Goal: Transaction & Acquisition: Purchase product/service

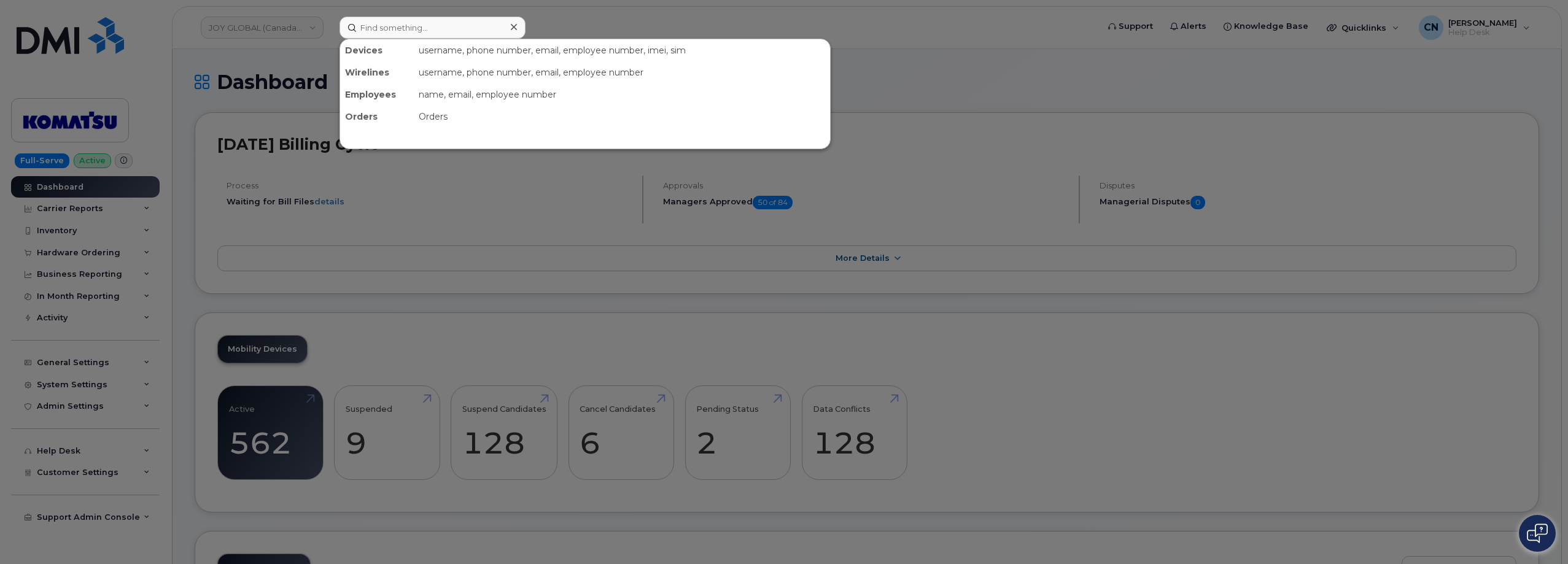
scroll to position [1044, 0]
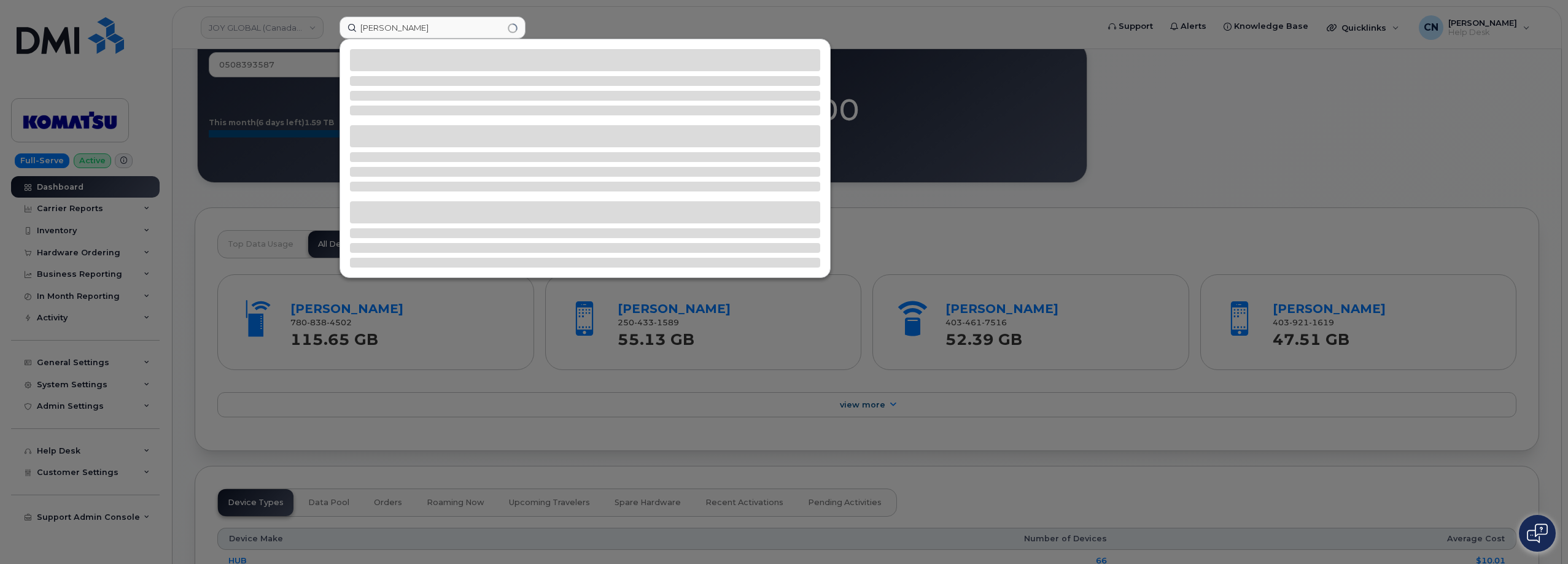
type input "[PERSON_NAME]"
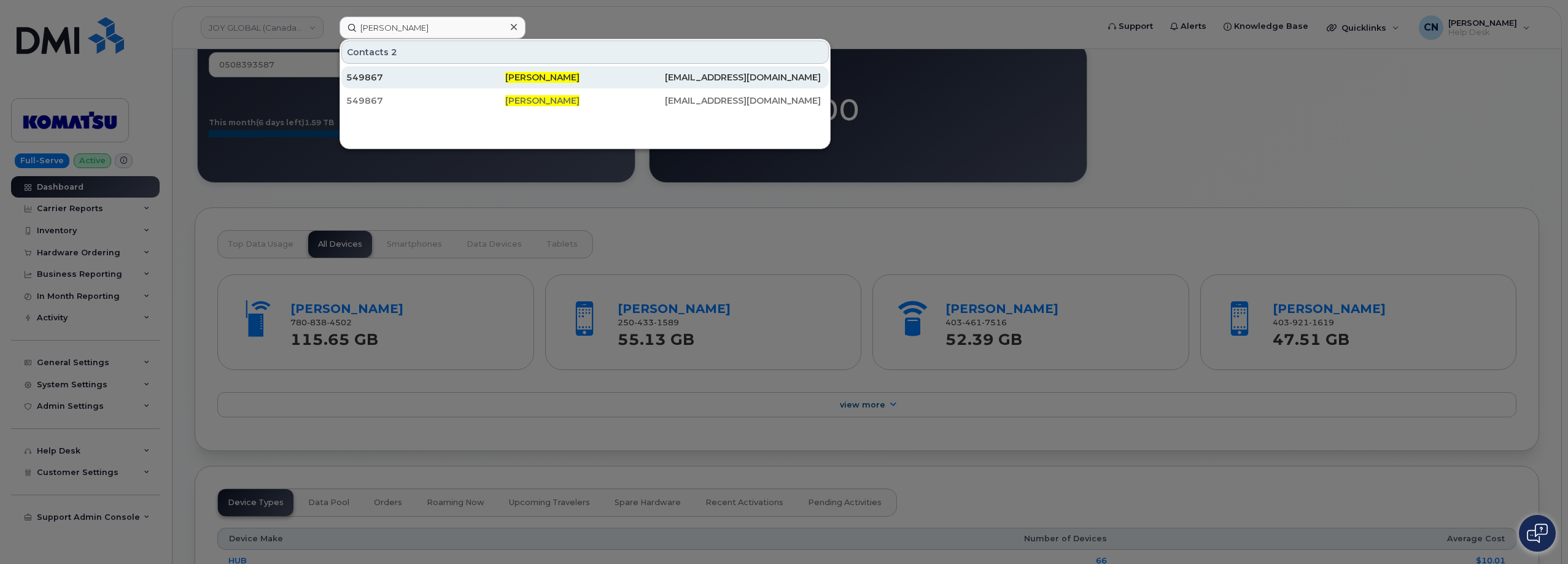
click at [436, 80] on div "549867" at bounding box center [426, 77] width 159 height 13
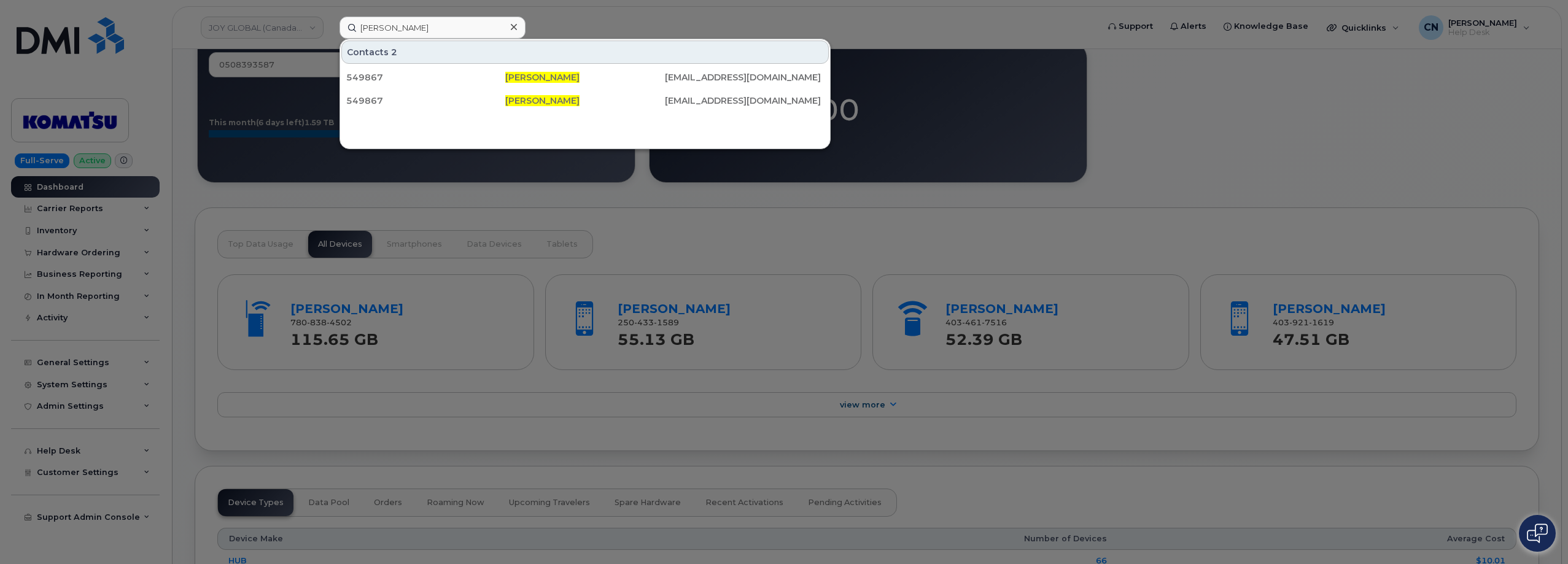
click at [278, 195] on div at bounding box center [784, 282] width 1568 height 564
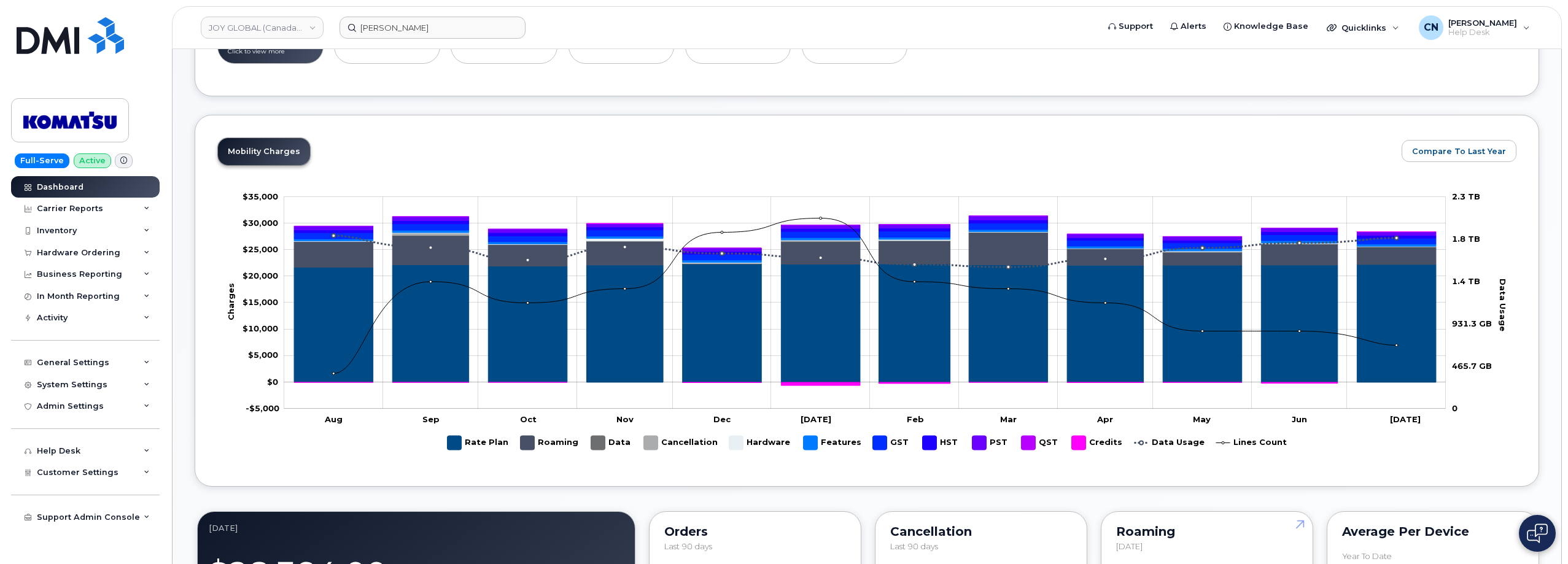
scroll to position [368, 0]
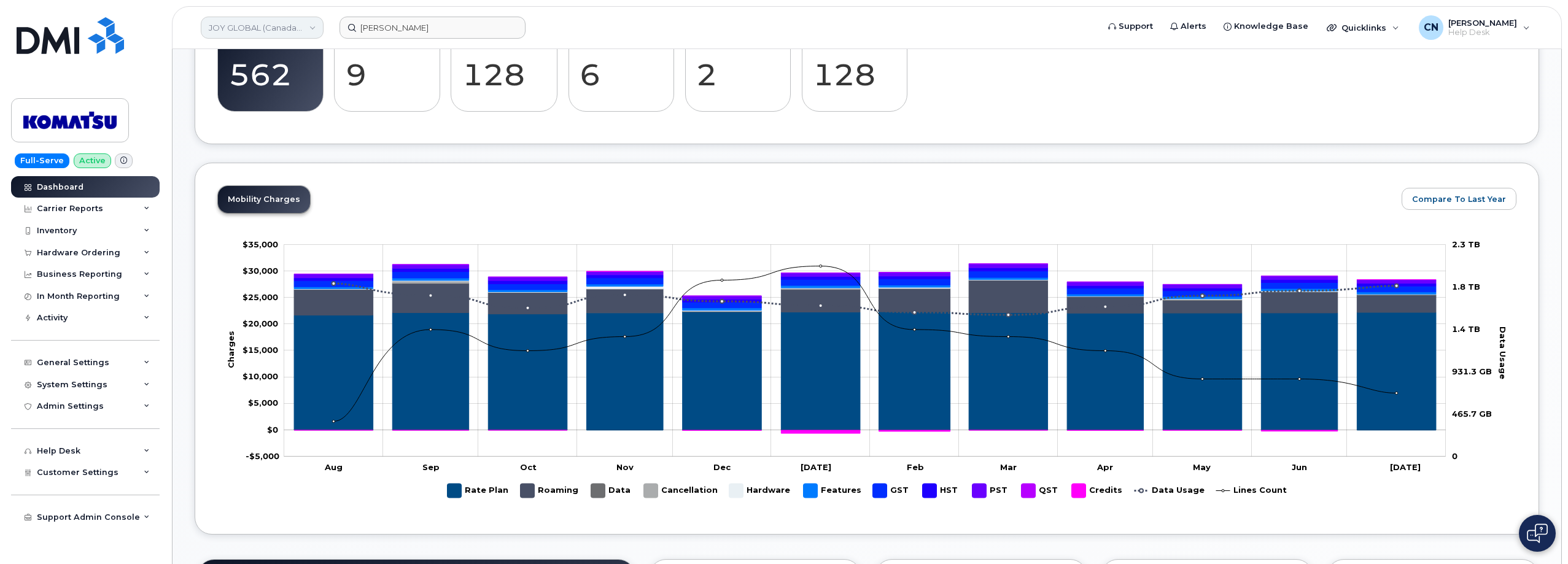
click at [259, 27] on link "JOY GLOBAL (Canada) LTD." at bounding box center [262, 28] width 123 height 22
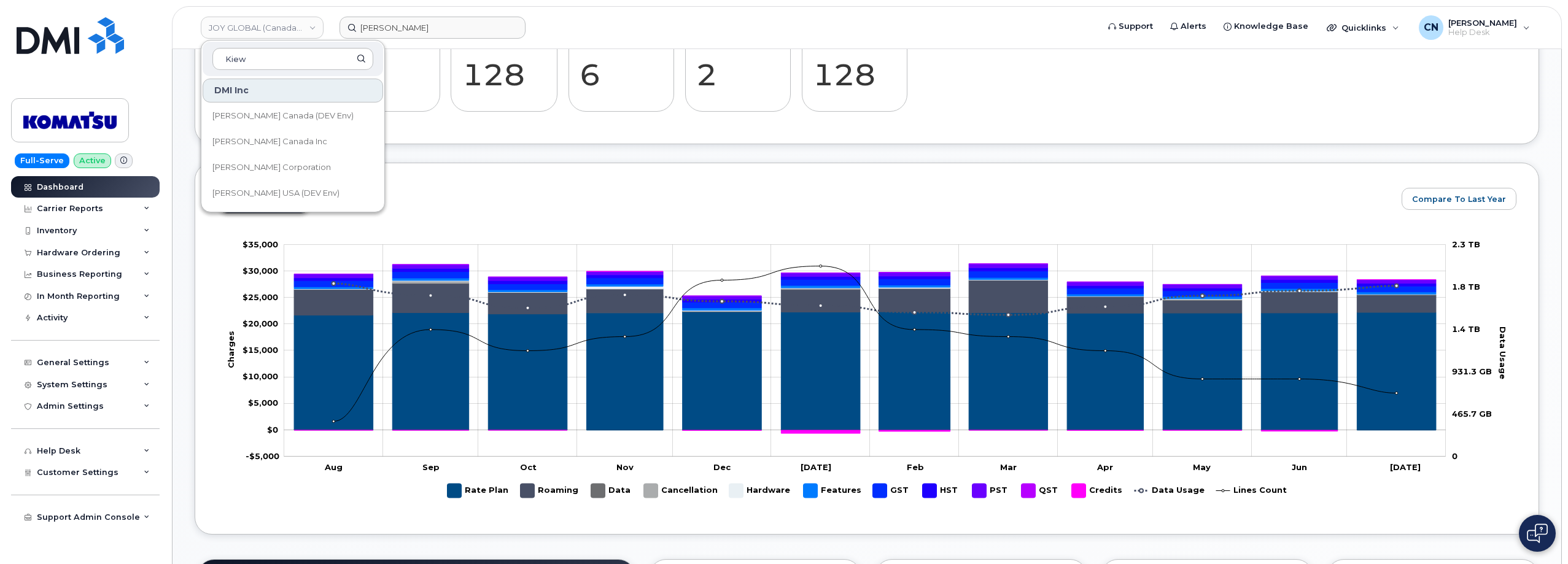
type input "Kiew"
click at [260, 166] on span "[PERSON_NAME] Corporation" at bounding box center [272, 168] width 119 height 13
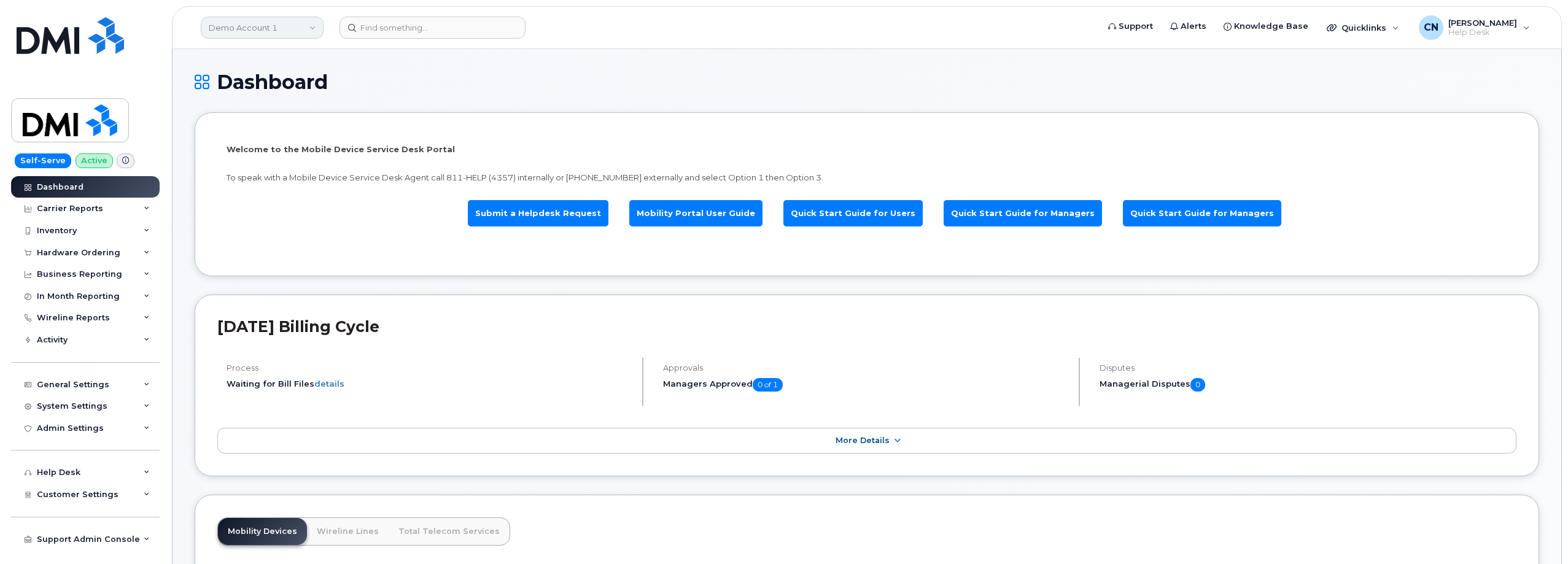
click at [271, 22] on link "Demo Account 1" at bounding box center [262, 28] width 123 height 22
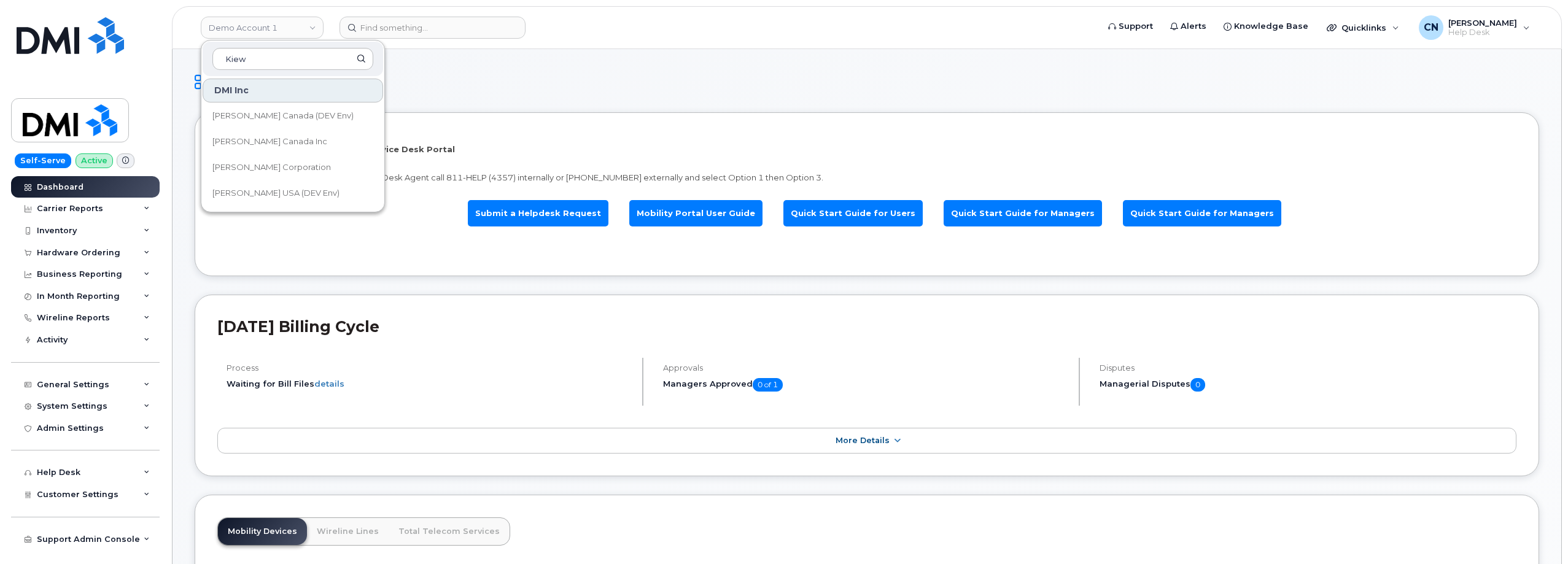
type input "Kiew"
click at [282, 160] on link "[PERSON_NAME] Corporation" at bounding box center [293, 167] width 181 height 24
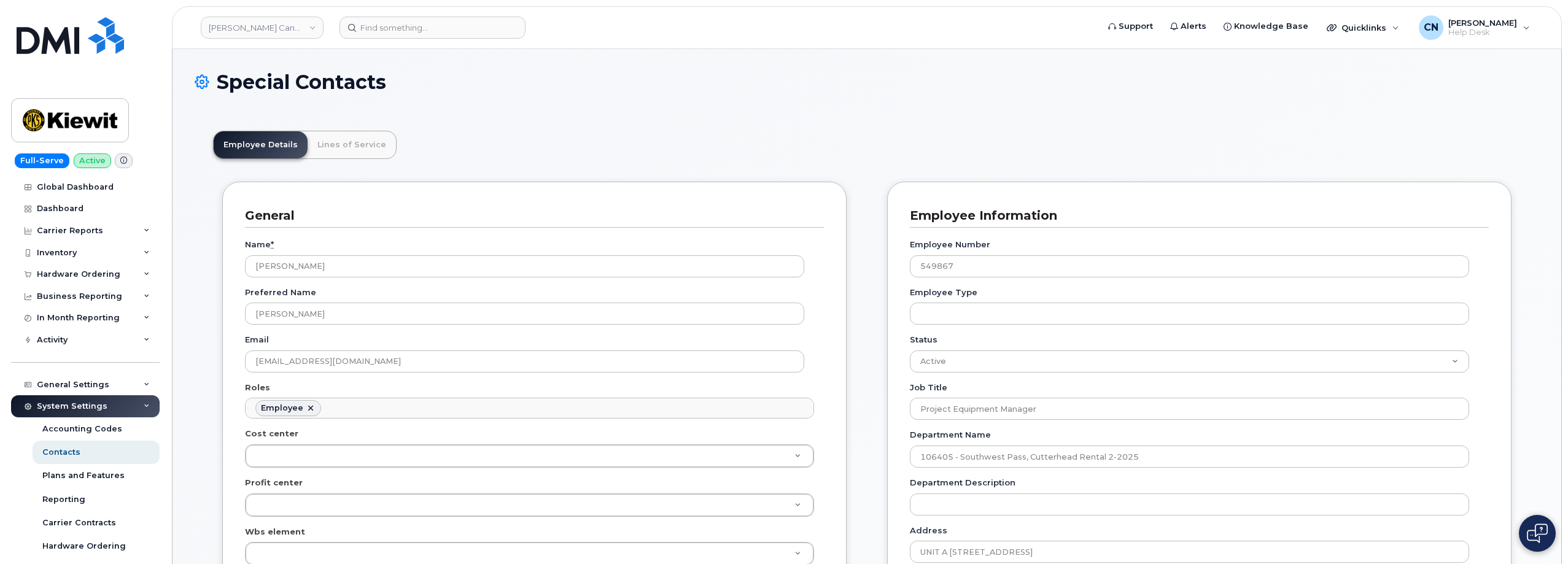
scroll to position [36, 0]
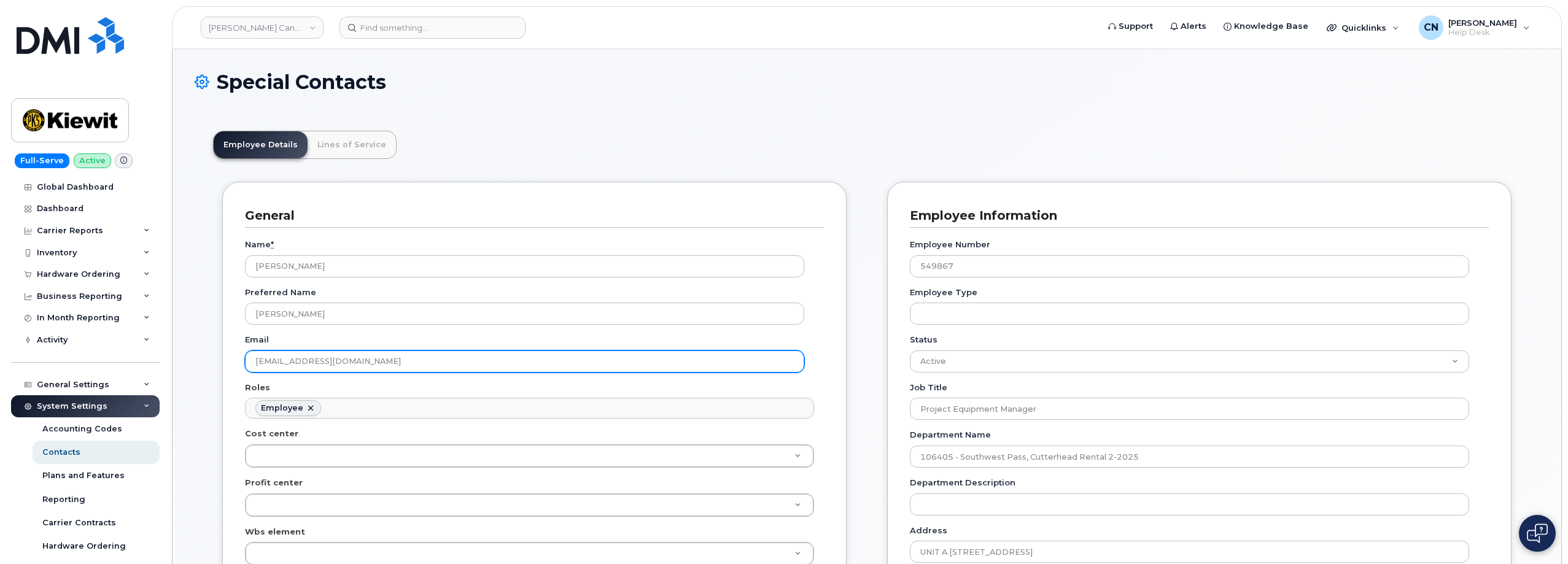
drag, startPoint x: 313, startPoint y: 345, endPoint x: 167, endPoint y: 351, distance: 146.1
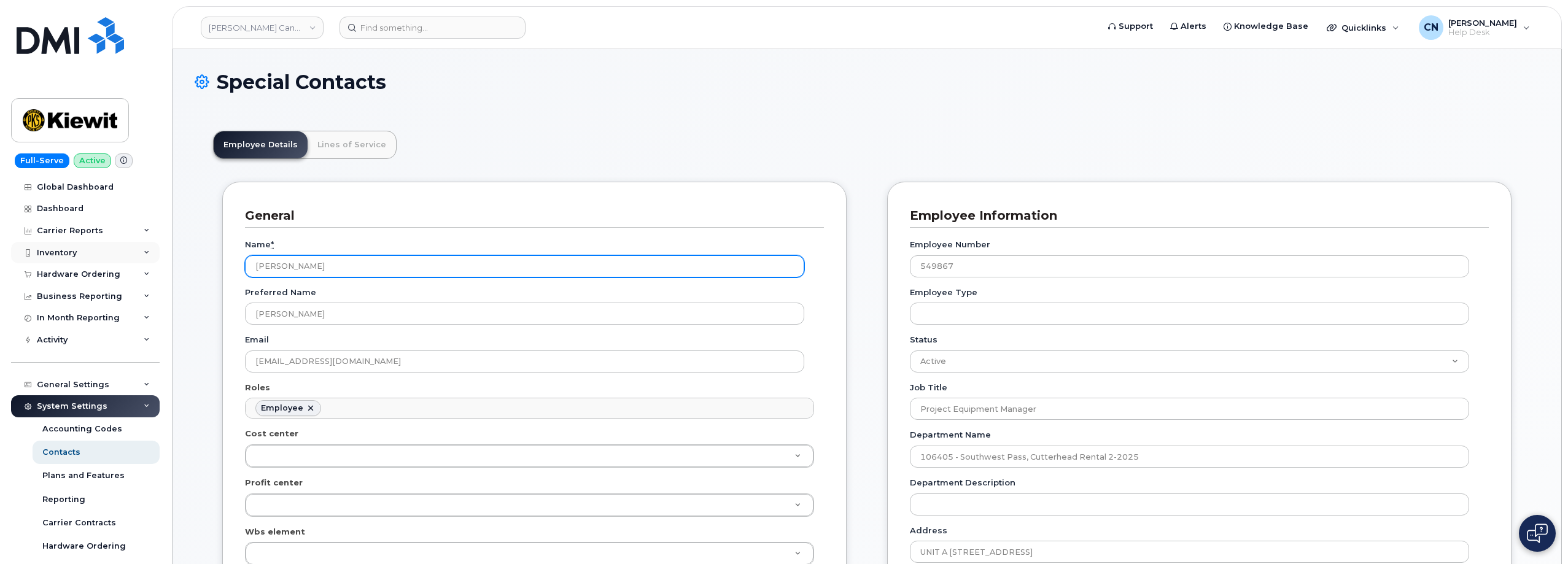
drag, startPoint x: 350, startPoint y: 260, endPoint x: 107, endPoint y: 259, distance: 243.0
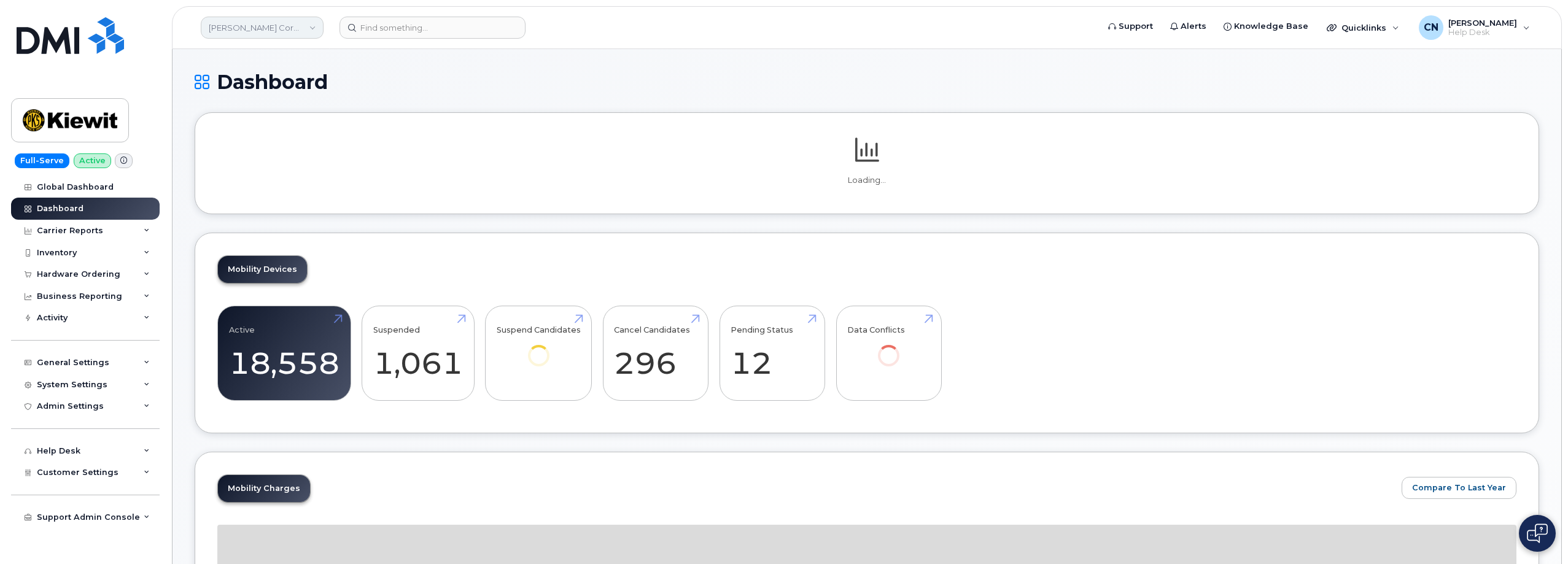
click at [231, 22] on link "[PERSON_NAME] Corporation" at bounding box center [262, 28] width 123 height 22
click at [79, 280] on div "Hardware Ordering" at bounding box center [85, 275] width 149 height 22
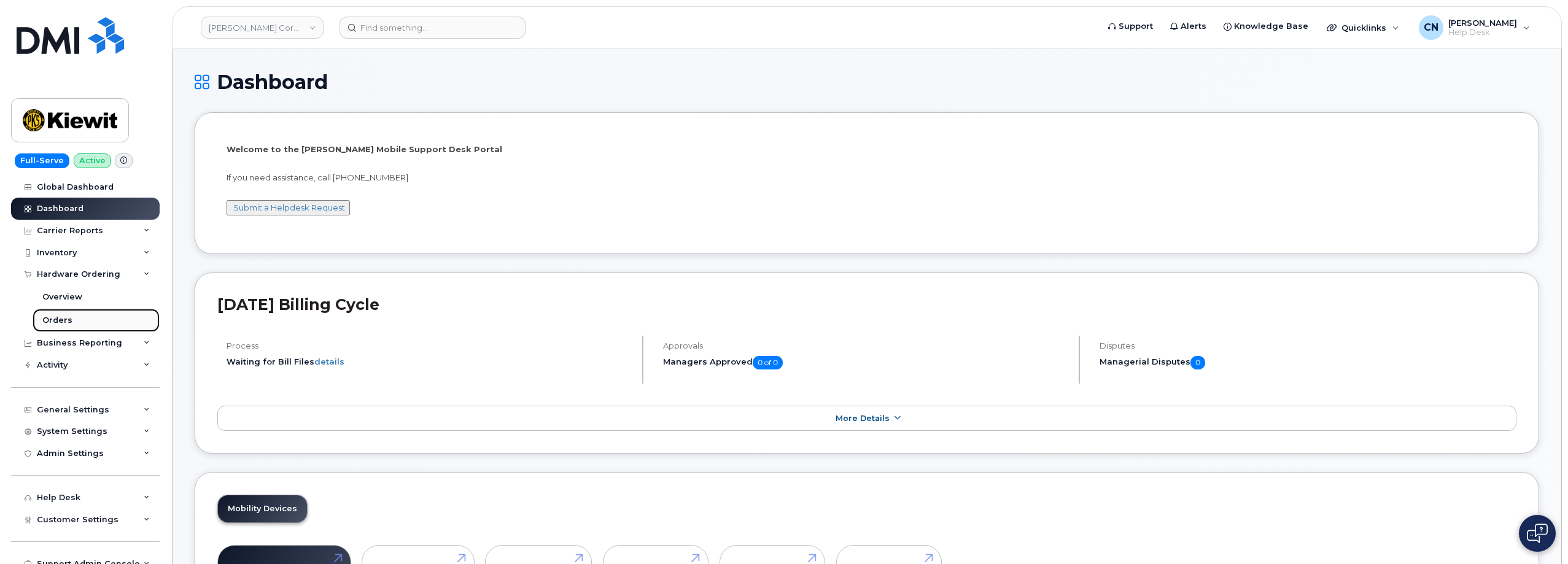
click at [58, 321] on div "Orders" at bounding box center [57, 321] width 30 height 11
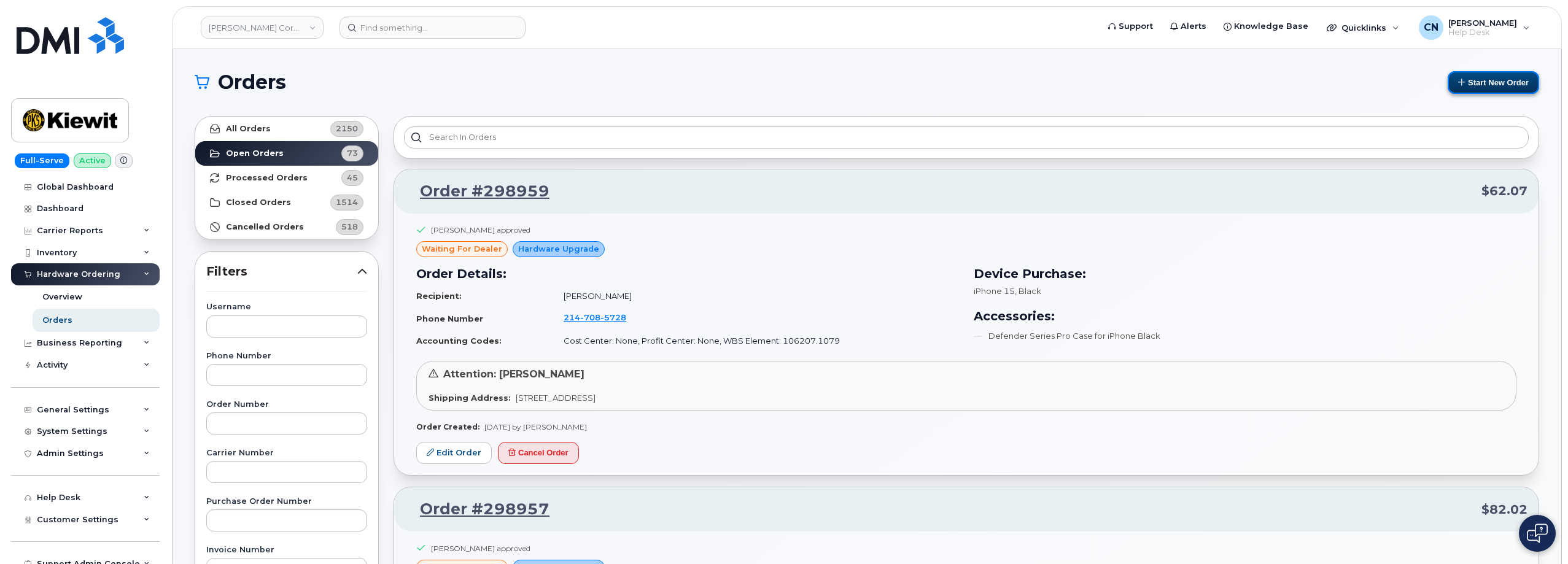
click at [1496, 84] on button "Start New Order" at bounding box center [1493, 82] width 91 height 23
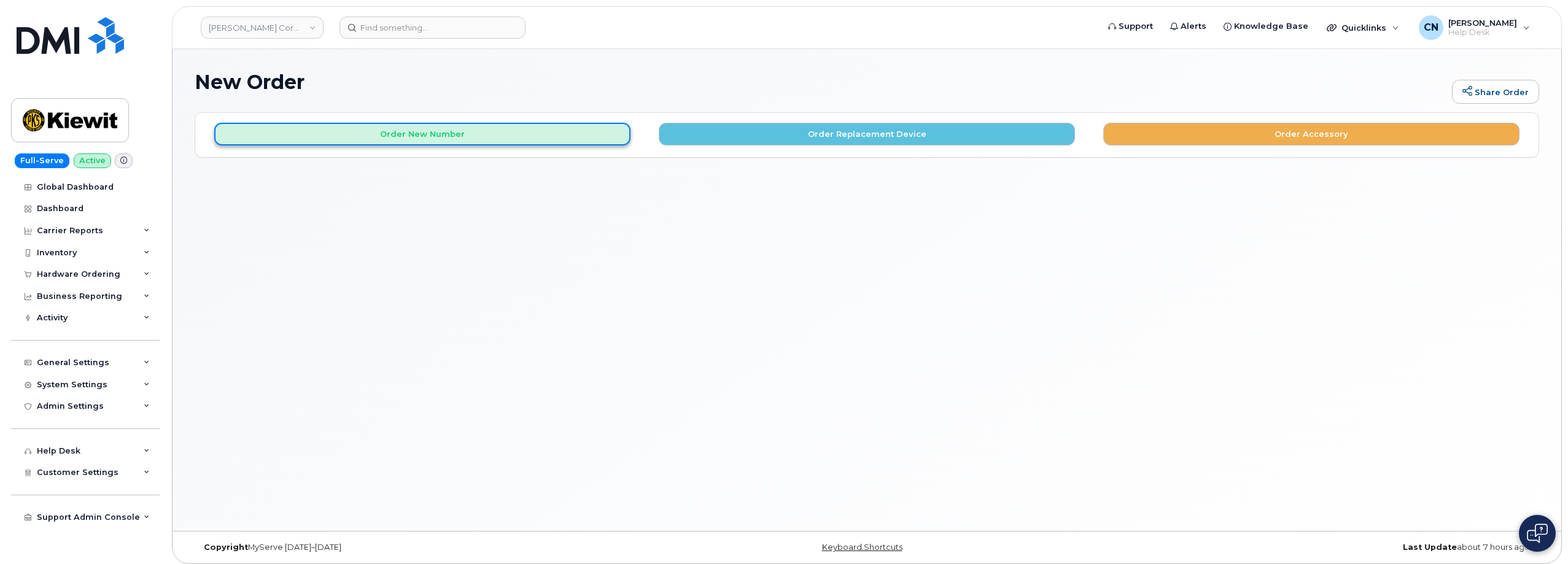
click at [418, 142] on button "Order New Number" at bounding box center [422, 134] width 416 height 23
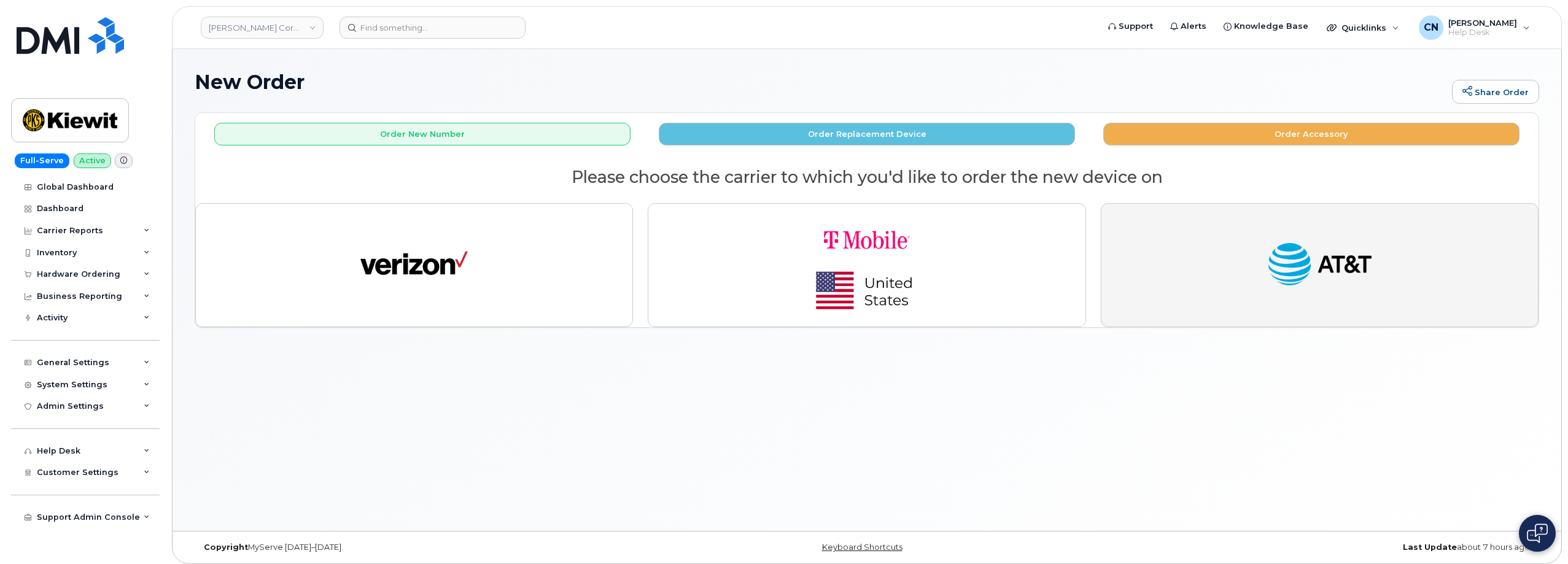
click at [1314, 277] on img "button" at bounding box center [1320, 265] width 107 height 55
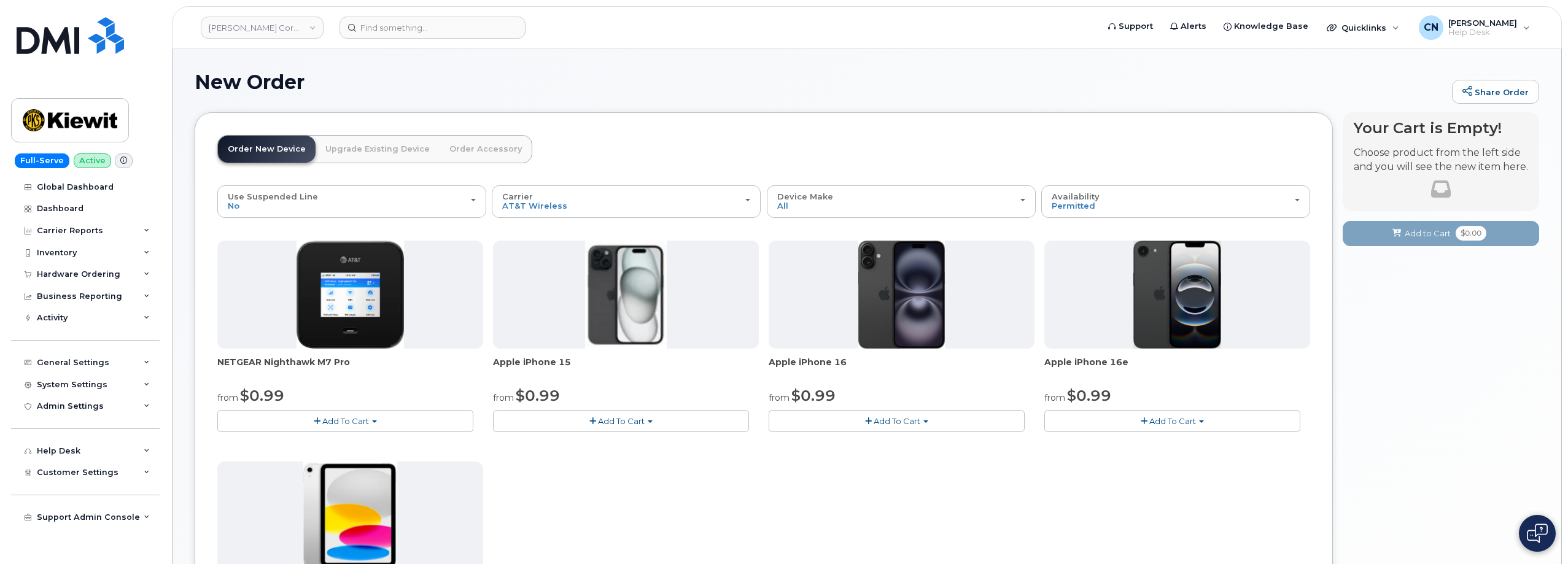
click at [927, 418] on button "Add To Cart" at bounding box center [896, 420] width 256 height 22
click at [825, 441] on link "$0.99 - 2 Year Activation (128GB)" at bounding box center [851, 444] width 158 height 15
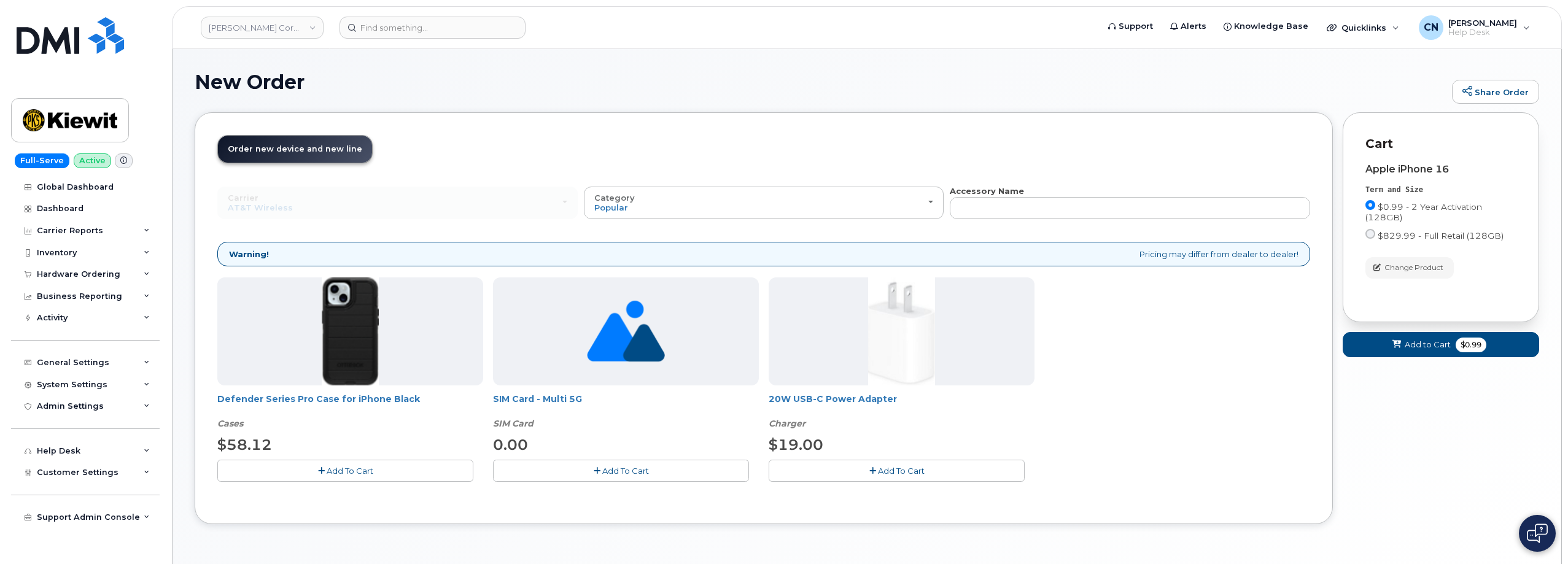
click at [360, 475] on span "Add To Cart" at bounding box center [349, 471] width 47 height 10
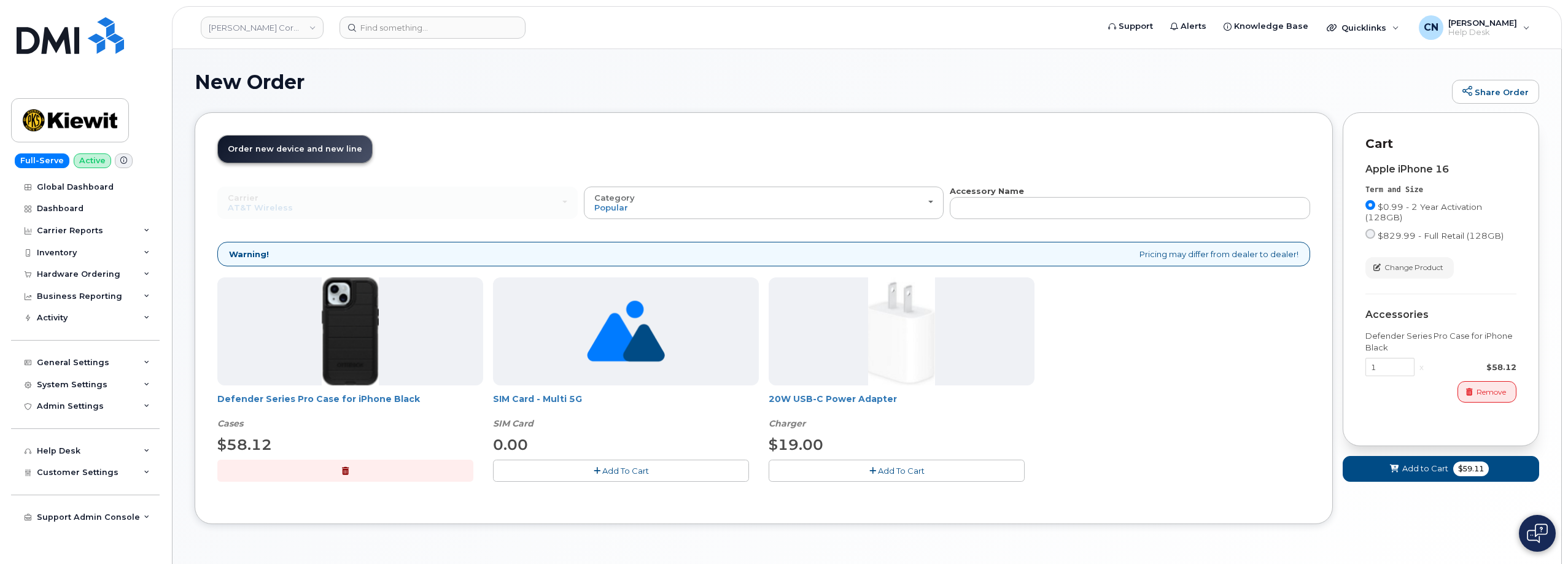
click at [885, 473] on span "Add To Cart" at bounding box center [901, 471] width 47 height 10
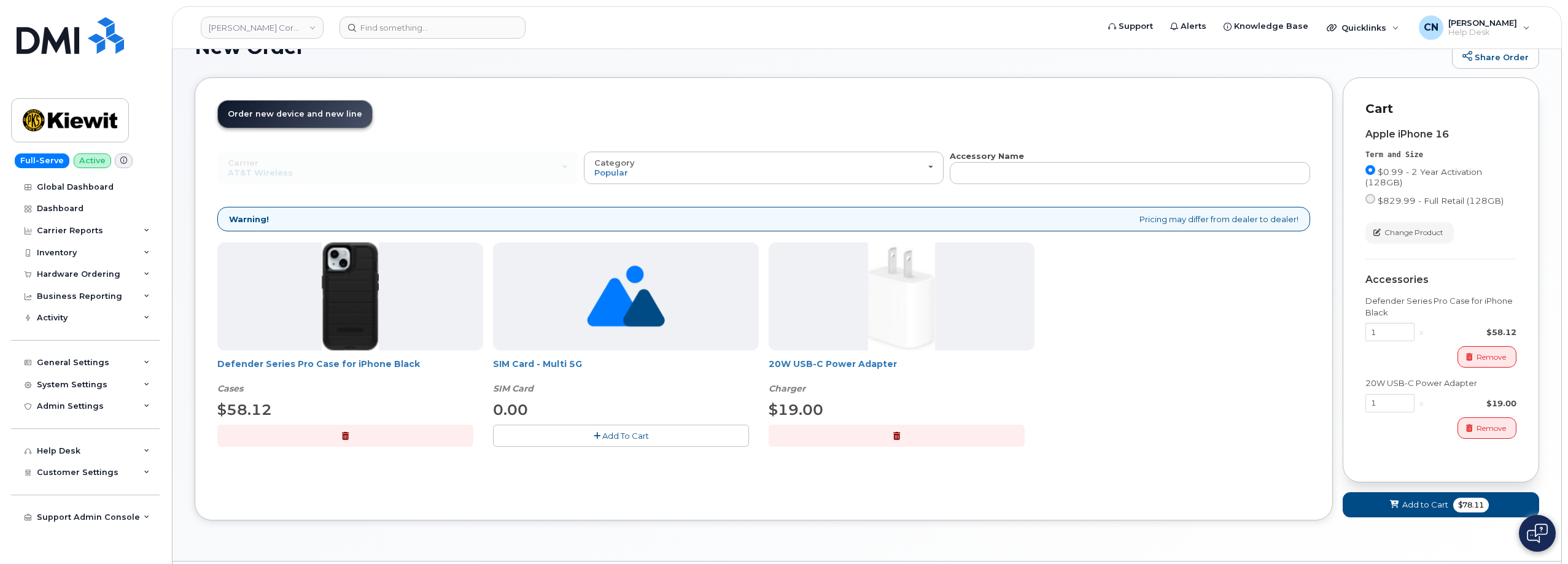
scroll to position [71, 0]
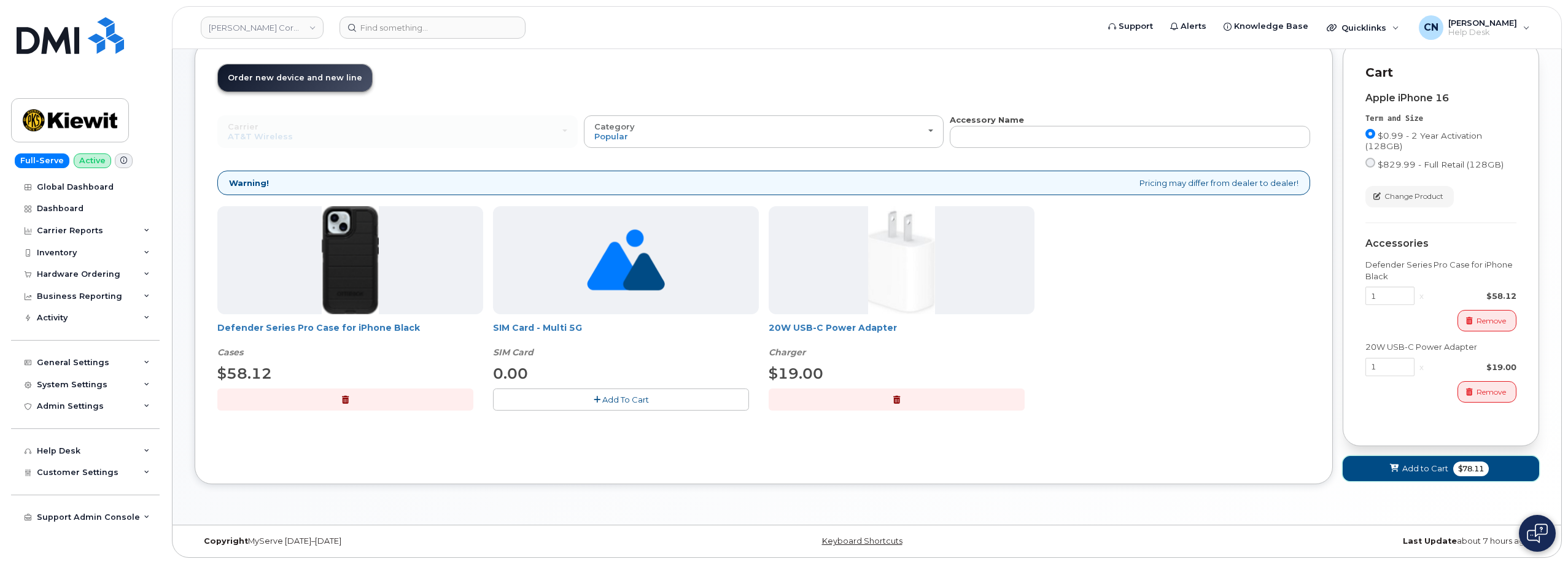
click at [1413, 468] on span "Add to Cart" at bounding box center [1425, 468] width 46 height 12
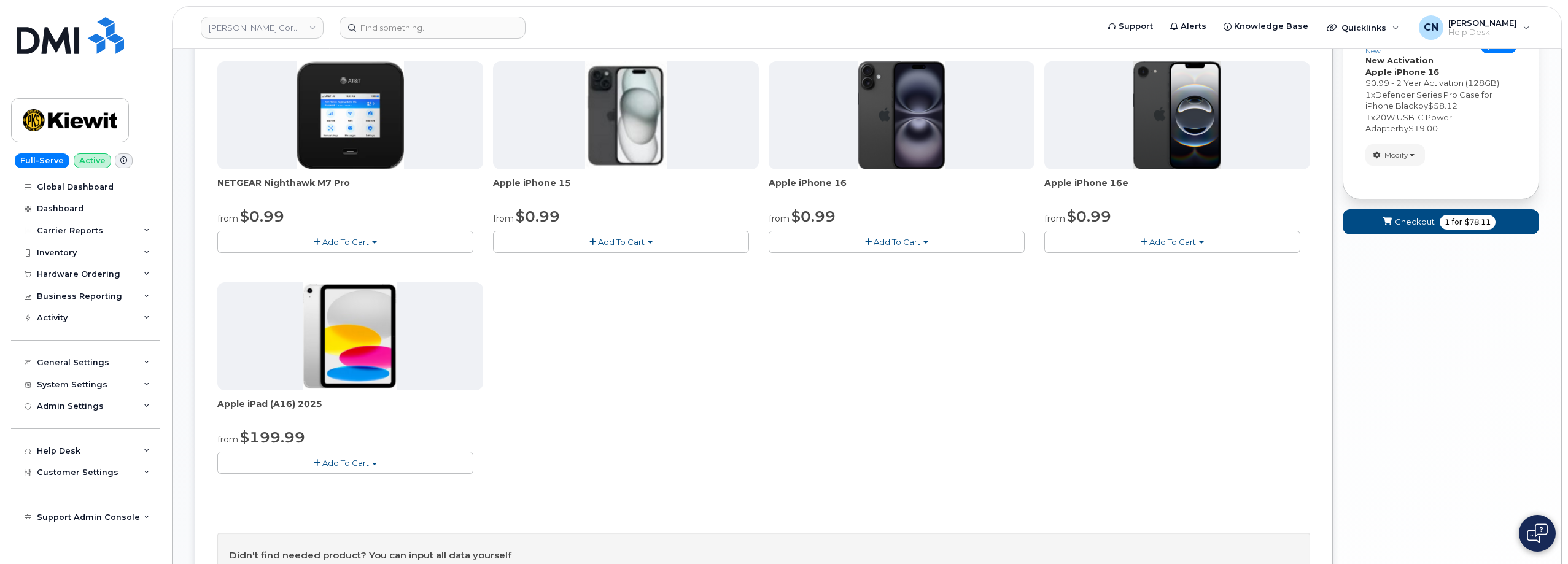
scroll to position [33, 0]
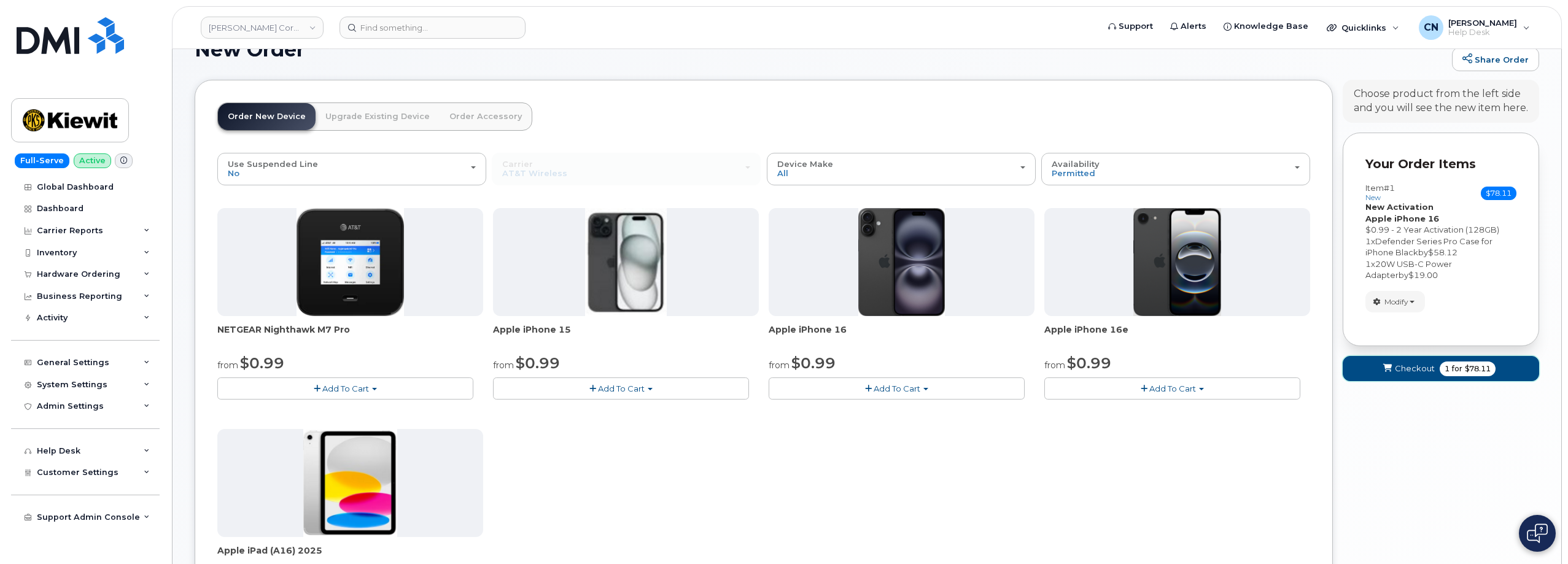
click at [1403, 367] on span "Checkout" at bounding box center [1414, 368] width 40 height 12
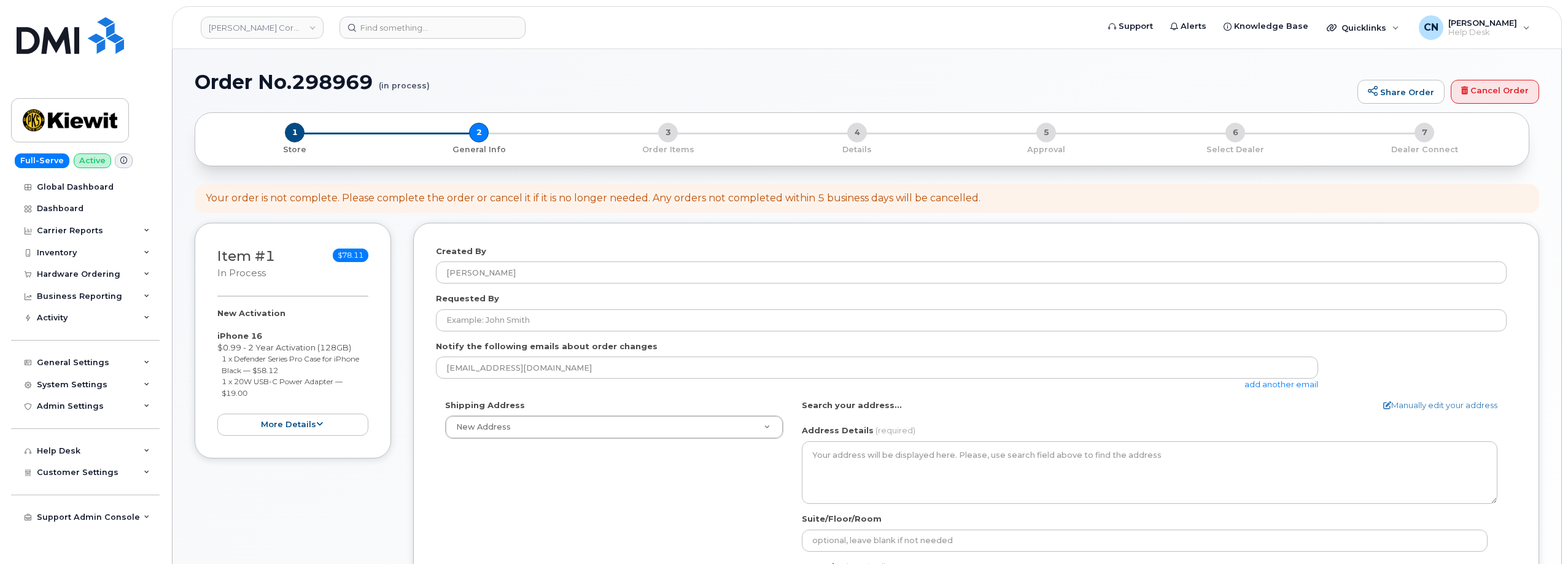
select select
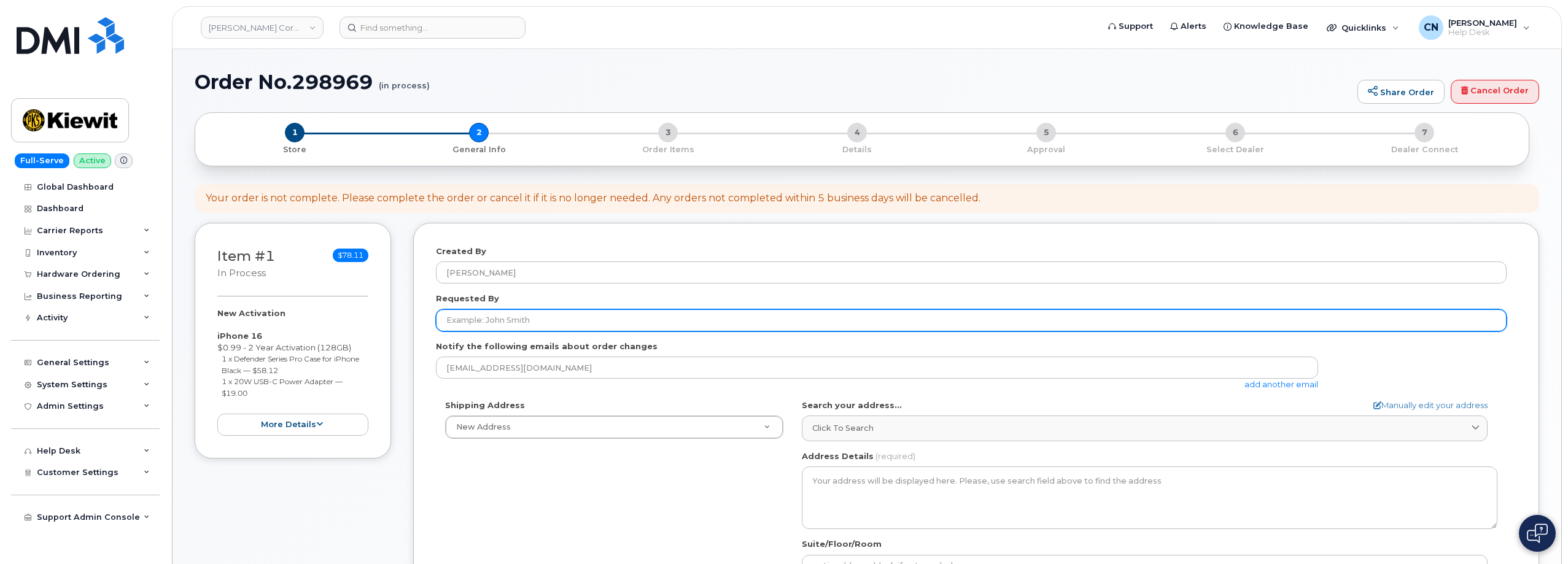
click at [547, 317] on input "Requested By" at bounding box center [971, 321] width 1071 height 22
paste input "[PERSON_NAME]"
type input "[PERSON_NAME]"
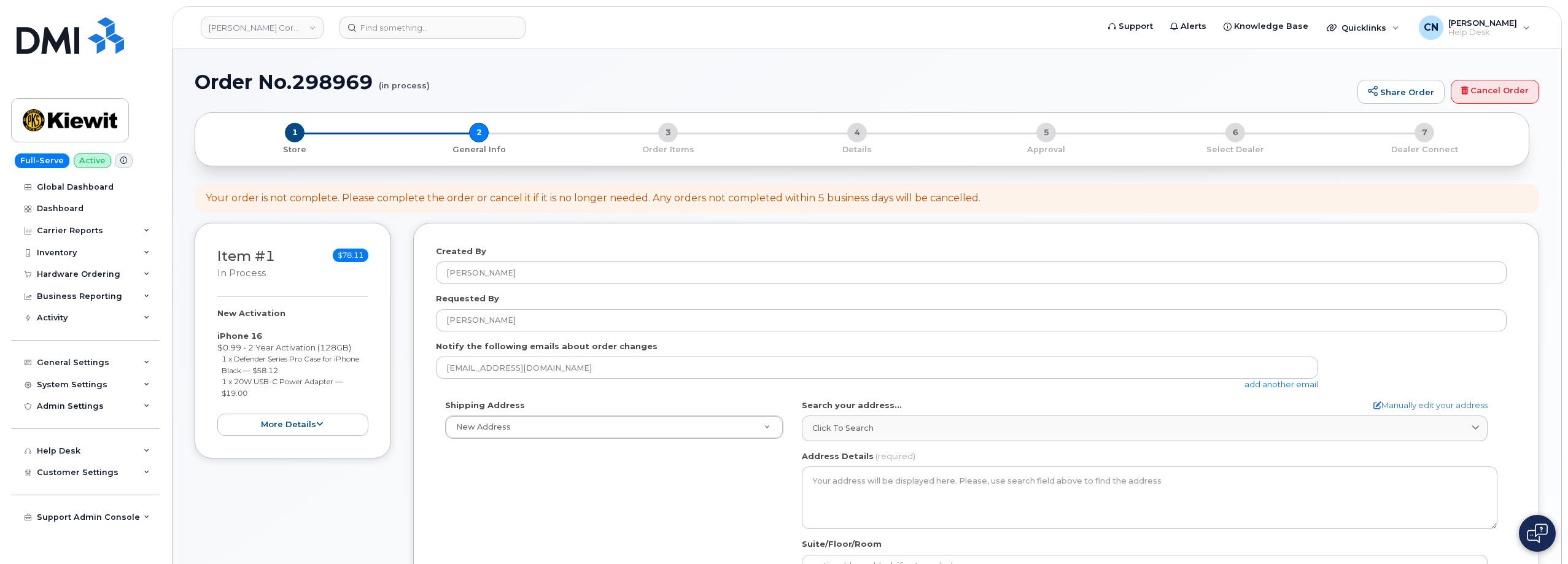
click at [1255, 385] on link "add another email" at bounding box center [1281, 384] width 74 height 10
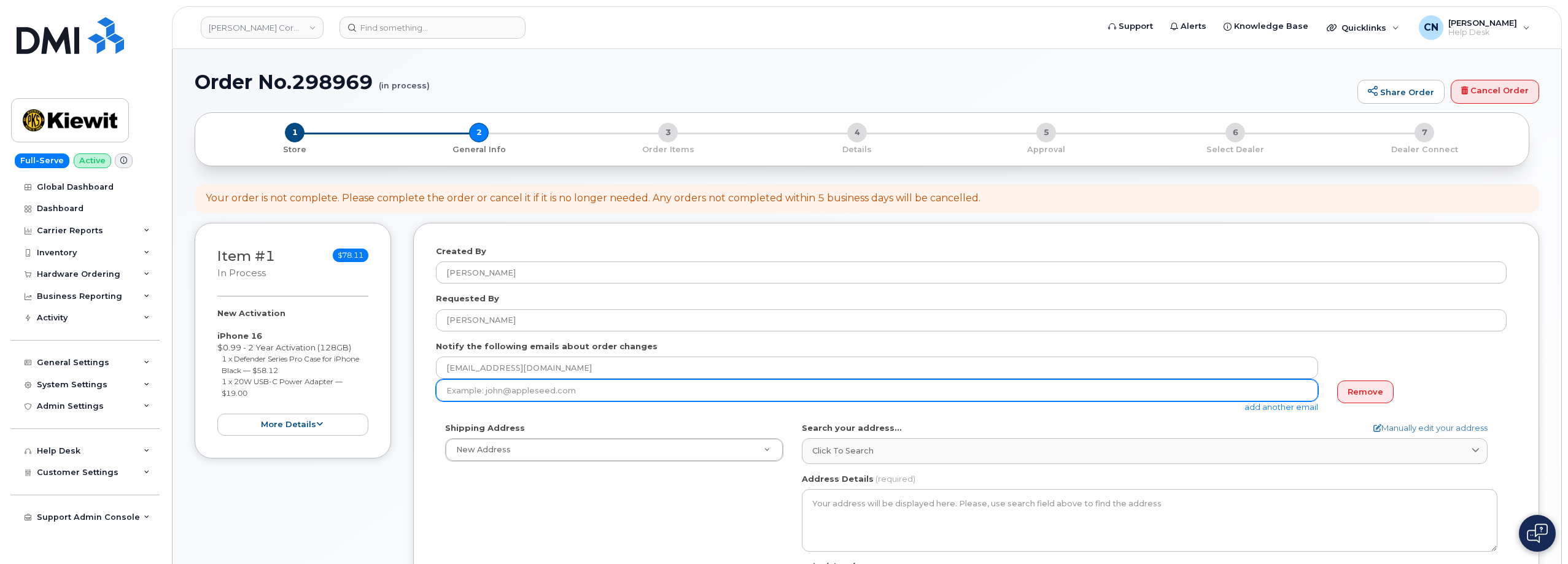
click at [504, 391] on input "email" at bounding box center [876, 390] width 882 height 22
paste input "[EMAIL_ADDRESS][DOMAIN_NAME]"
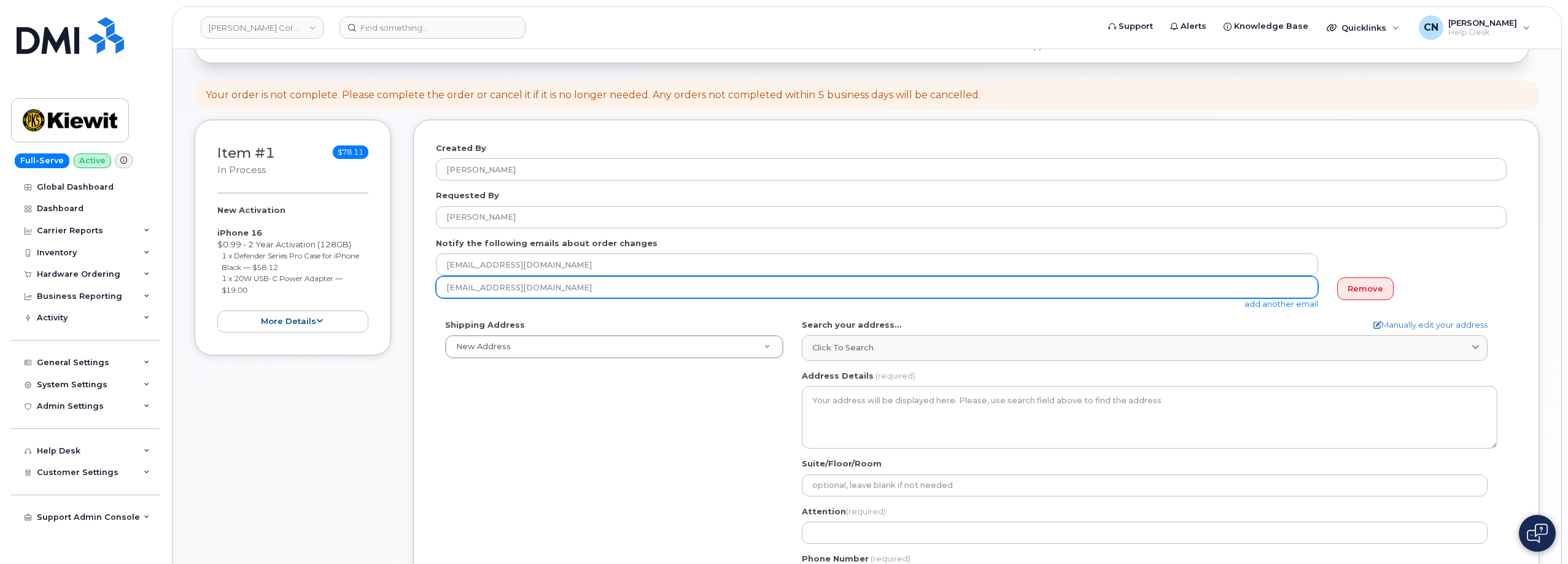
scroll to position [245, 0]
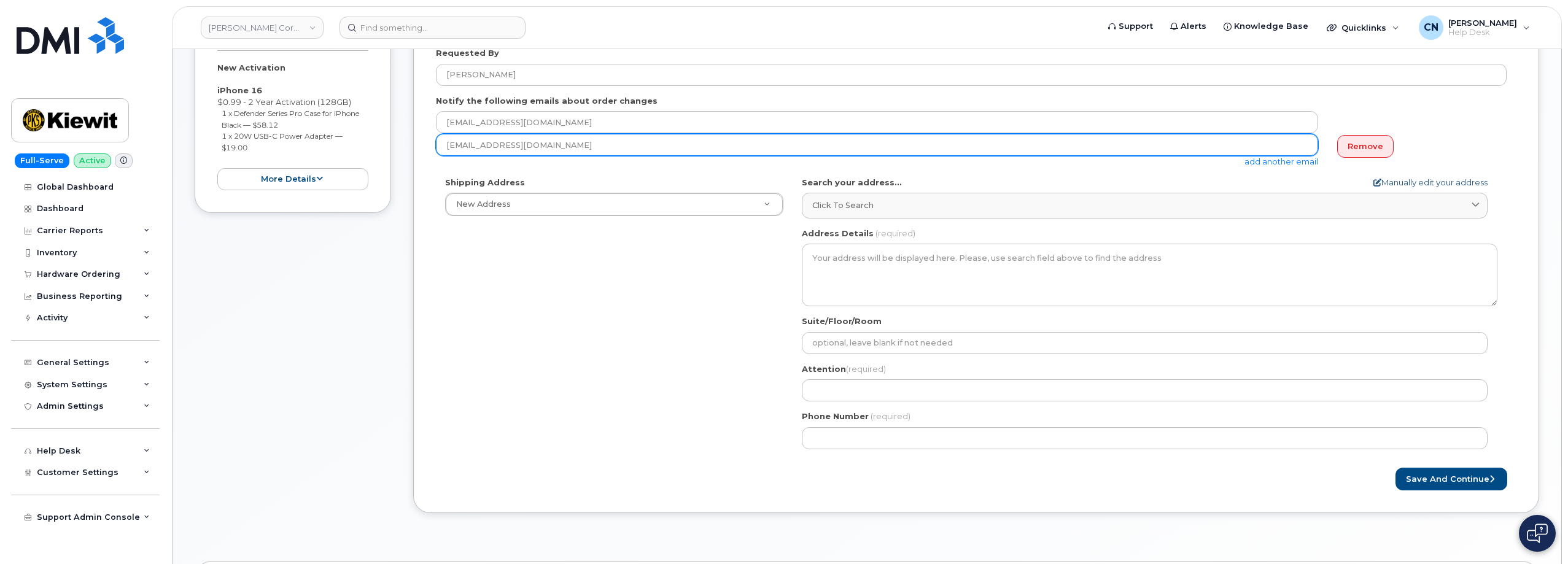
type input "[EMAIL_ADDRESS][DOMAIN_NAME]"
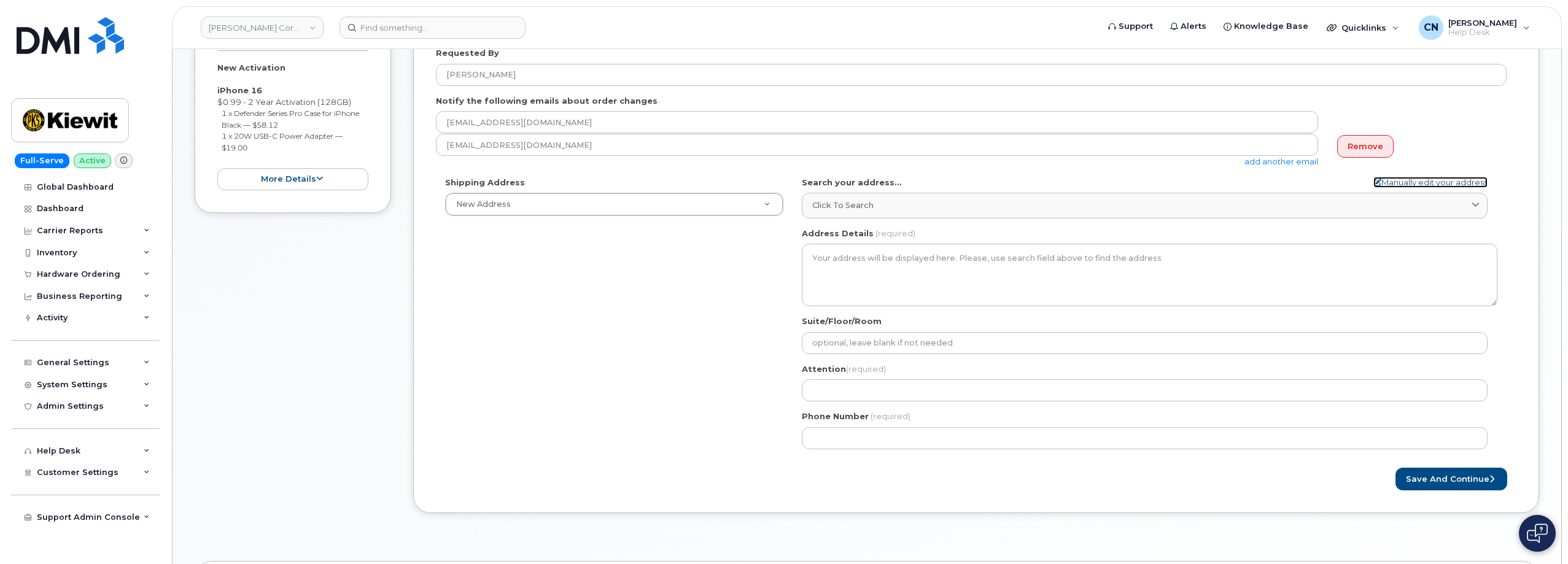
click at [1452, 179] on link "Manually edit your address" at bounding box center [1431, 183] width 114 height 12
select select
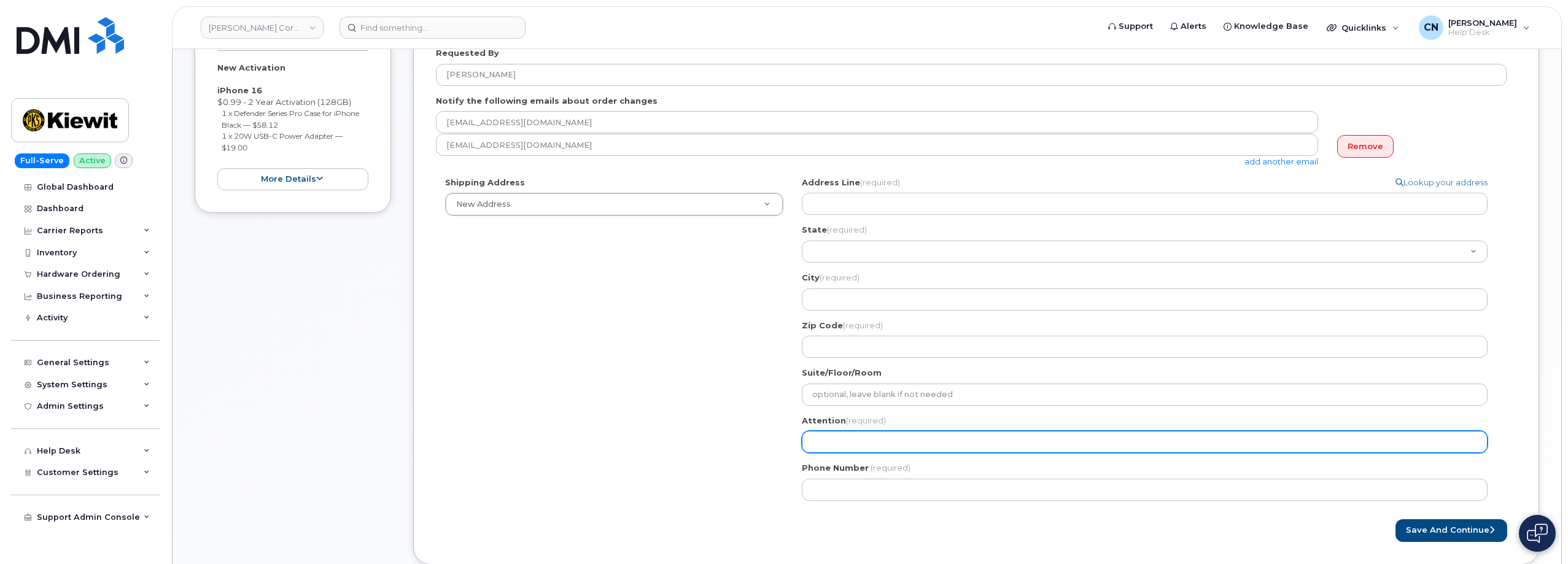
click at [850, 439] on input "Attention (required)" at bounding box center [1144, 442] width 685 height 22
paste input "[PERSON_NAME]"
select select
type input "[PERSON_NAME]"
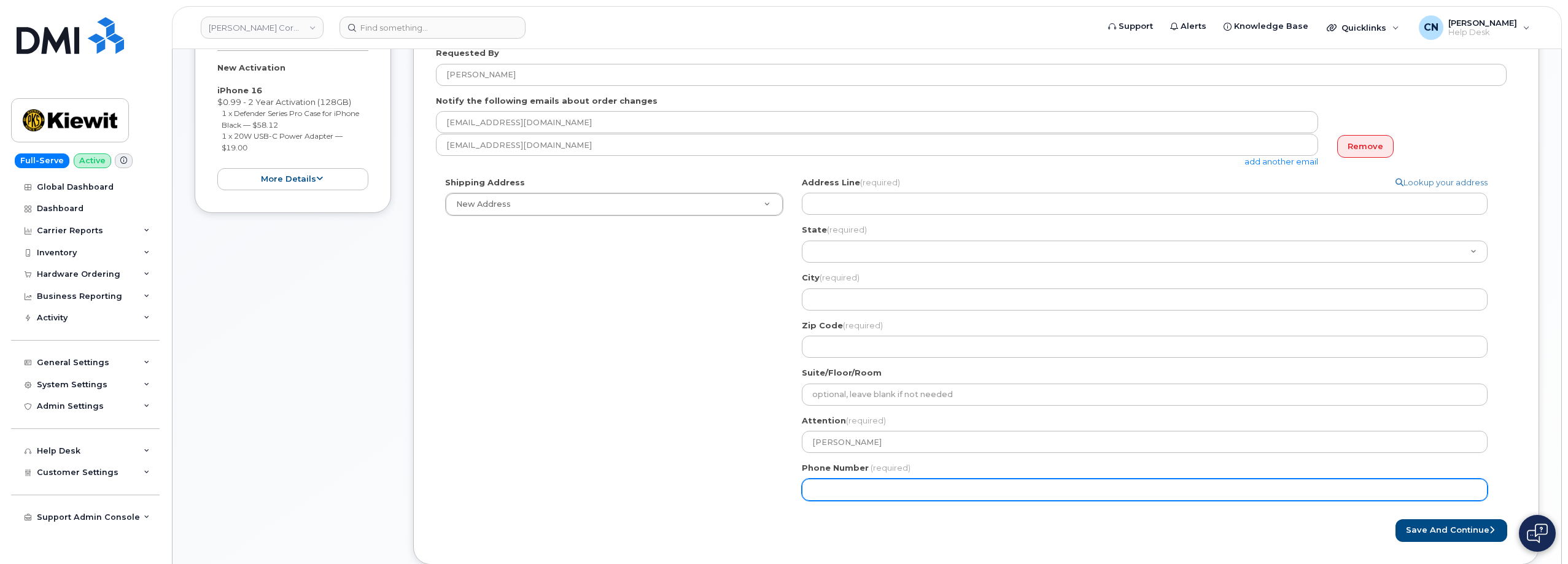
click at [842, 498] on input "Phone Number" at bounding box center [1144, 490] width 685 height 22
paste input "4237658431"
select select
type input "4237658431"
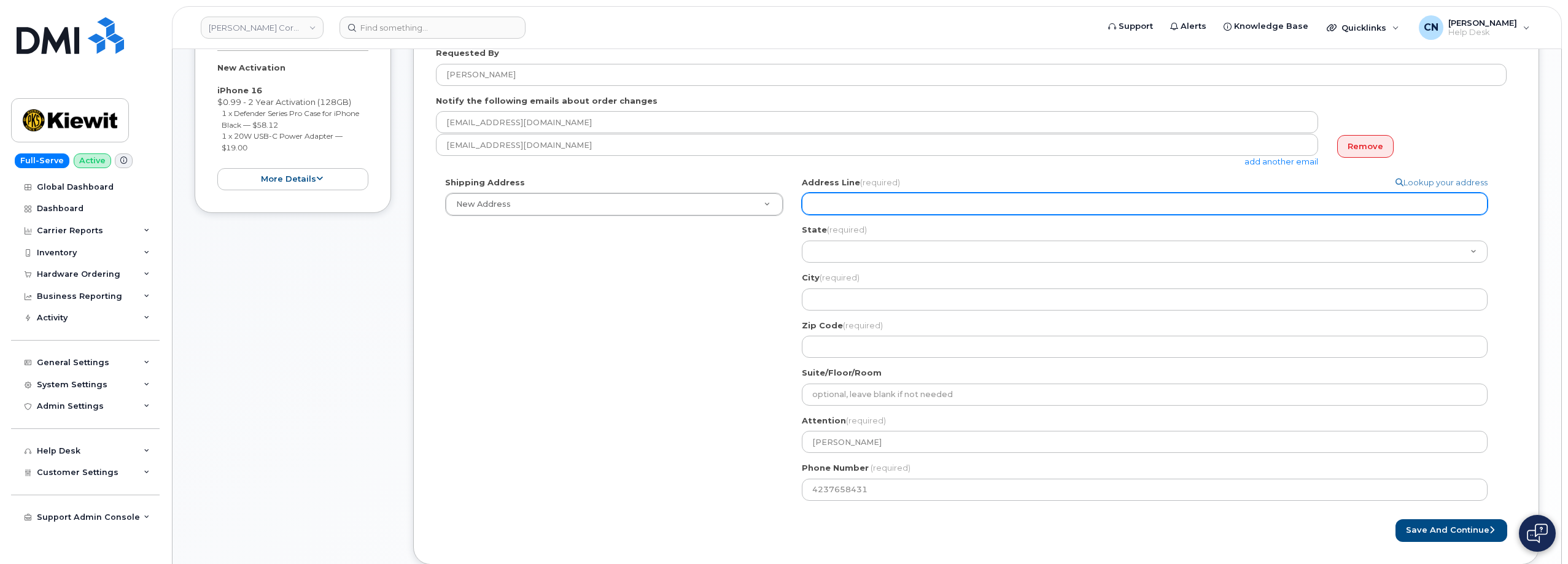
click at [906, 211] on input "Address Line (required)" at bounding box center [1144, 204] width 685 height 22
click at [886, 206] on input "Address Line (required)" at bounding box center [1144, 204] width 685 height 22
select select
type input "1"
select select
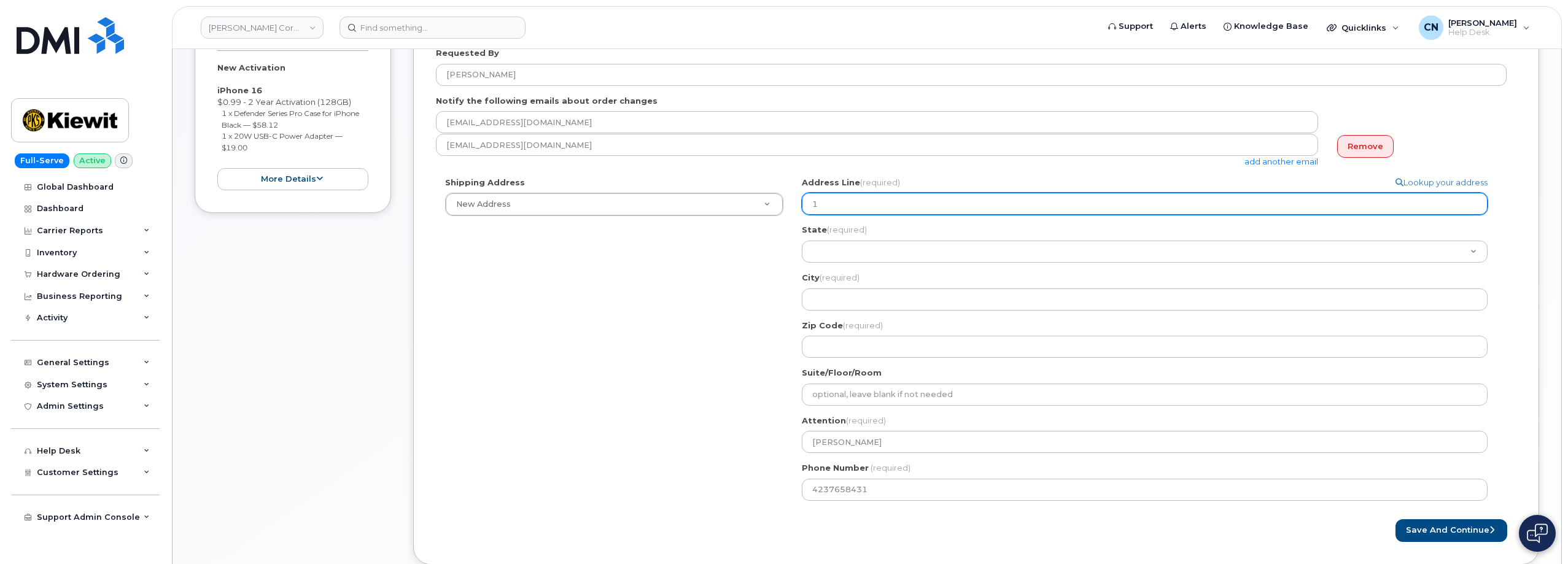
type input "11"
select select
type input "113"
select select
type input "1135"
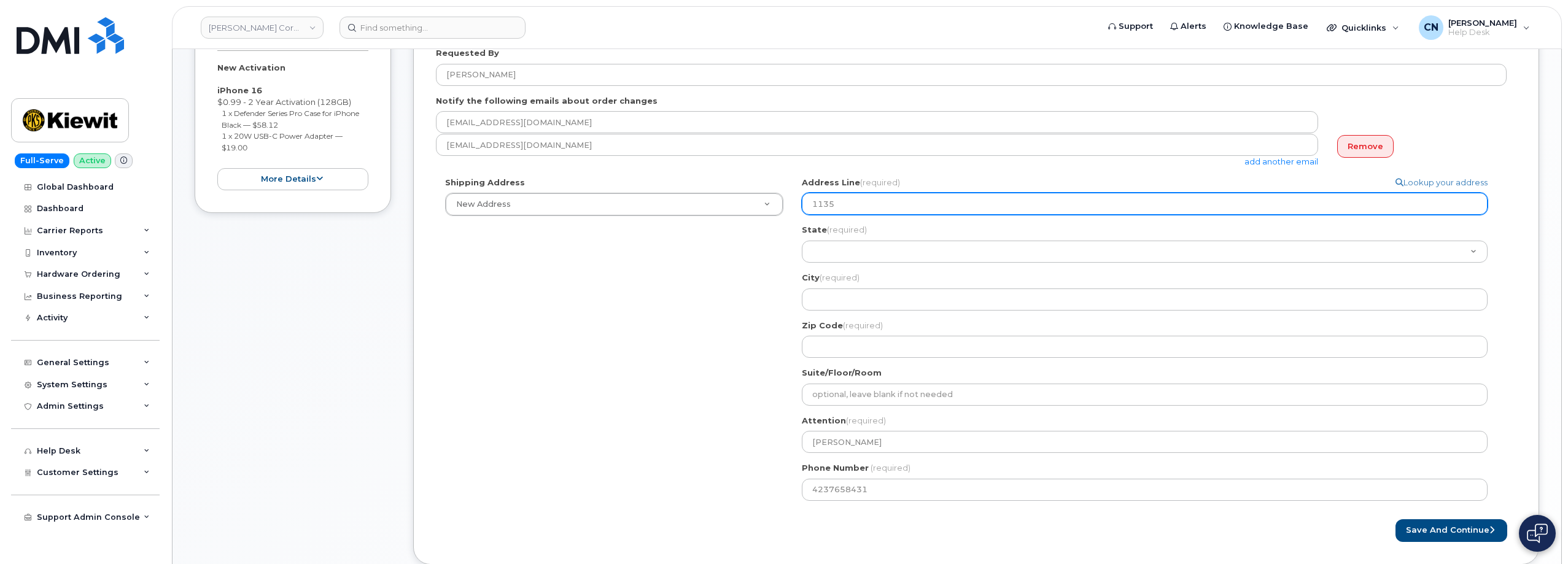
select select
type input "1135 L"
select select
type input "1135 Lo"
select select
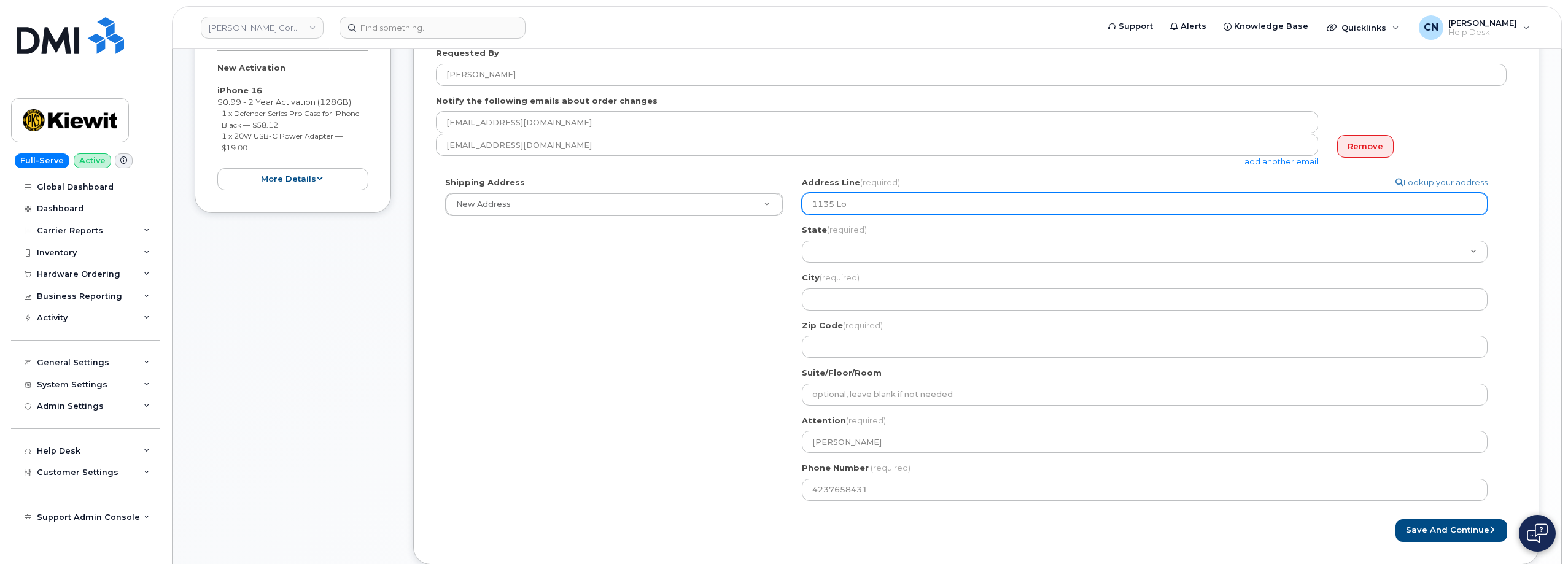
type input "1135 Low"
select select
type input "1135 Lowe"
select select
type input "1135 Lower"
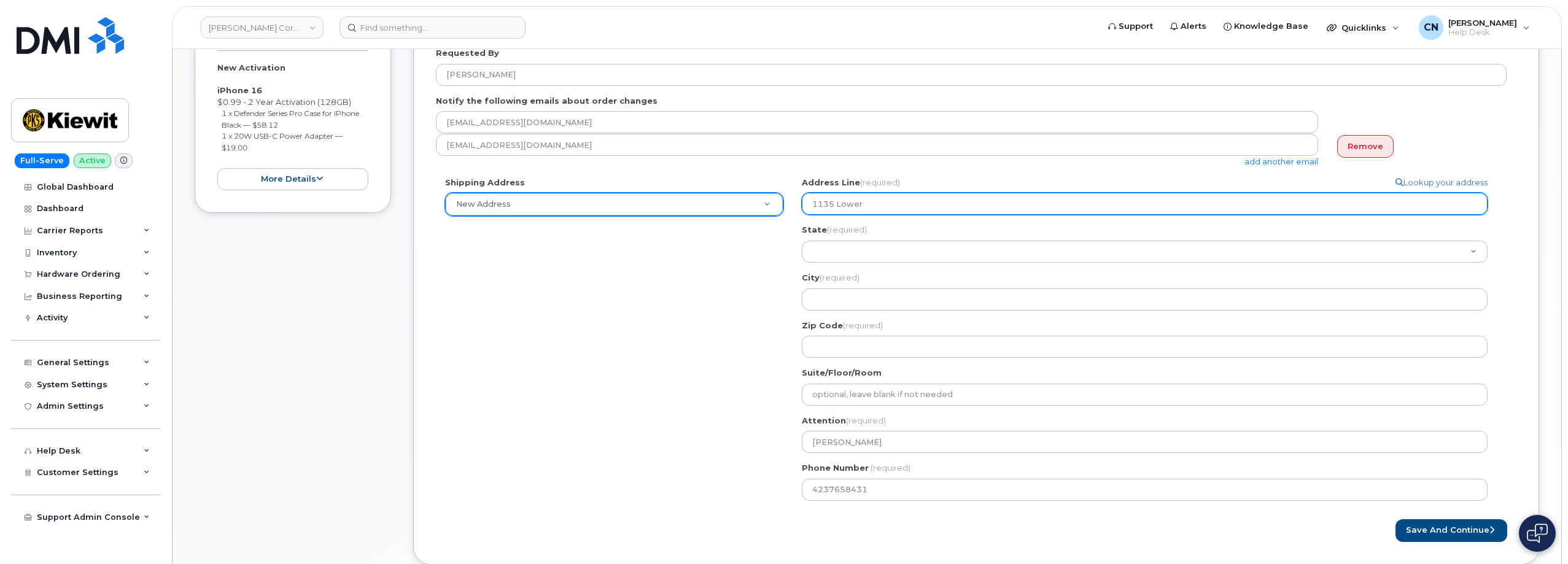
drag, startPoint x: 881, startPoint y: 206, endPoint x: 568, endPoint y: 203, distance: 313.0
click at [579, 198] on div "Shipping Address New Address New Address 15 Century BLVD 15 Century BLVD 1555 E…" at bounding box center [971, 344] width 1071 height 333
click at [878, 205] on input "1135 Lower" at bounding box center [1144, 204] width 685 height 22
click at [879, 205] on input "1135 Lower" at bounding box center [1144, 204] width 685 height 22
click at [888, 204] on input "1135 Lower" at bounding box center [1144, 204] width 685 height 22
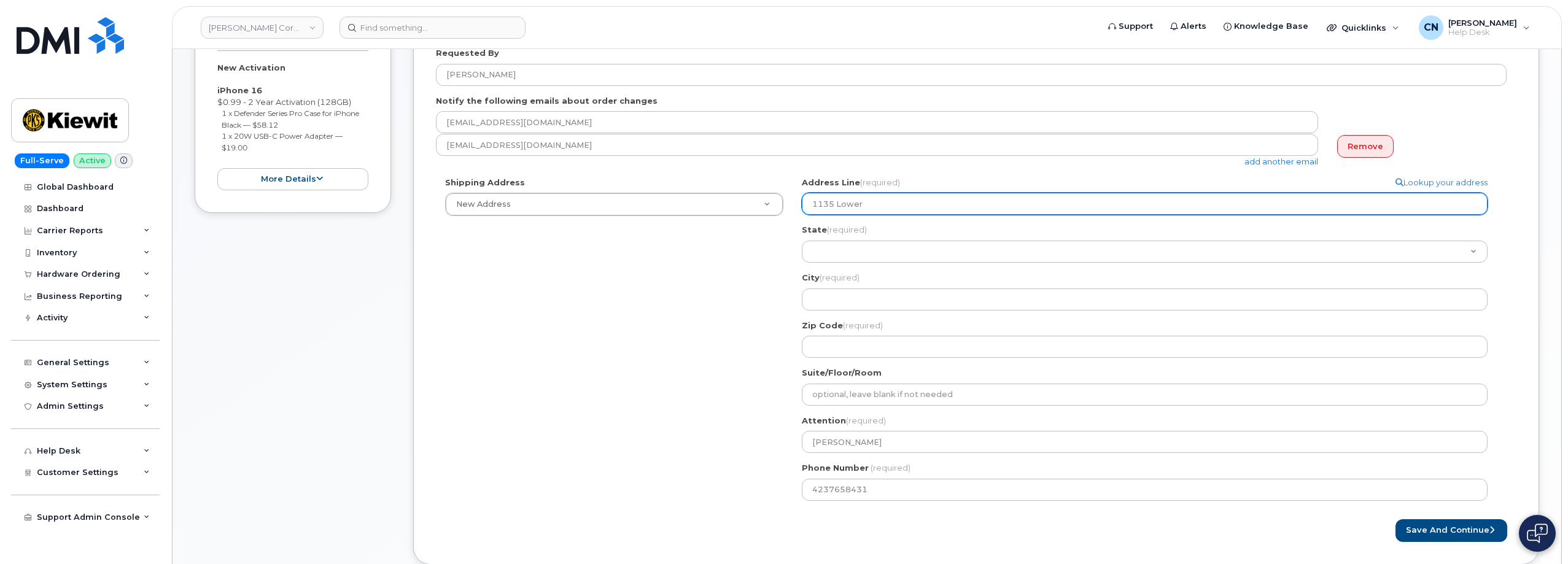
select select
type input "1135 Lower C"
select select
type input "1135 Lower Co"
select select
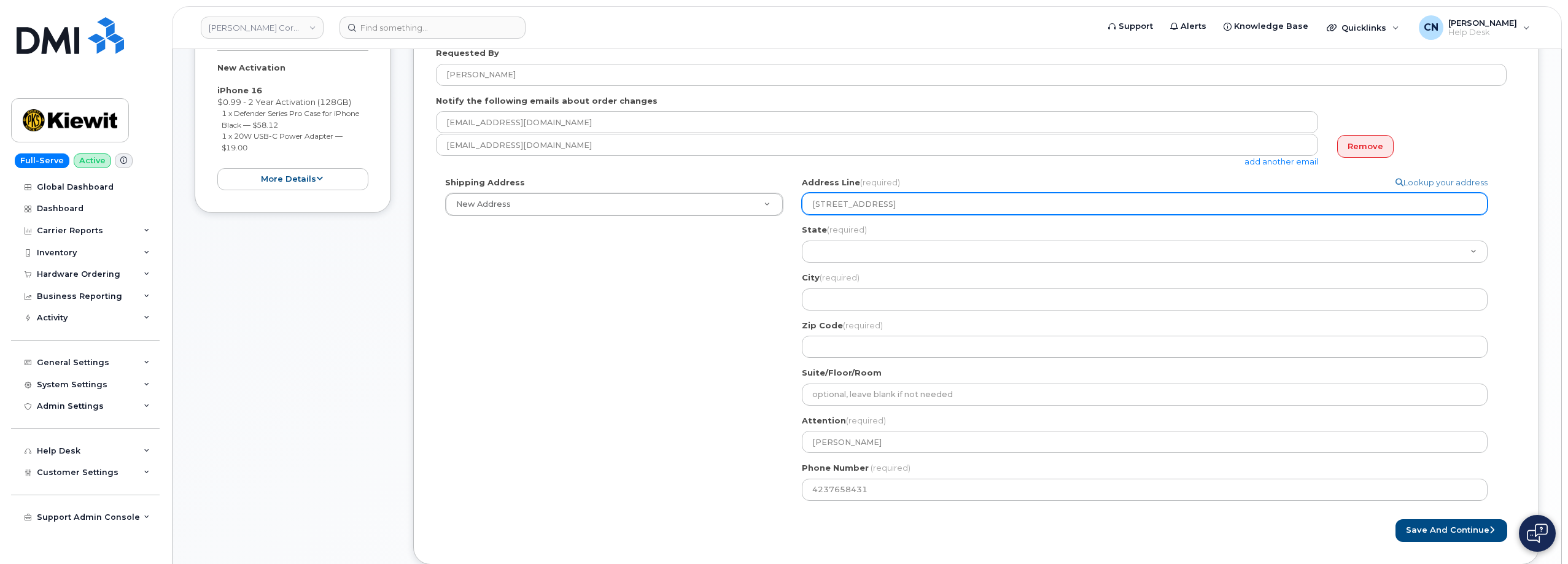
type input "1135 Lower Cot"
select select
type input "1135 Lower Cote"
select select
type input "1135 Lower Cotea"
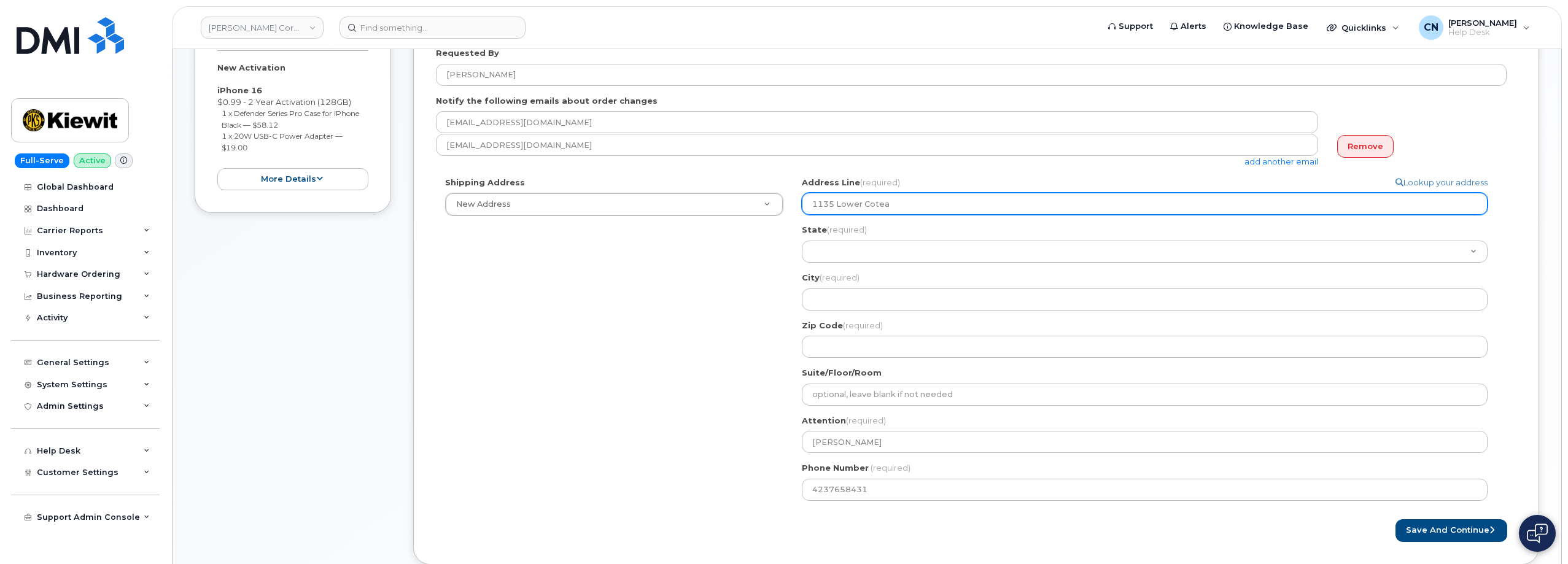
select select
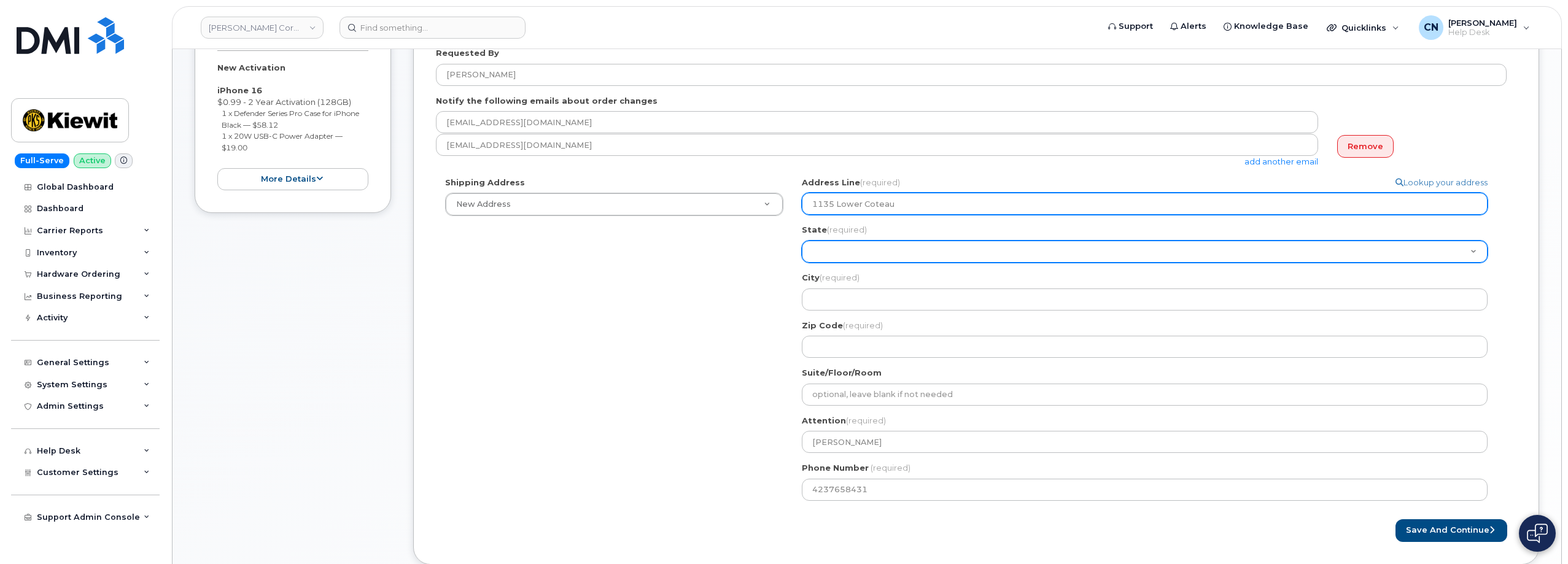
type input "1135 Lower Coteau"
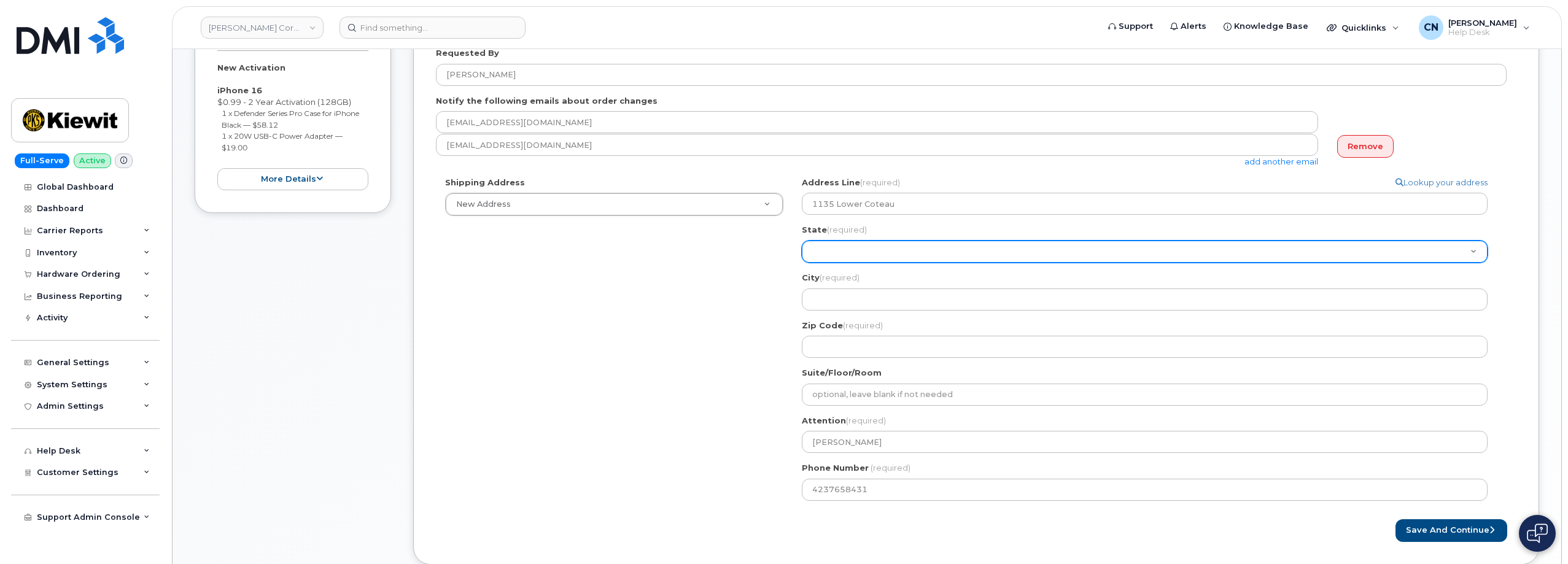
click at [851, 252] on select "Alabama Alaska American Samoa Arizona Arkansas California Colorado Connecticut …" at bounding box center [1144, 252] width 685 height 22
select select "LA"
click at [802, 241] on select "Alabama Alaska American Samoa Arizona Arkansas California Colorado Connecticut …" at bounding box center [1144, 252] width 685 height 22
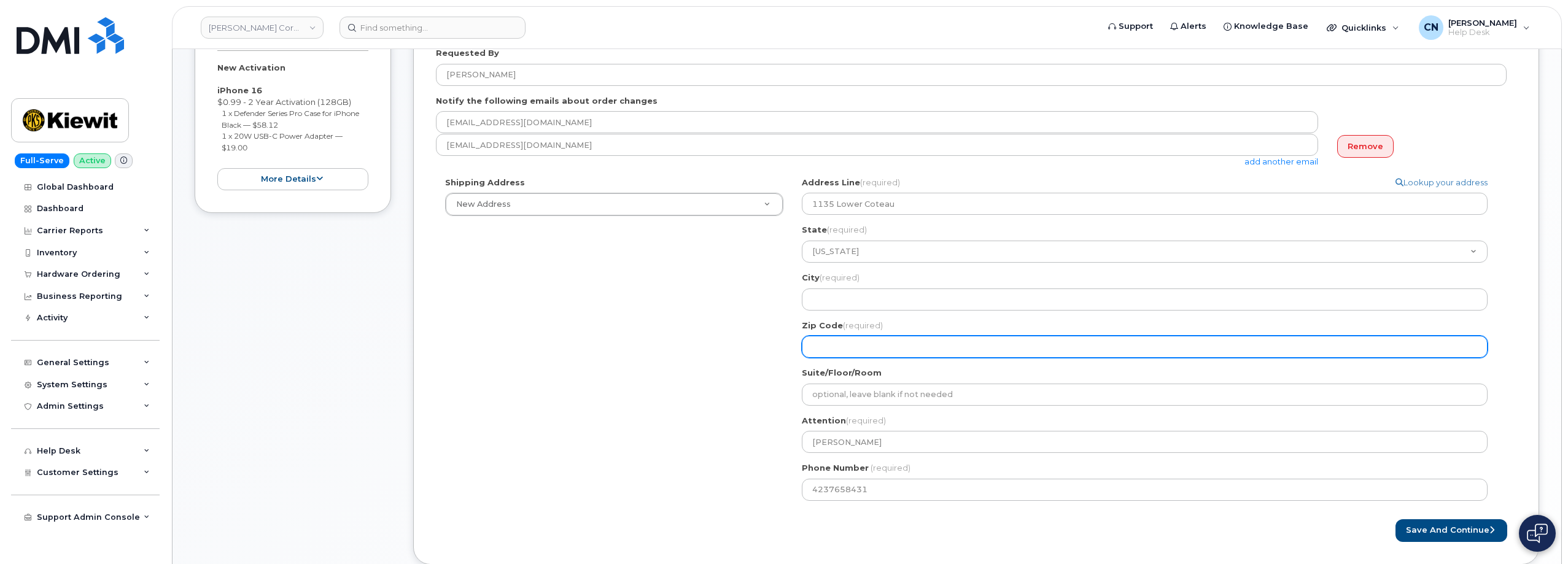
click at [839, 344] on input "Zip Code (required)" at bounding box center [1144, 347] width 685 height 22
select select
type input "7"
select select
type input "70"
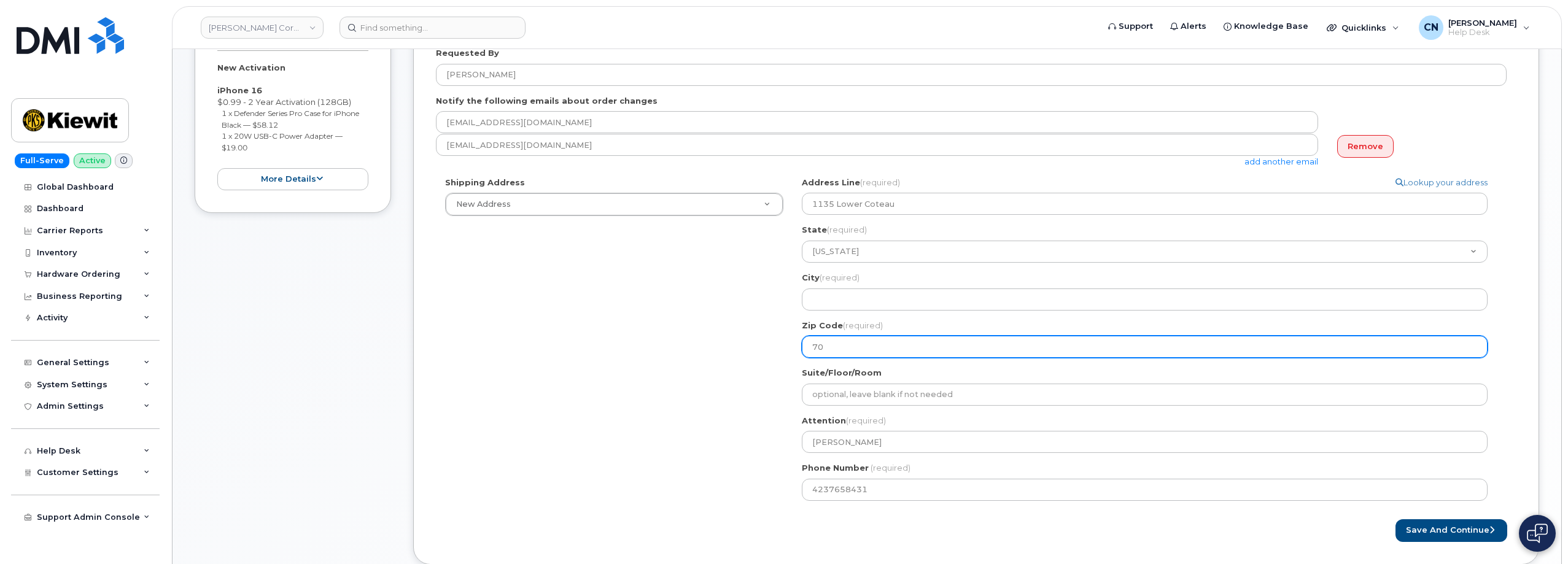
select select
type input "703"
select select
type input "7036"
select select
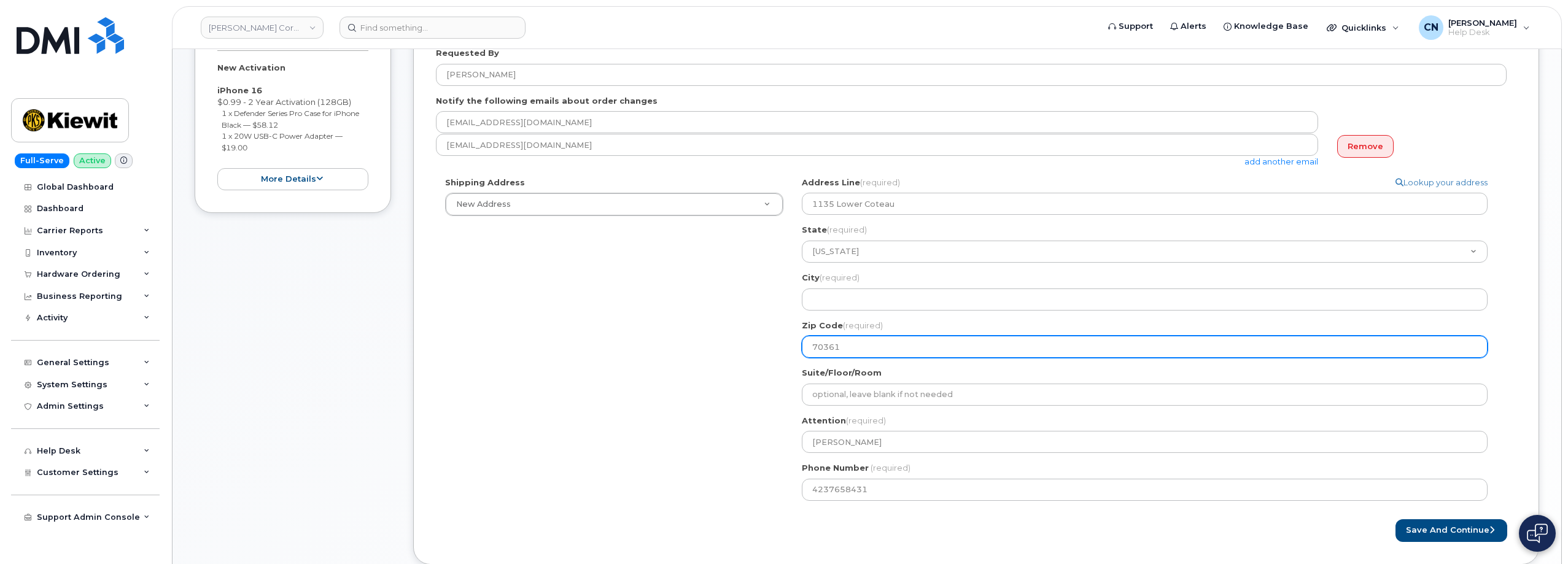
click at [826, 344] on input "70361" at bounding box center [1144, 347] width 685 height 22
type input "70361"
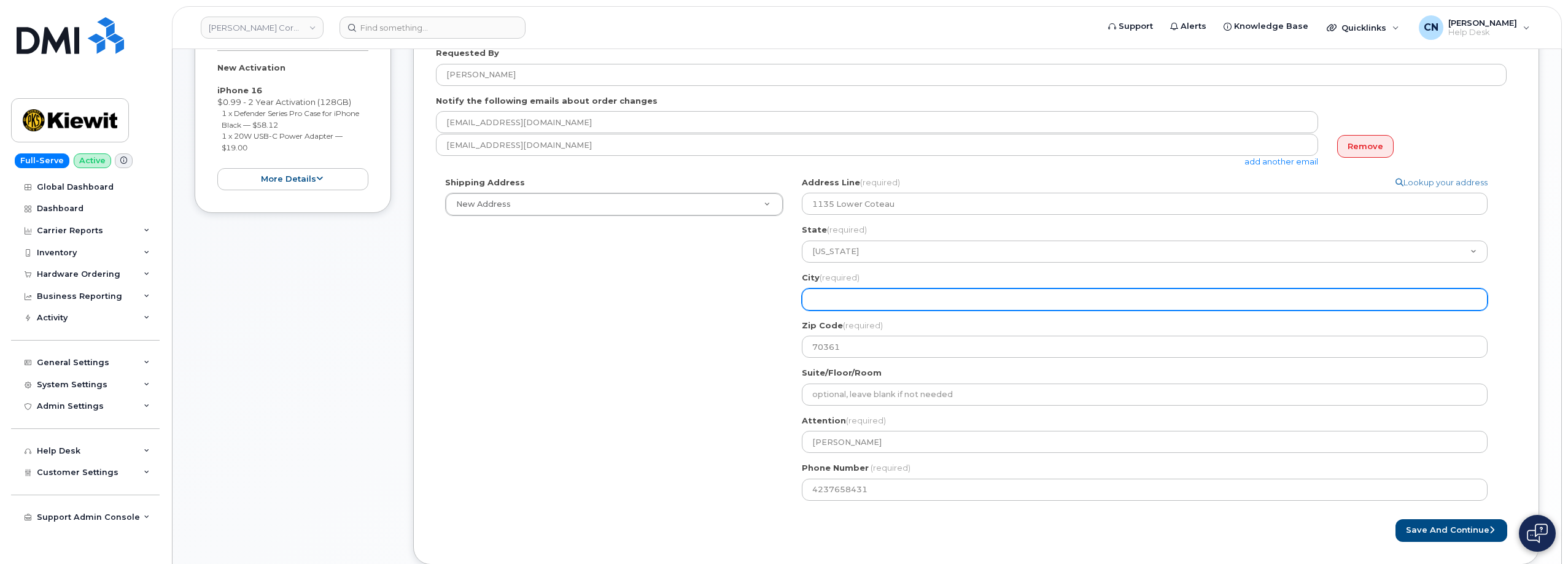
click at [854, 303] on input "City (required)" at bounding box center [1144, 300] width 685 height 22
paste input "Houma"
select select
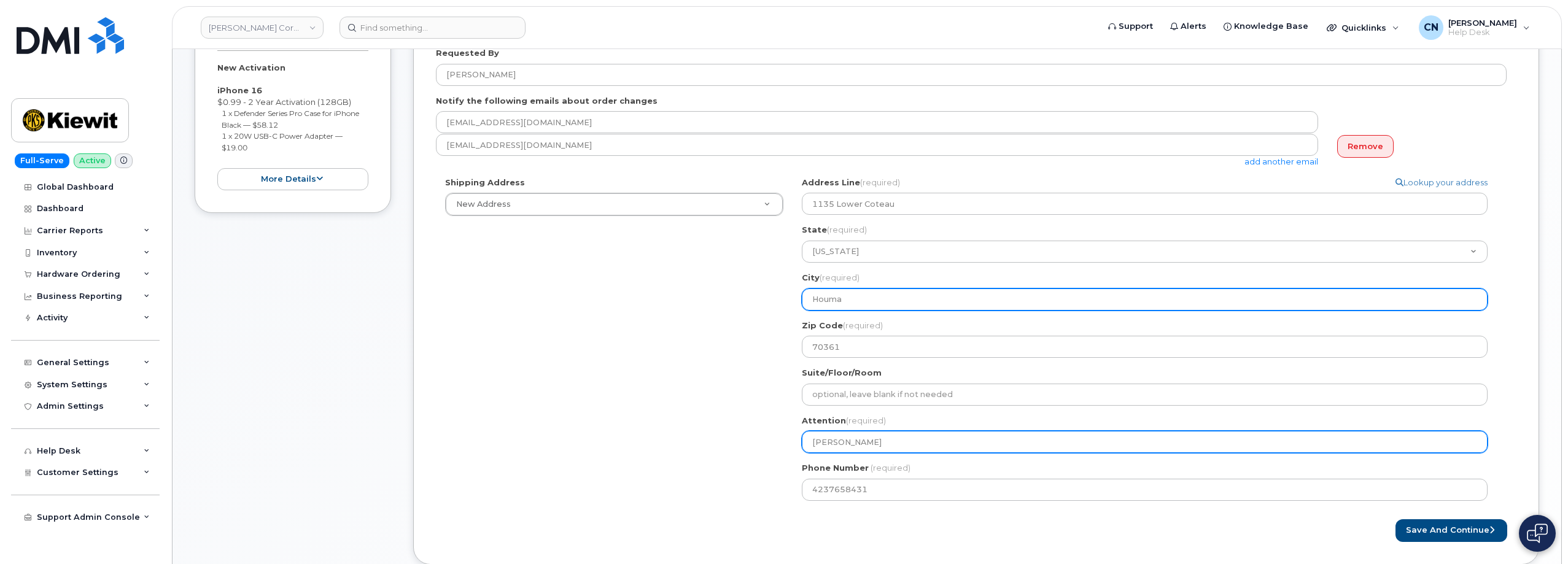
type input "Houma"
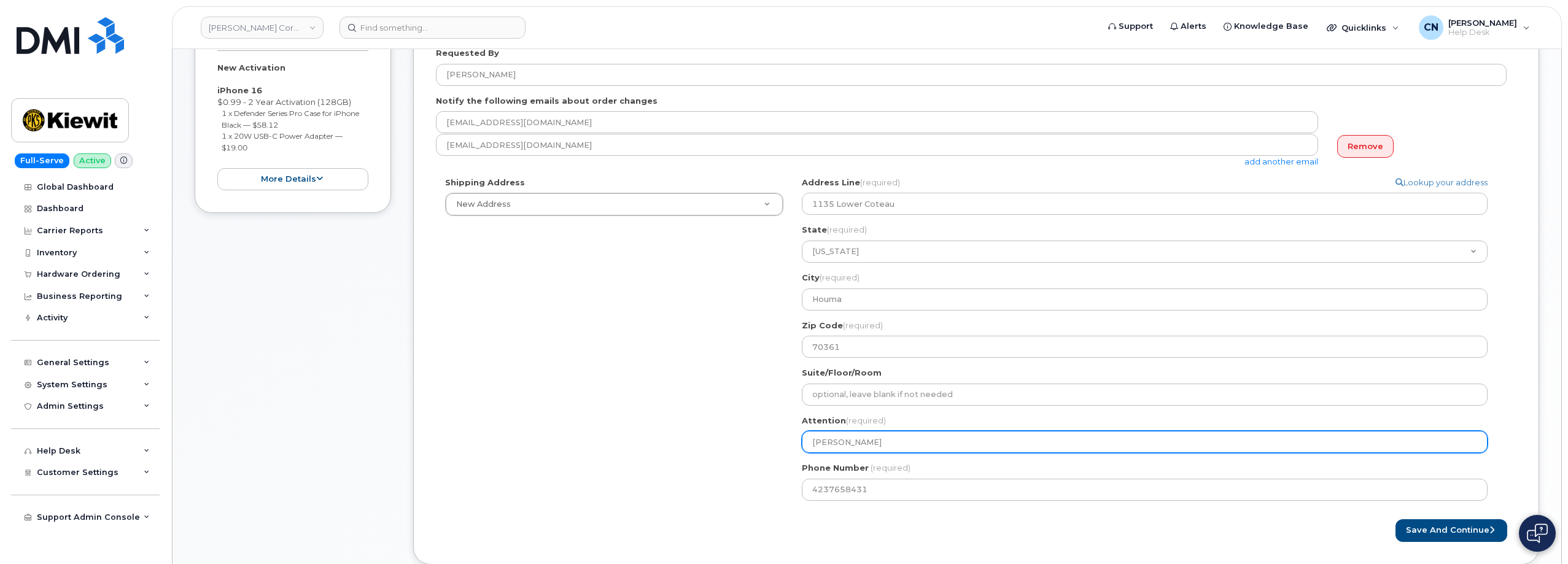
drag, startPoint x: 911, startPoint y: 439, endPoint x: 746, endPoint y: 447, distance: 165.2
click at [746, 447] on div "Shipping Address New Address New Address 15 Century BLVD 15 Century BLVD 1555 E…" at bounding box center [971, 344] width 1071 height 333
select select
type input "C"
select select
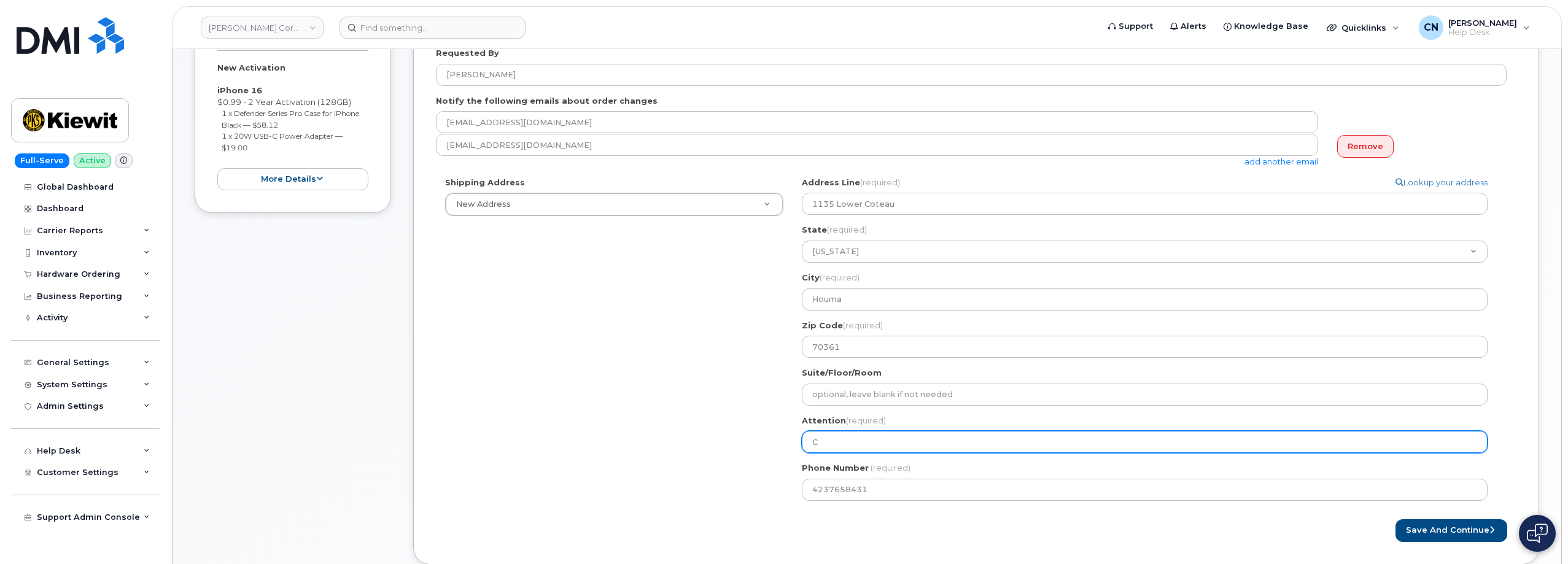
type input "Ch"
select select
type input "Chi"
select select
type input "Chie"
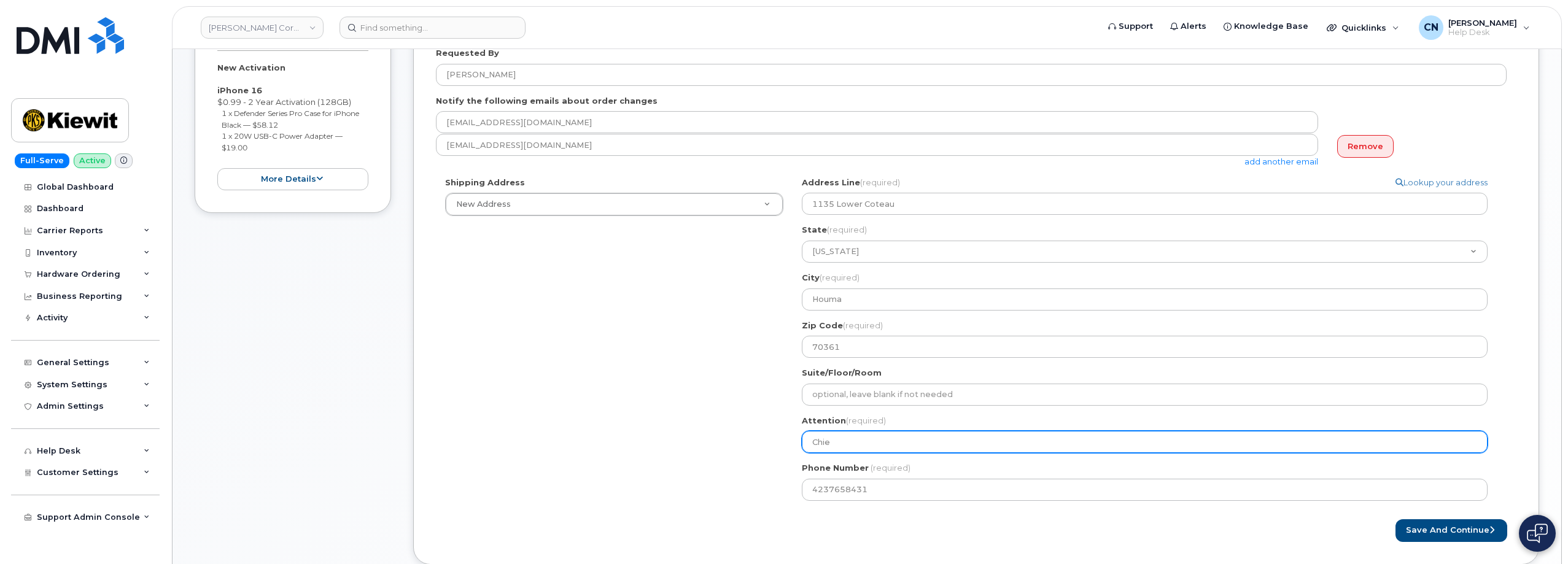
select select
type input "Chief"
select select
type input "Chief E"
select select
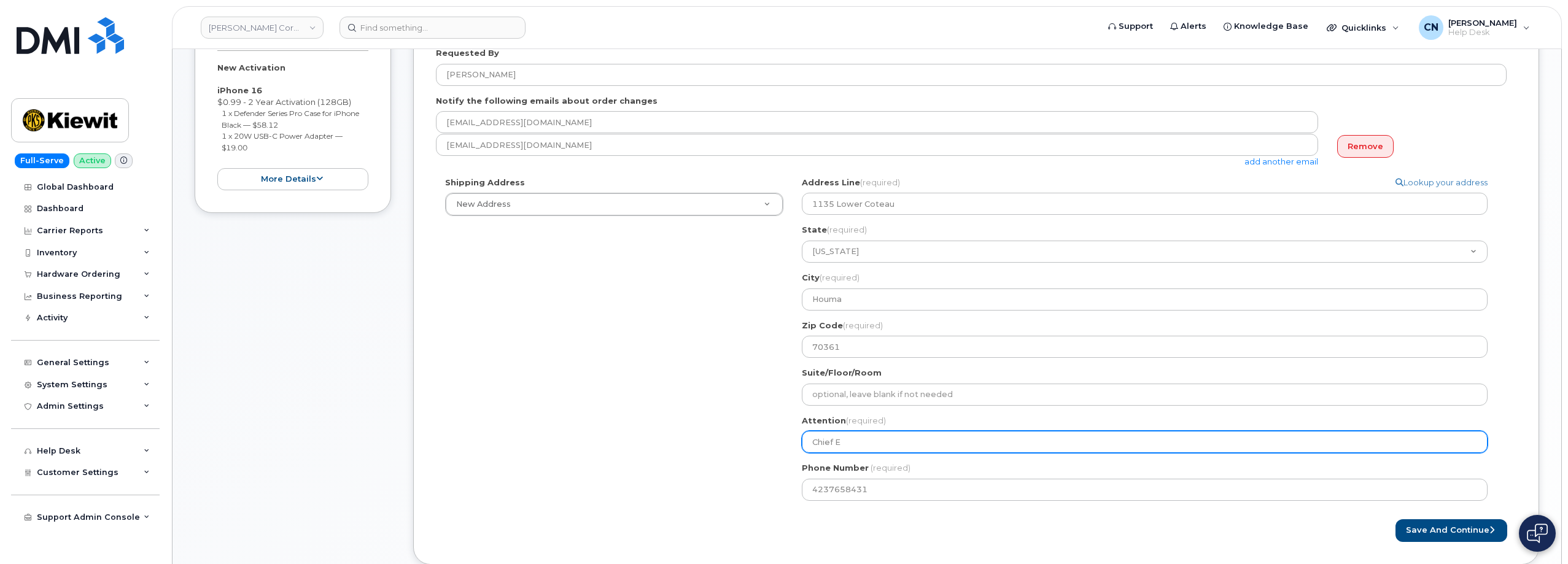
type input "Chief En"
select select
type input "Chief Eng"
select select
type input "Chief Engi"
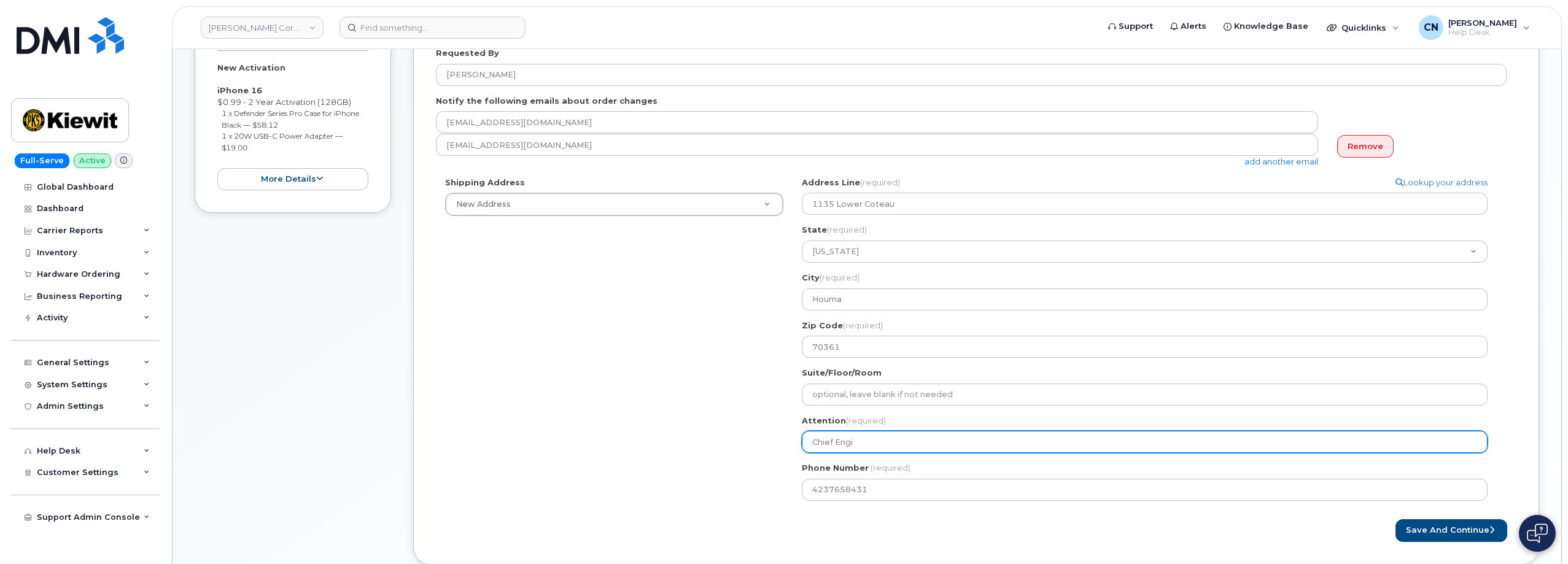
select select
type input "Chief Engin"
select select
type input "Chief Engine"
select select
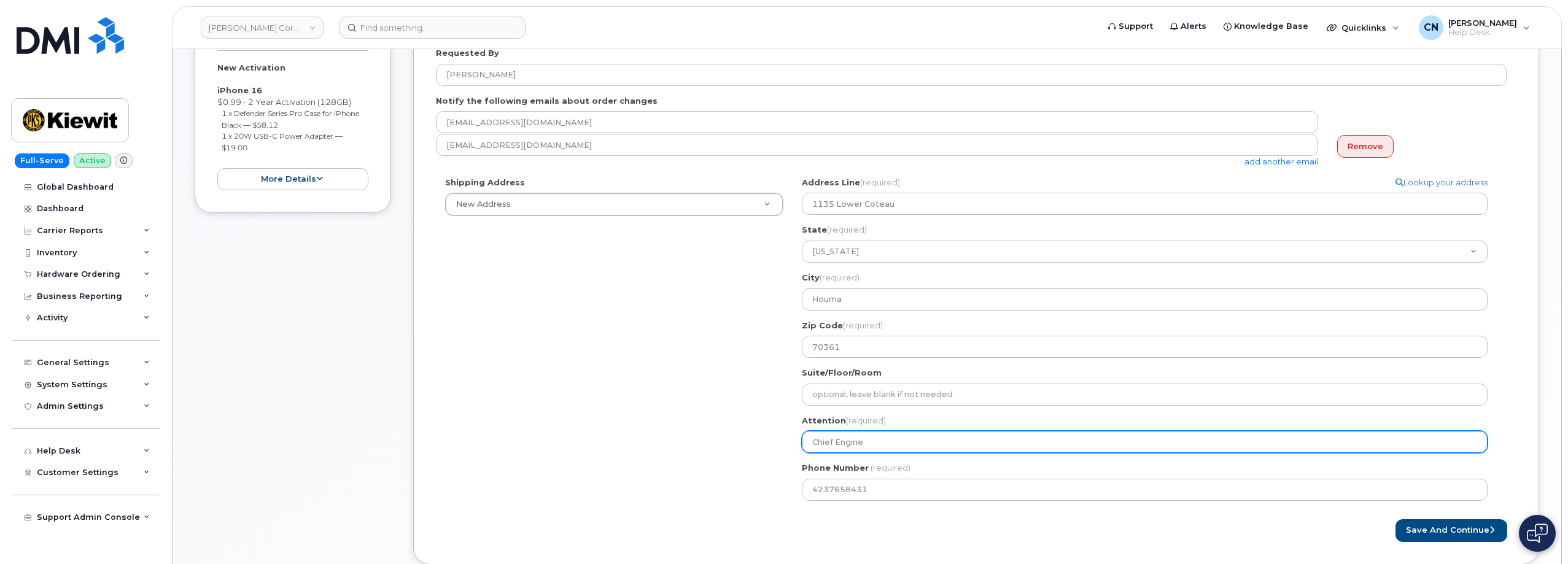
type input "Chief Enginer"
select select
type input "Chief Engine"
select select
type input "Chief Enginee"
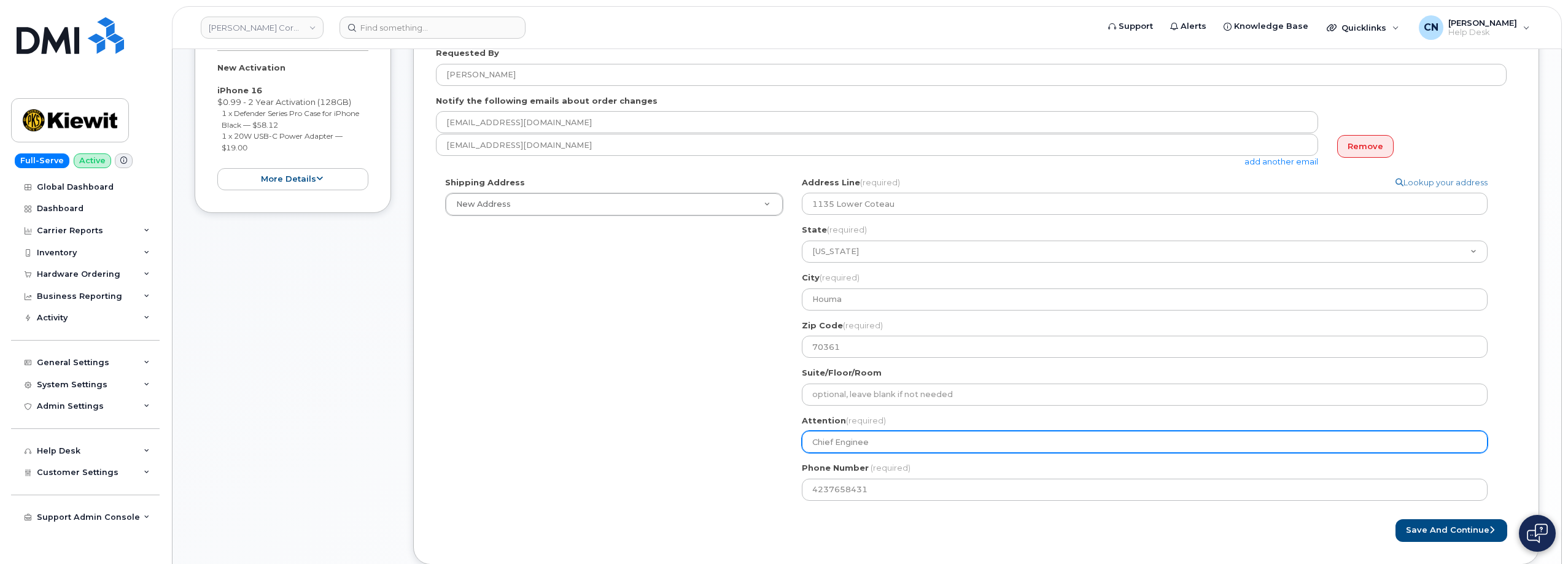
select select
type input "Chief Engineer"
select select
type input "Chief Engineer F"
select select
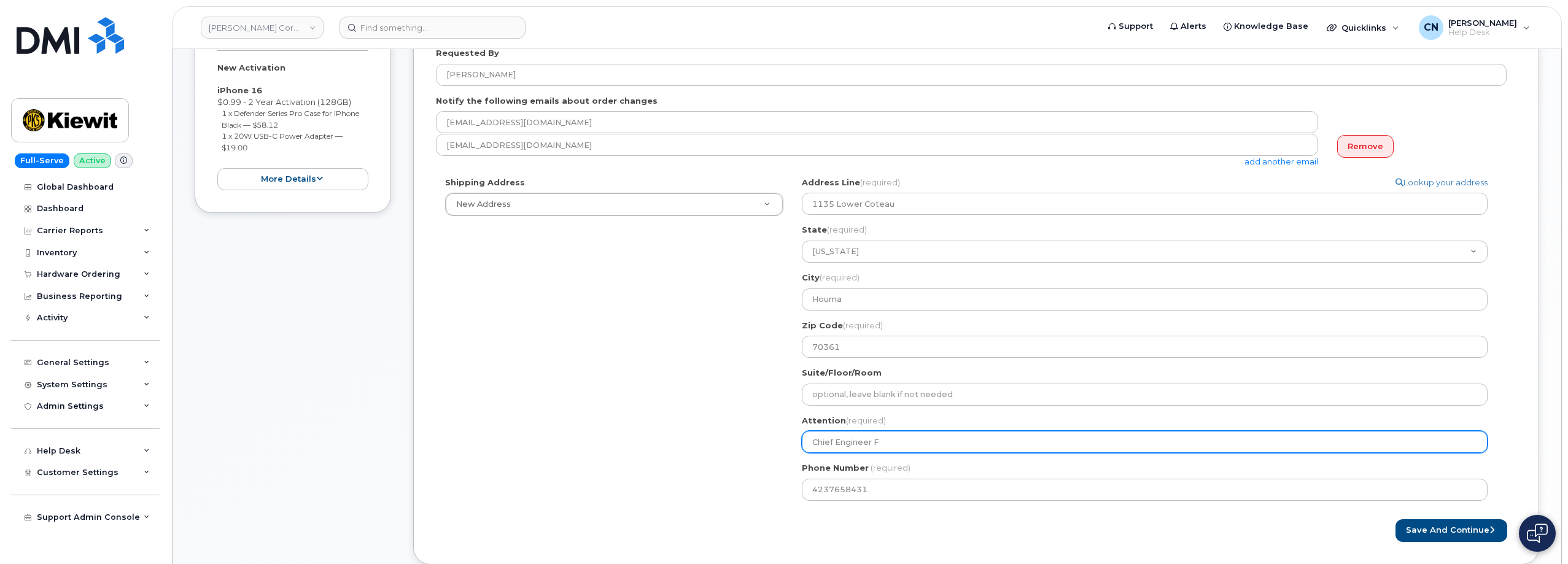
type input "Chief Engineer Fr"
select select
type input "Chief Engineer Fra"
select select
type input "Chief Engineer Fran"
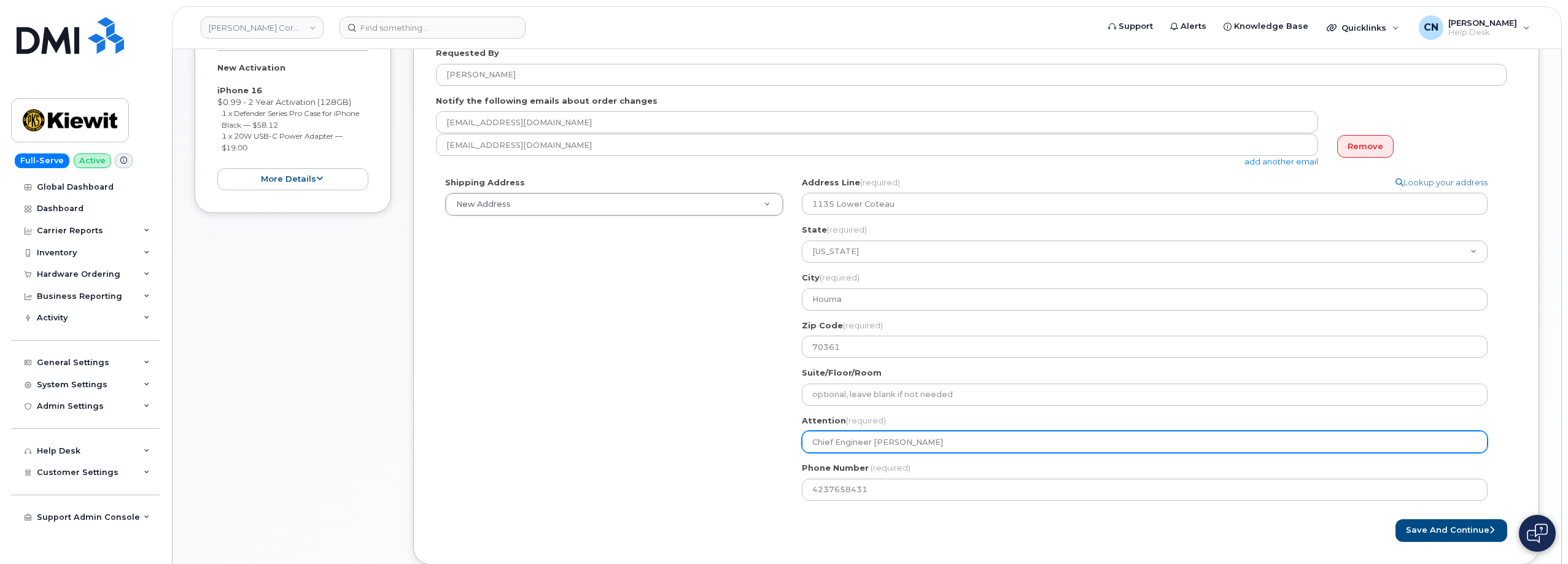
select select
type input "Chief Engineer Frank"
select select
type input "Chief Engineer Fran"
select select
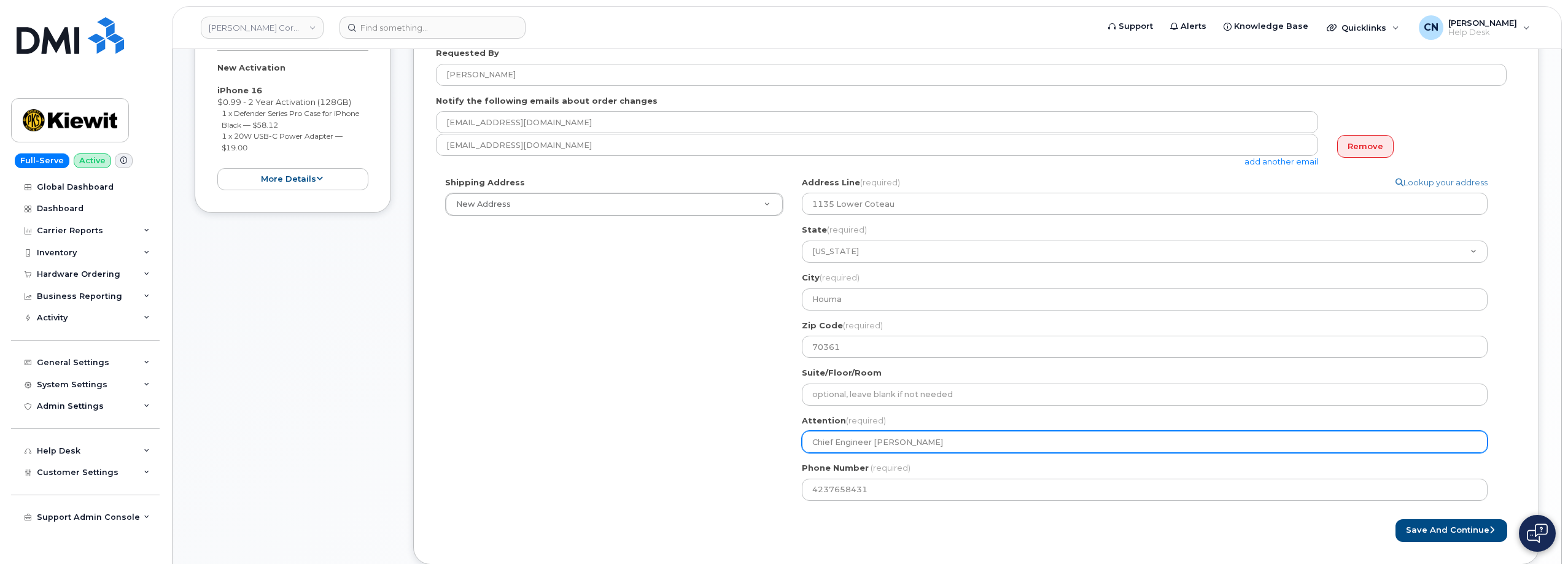
type input "Chief Engineer Fra"
select select
type input "Chief Engineer Fr"
select select
type input "Chief Engineer F"
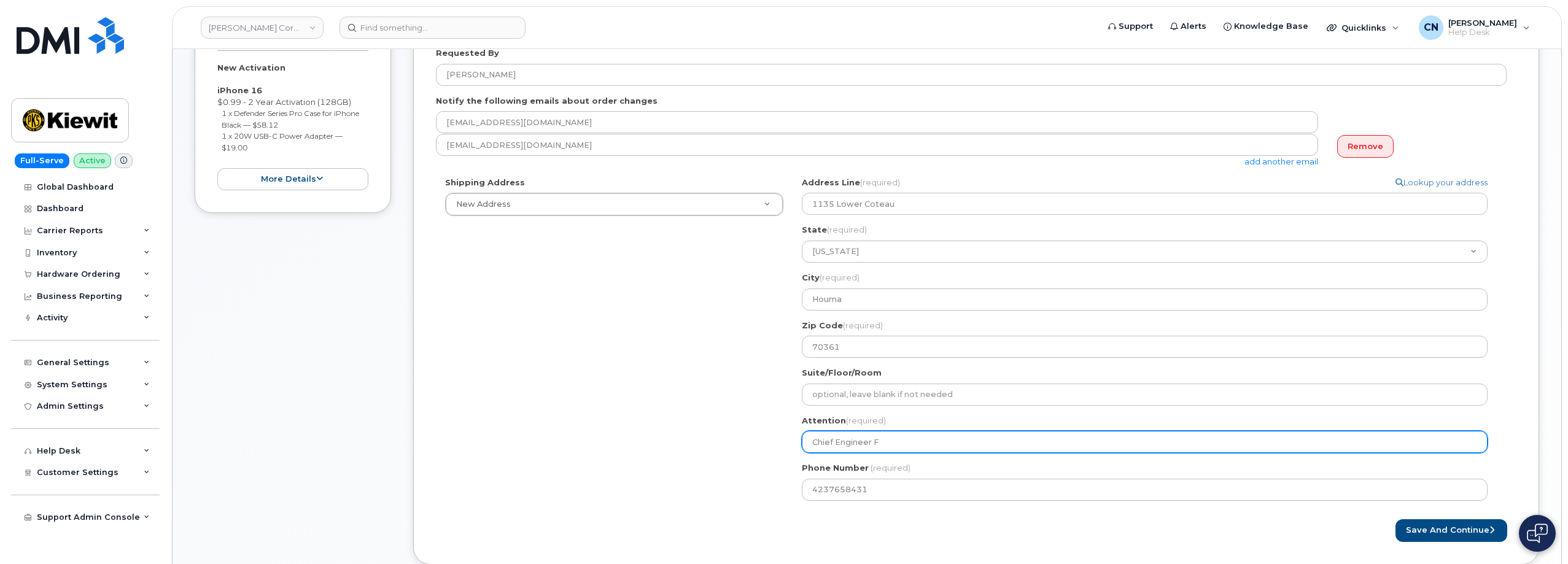
select select
type input "Chief Engineer"
select select
type input "Chief Engineer C"
select select
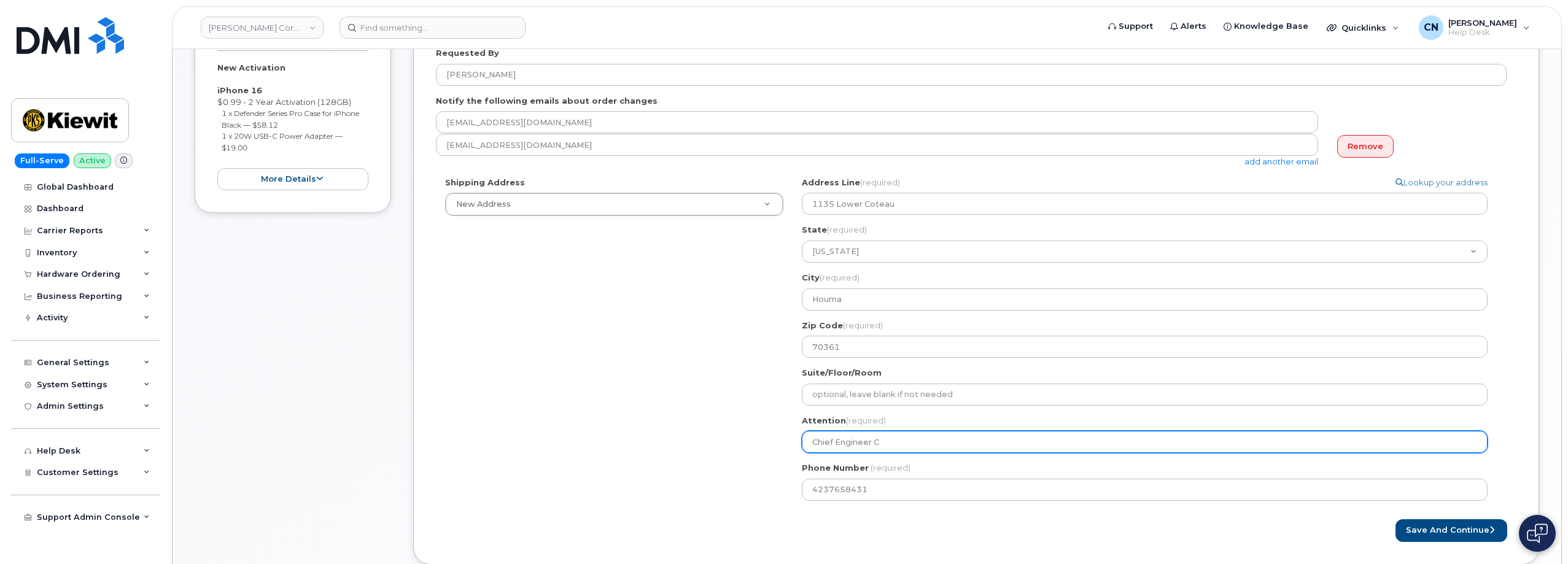
type input "Chief Engineer Ca"
select select
type input "Chief Engineer Cap"
select select
type input "Chief Engineer Capt"
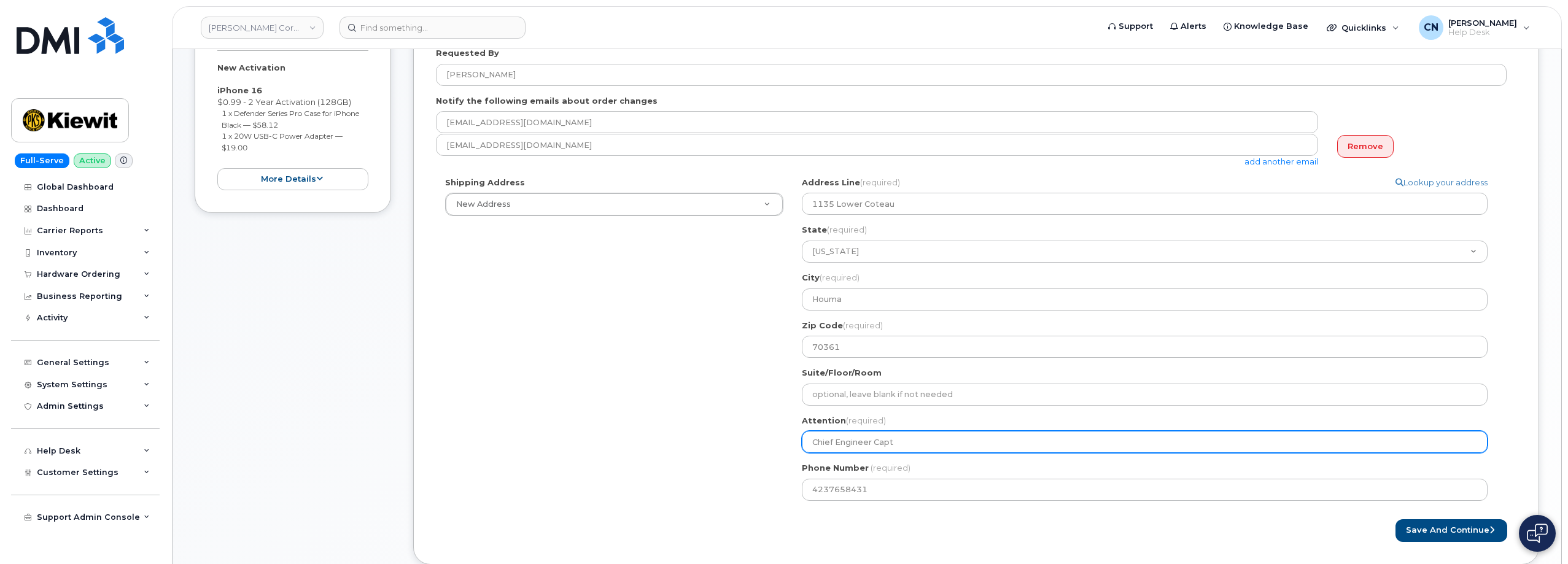
select select
type input "Chief Engineer Capta"
select select
type input "Chief Engineer Captai"
select select
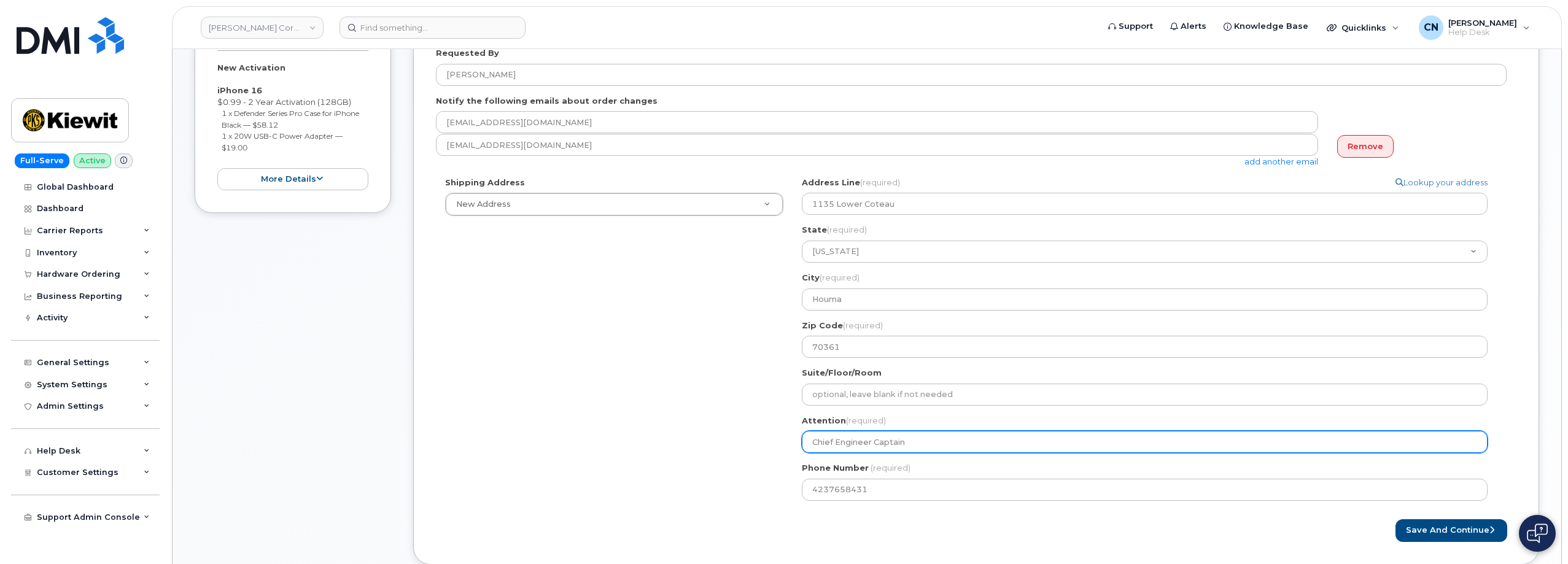
type input "Chief Engineer Captain"
select select
type input "Chief Engineer Captain F"
select select
type input "Chief Engineer Captain Fr"
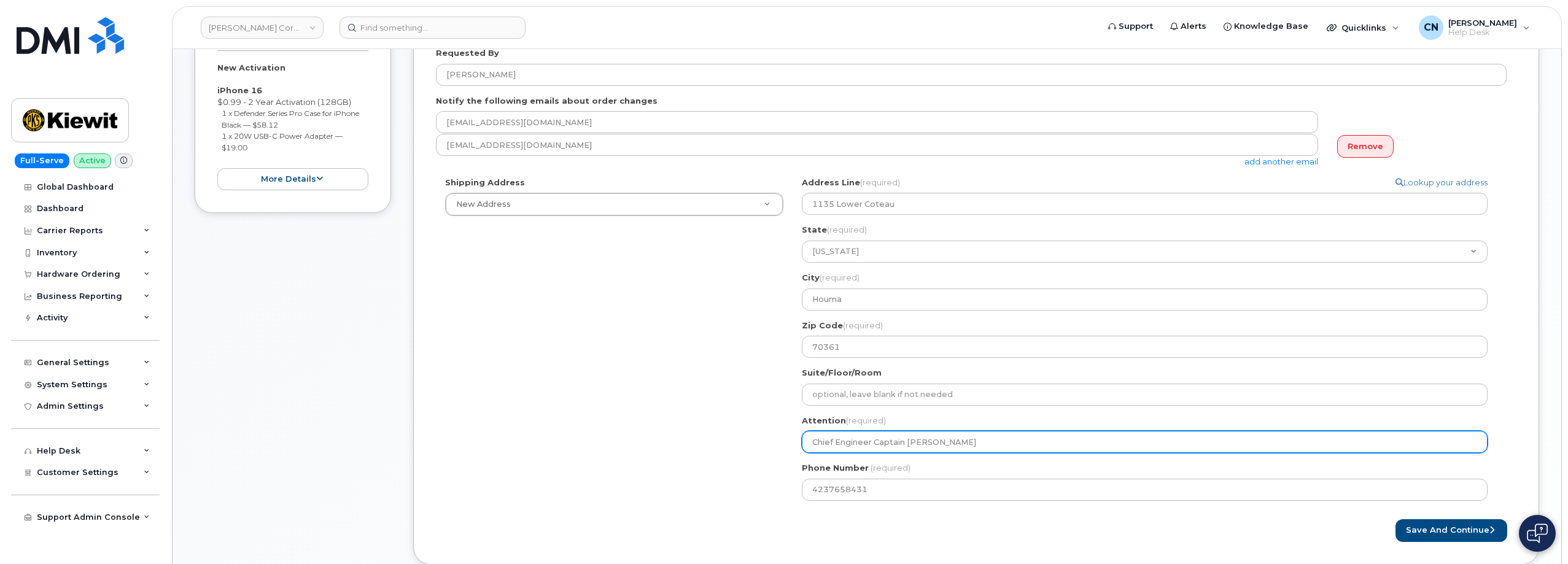
select select
type input "Chief Engineer Captain Fra"
select select
type input "Chief Engineer Captain Fran"
select select
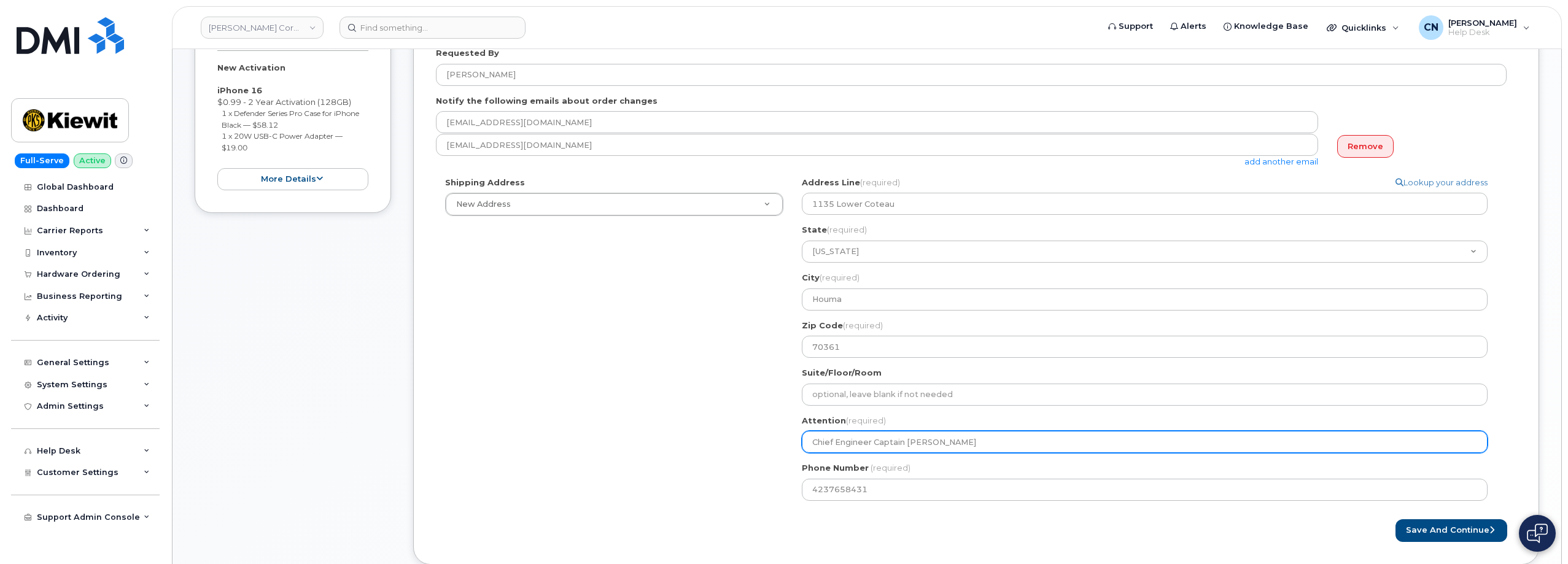
type input "Chief Engineer Captain Frank"
select select
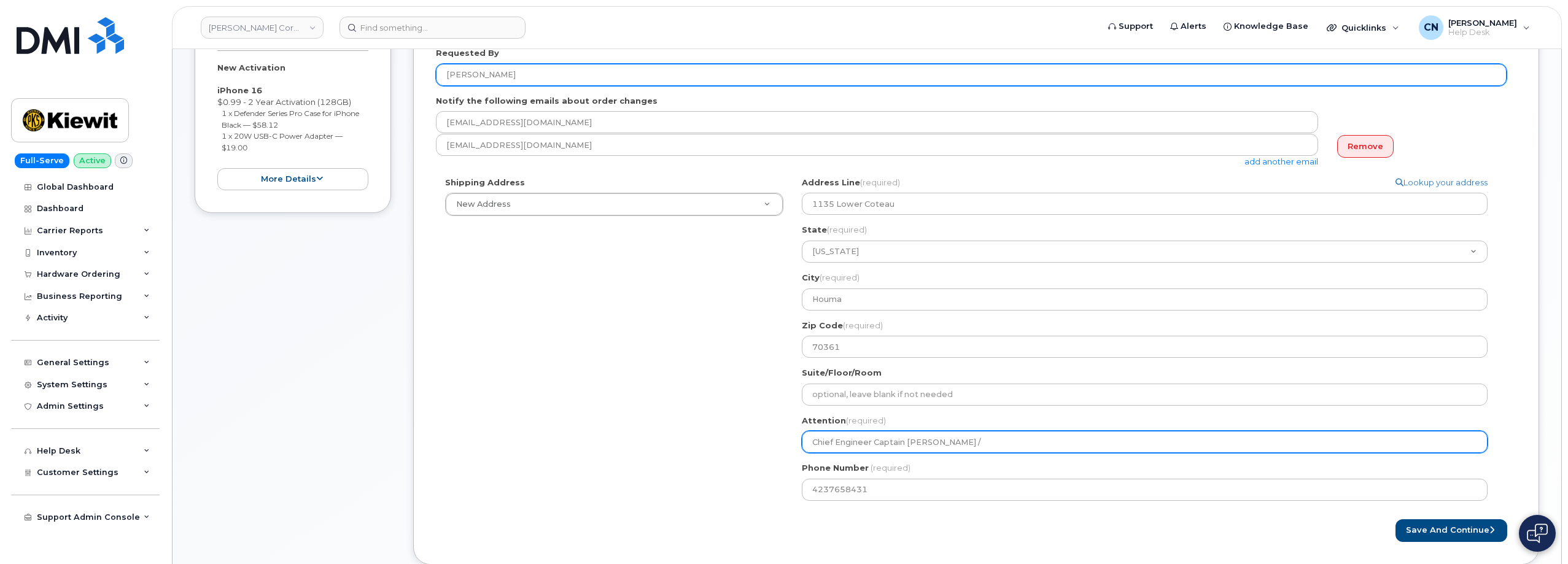
type input "Chief Engineer Captain Frank /"
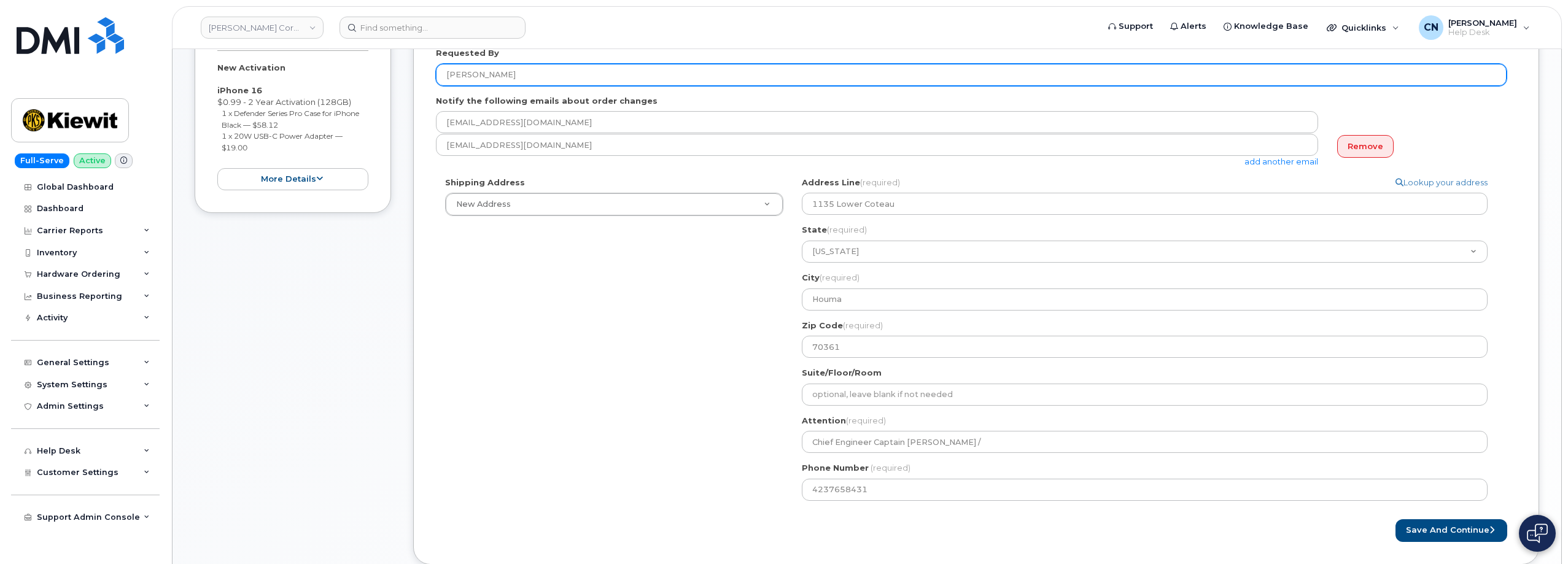
drag, startPoint x: 540, startPoint y: 74, endPoint x: 337, endPoint y: 93, distance: 203.9
click at [337, 92] on div "Item #1 in process $78.11 New Activation iPhone 16 $0.99 - 2 Year Activation (1…" at bounding box center [867, 280] width 1344 height 606
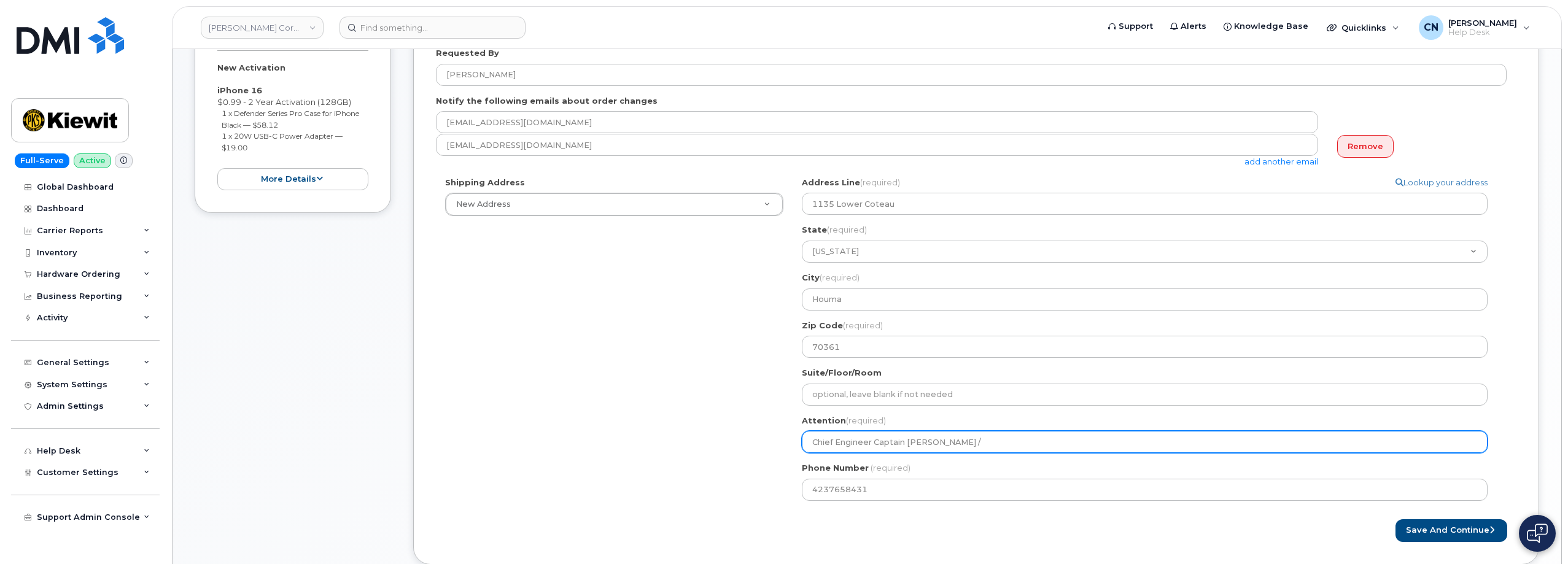
click at [975, 441] on input "Chief Engineer Captain Frank /" at bounding box center [1144, 442] width 685 height 22
paste input "Rich"
select select
type input "Chief Engineer Captain Frank / Rich"
select select
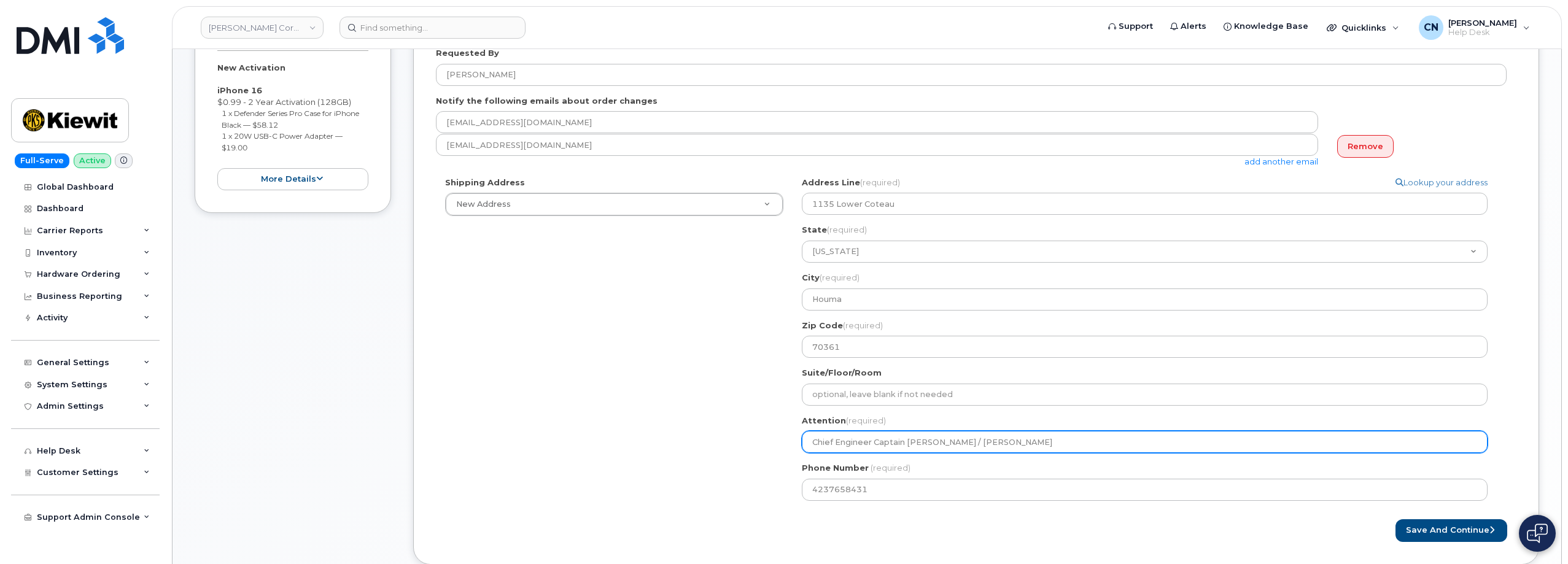
type input "Chief Engineer Captain Frank / Ric"
select select
type input "Chief Engineer Captain Frank / Ri"
select select
type input "Chief Engineer Captain Frank / R"
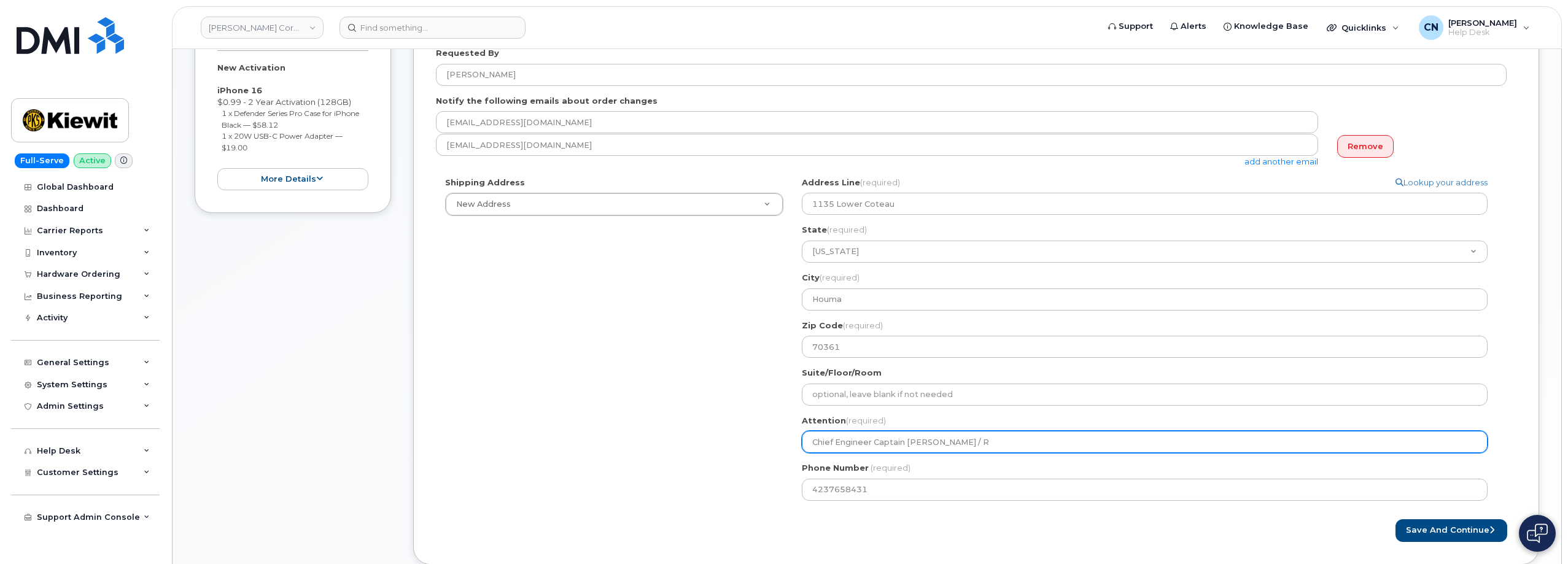
select select
type input "Chief Engineer Captain Frank /"
select select
type input "Chief Engineer Captain Frank"
select select
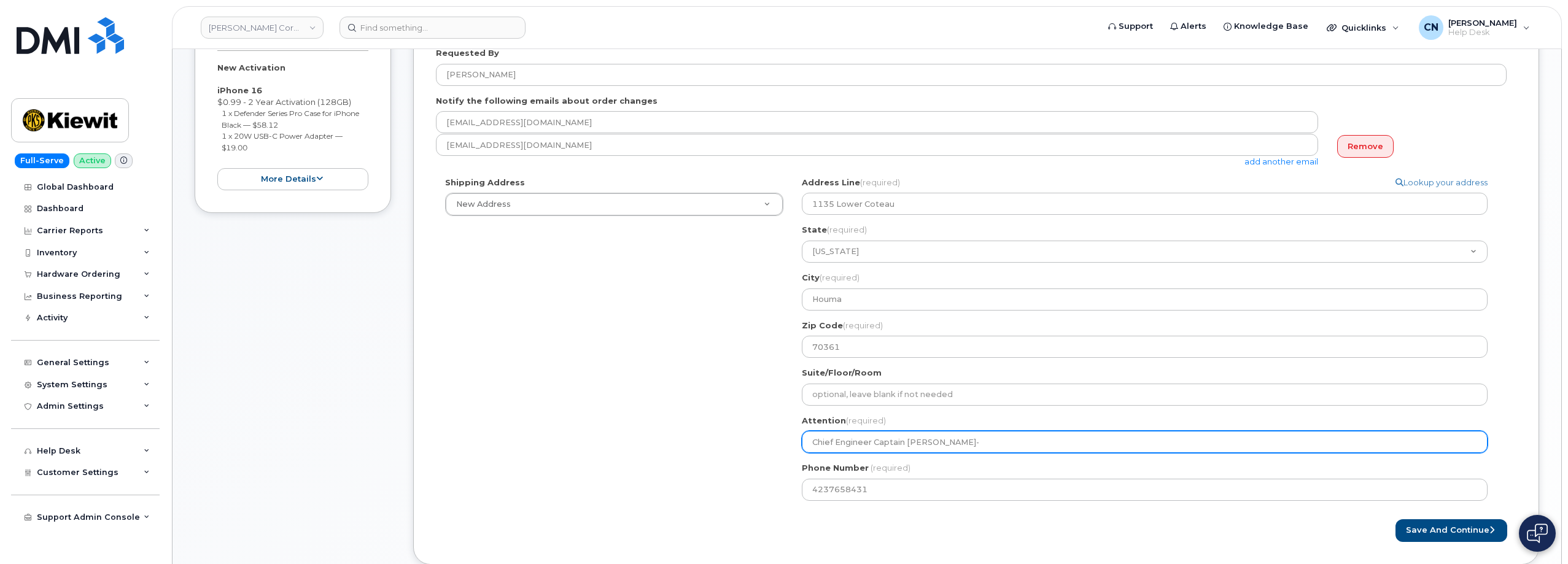
type input "Chief Engineer Captain Frank-"
paste input "Richa"
select select
type input "Chief Engineer Captain Frank- Richa"
select select
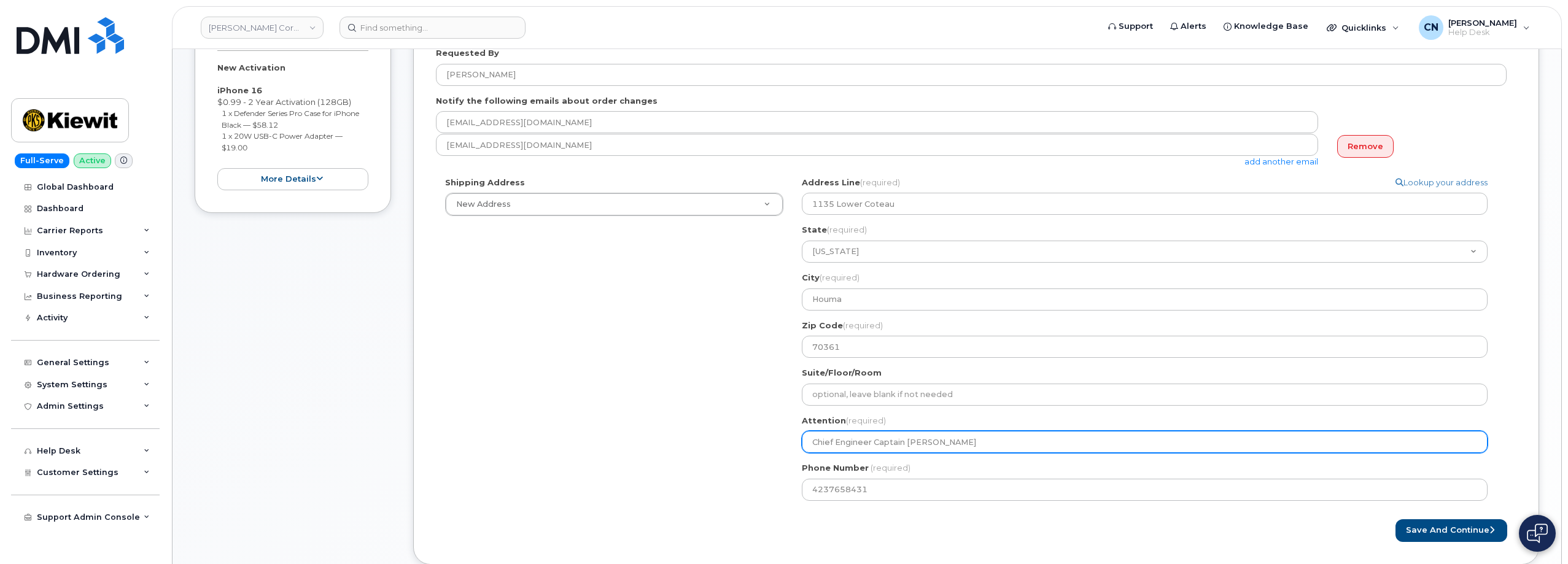
type input "Chief Engineer Captain Frank- Rich"
select select
type input "Chief Engineer Captain Frank- Ric"
select select
type input "Chief Engineer Captain Frank- Rich"
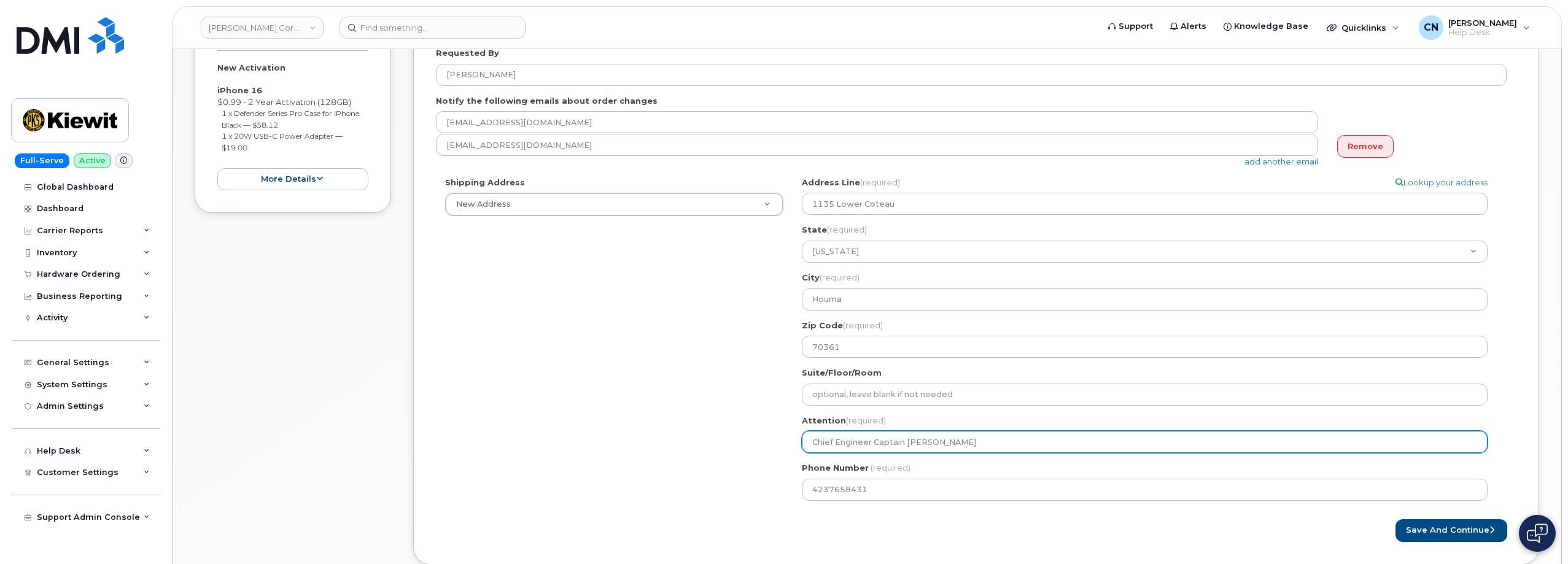
select select
type input "Chief Engineer Captain [PERSON_NAME]"
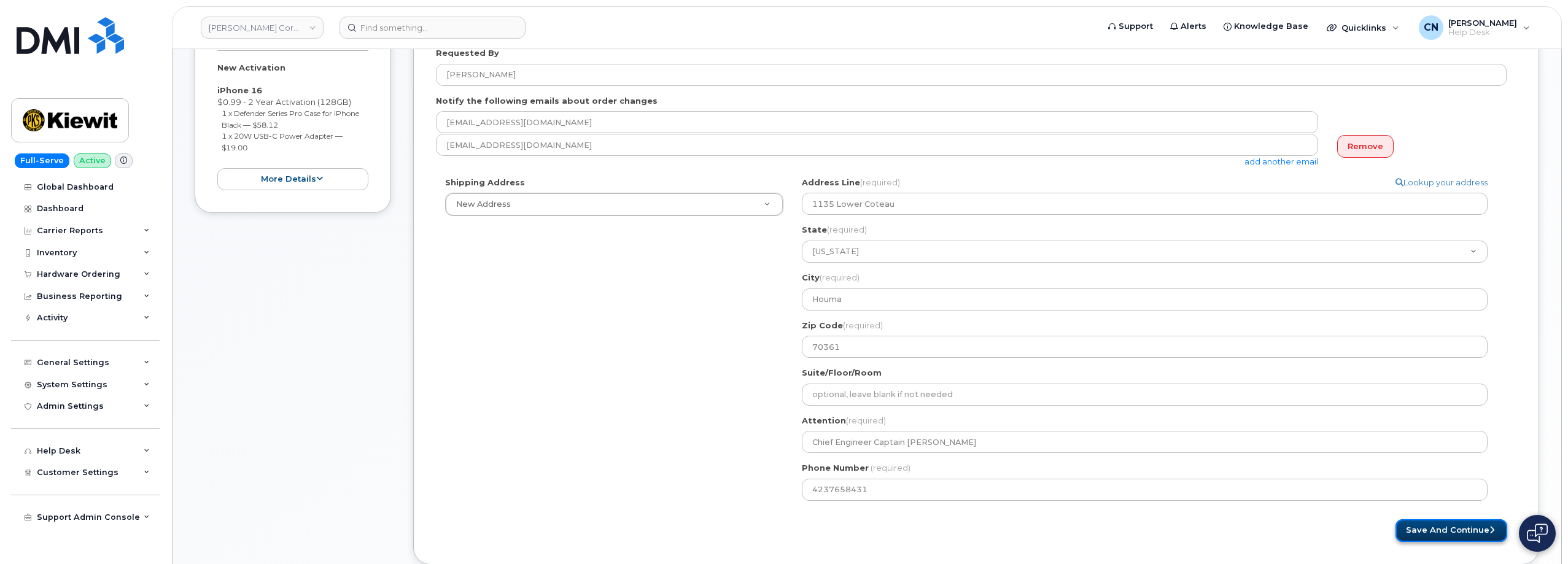
click at [1416, 524] on button "Save and Continue" at bounding box center [1451, 531] width 112 height 23
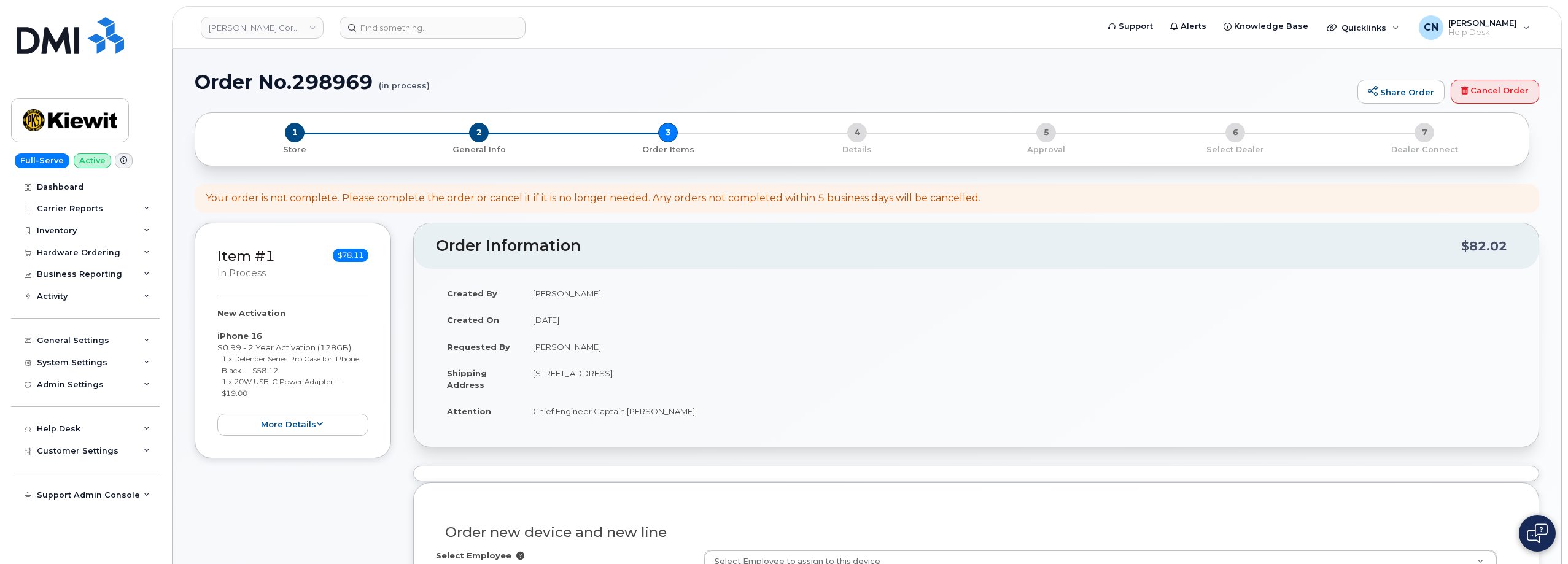
select select
drag, startPoint x: 629, startPoint y: 344, endPoint x: 530, endPoint y: 349, distance: 99.1
click at [530, 349] on td "[PERSON_NAME]" at bounding box center [1019, 346] width 994 height 27
copy td "[PERSON_NAME]"
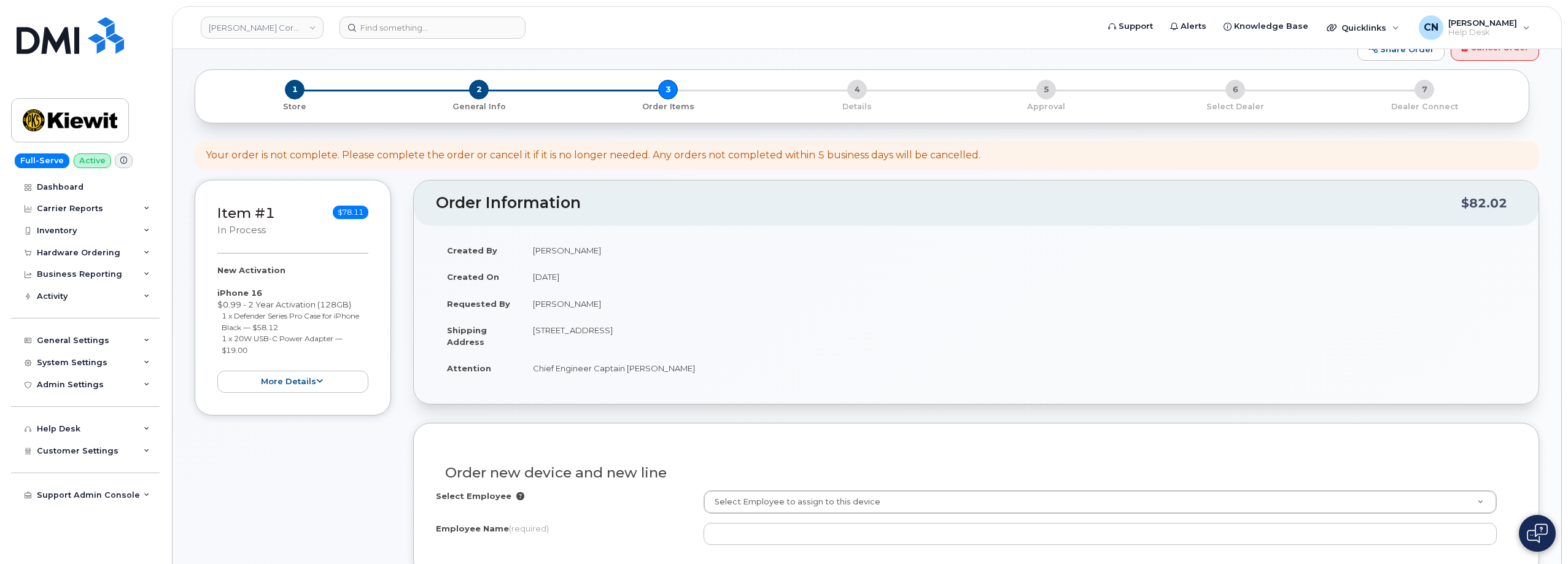
scroll to position [61, 0]
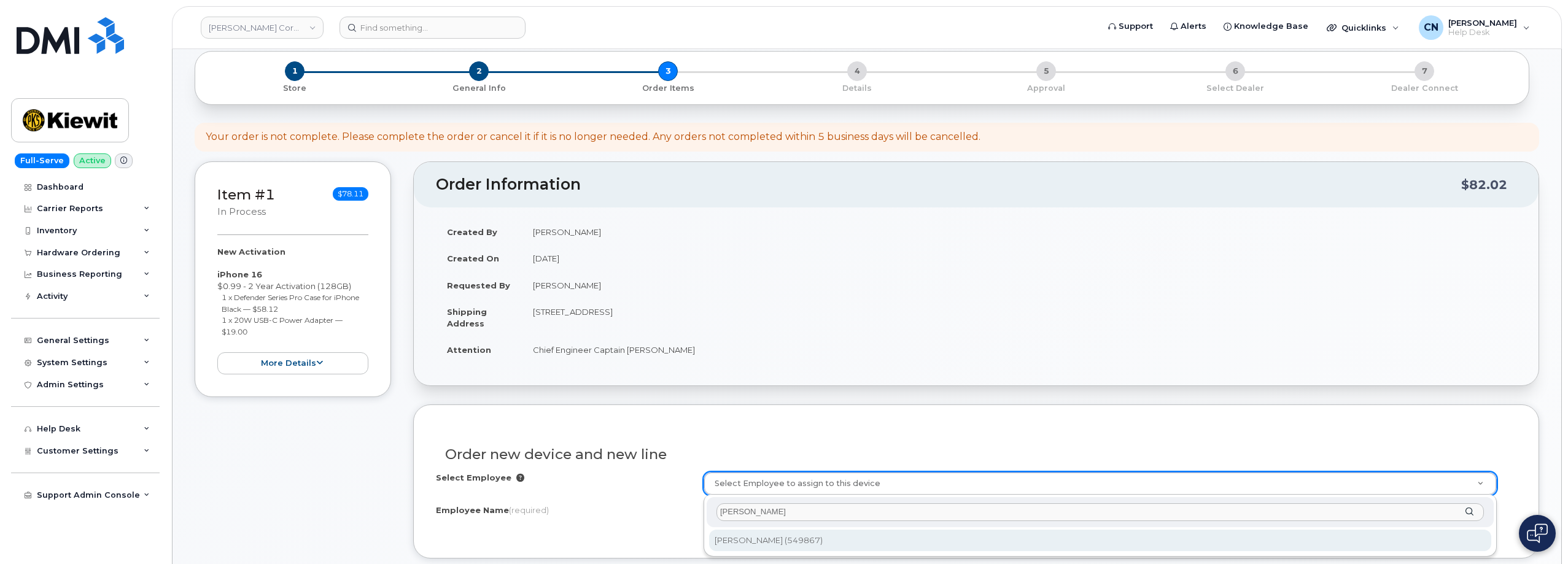
type input "[PERSON_NAME]"
type input "2174337"
type input "[PERSON_NAME]"
type input "UNIT A [STREET_ADDRESS]"
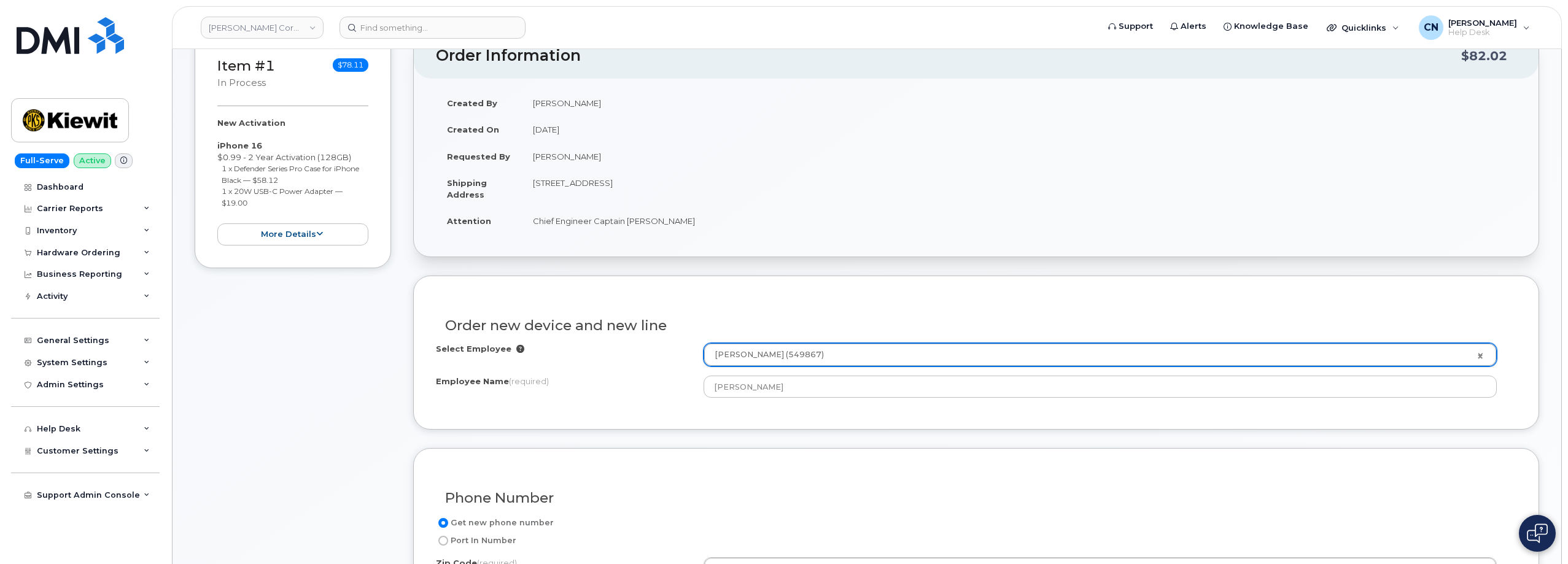
scroll to position [184, 0]
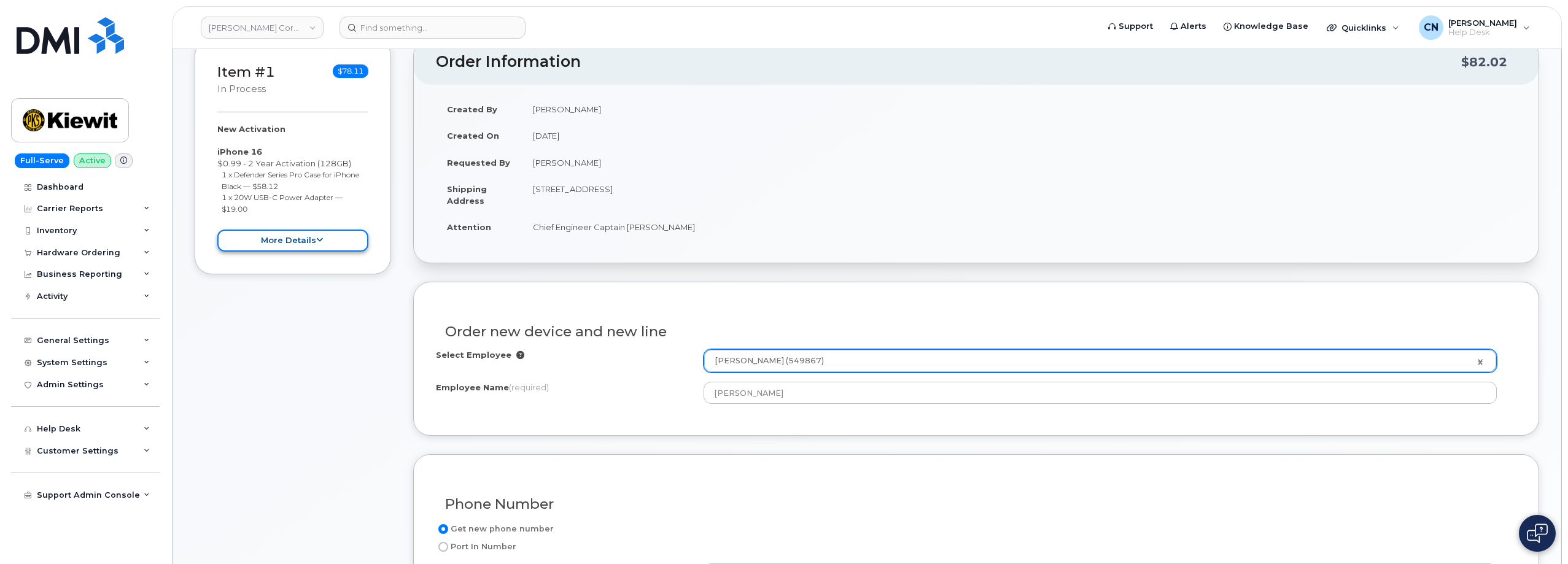
click at [264, 235] on button "more details" at bounding box center [293, 241] width 151 height 23
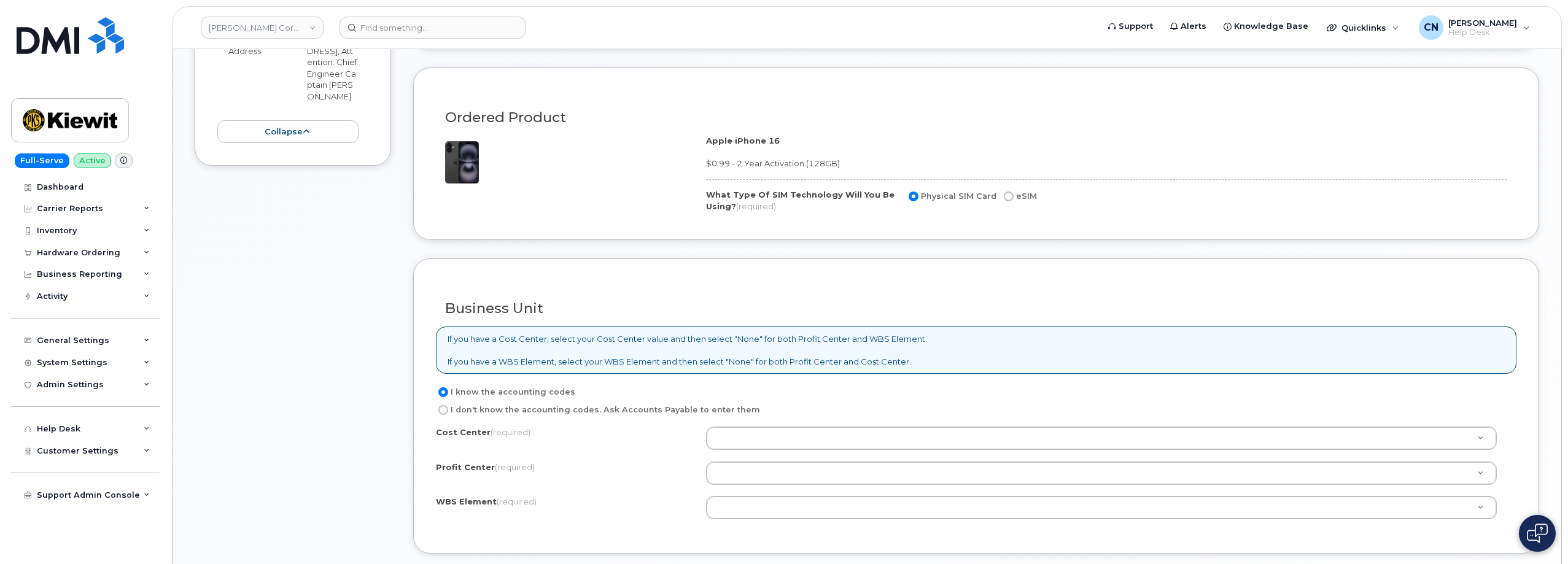
scroll to position [860, 0]
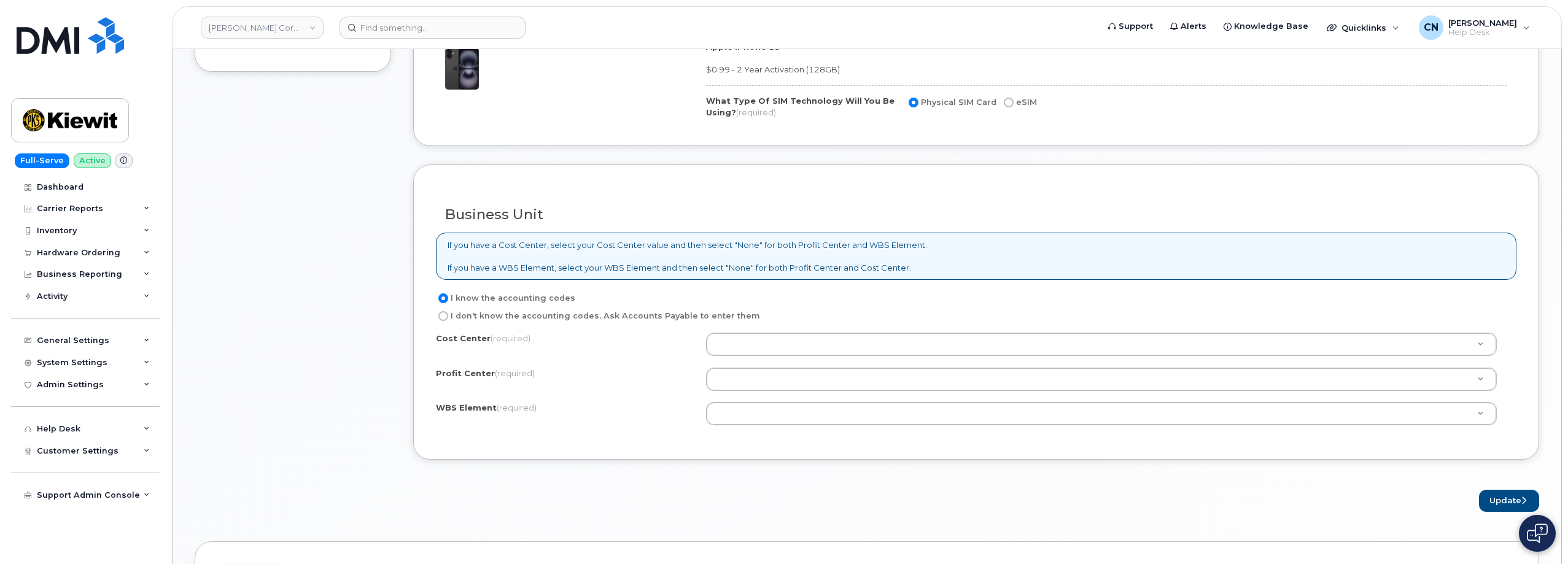
click at [738, 402] on div "Cost Center (required) Profit Center (required) None - None - None WBS Element …" at bounding box center [976, 385] width 1081 height 105
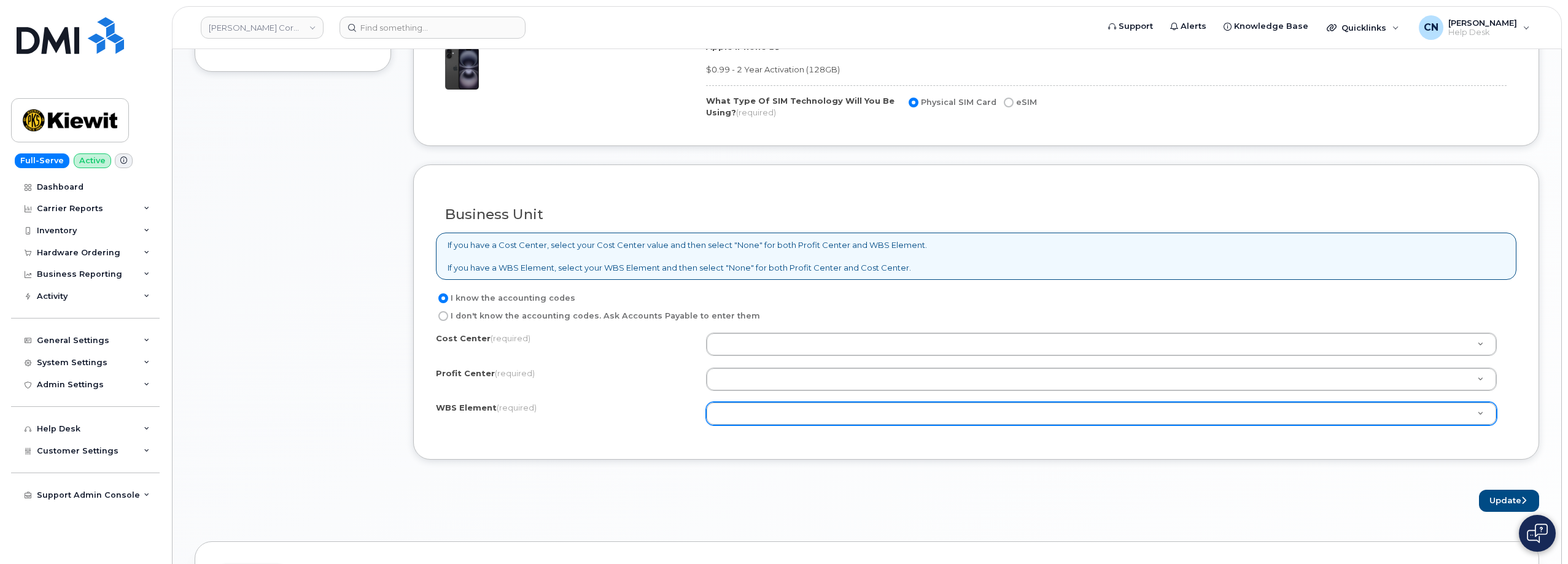
click at [728, 402] on div at bounding box center [1102, 413] width 791 height 23
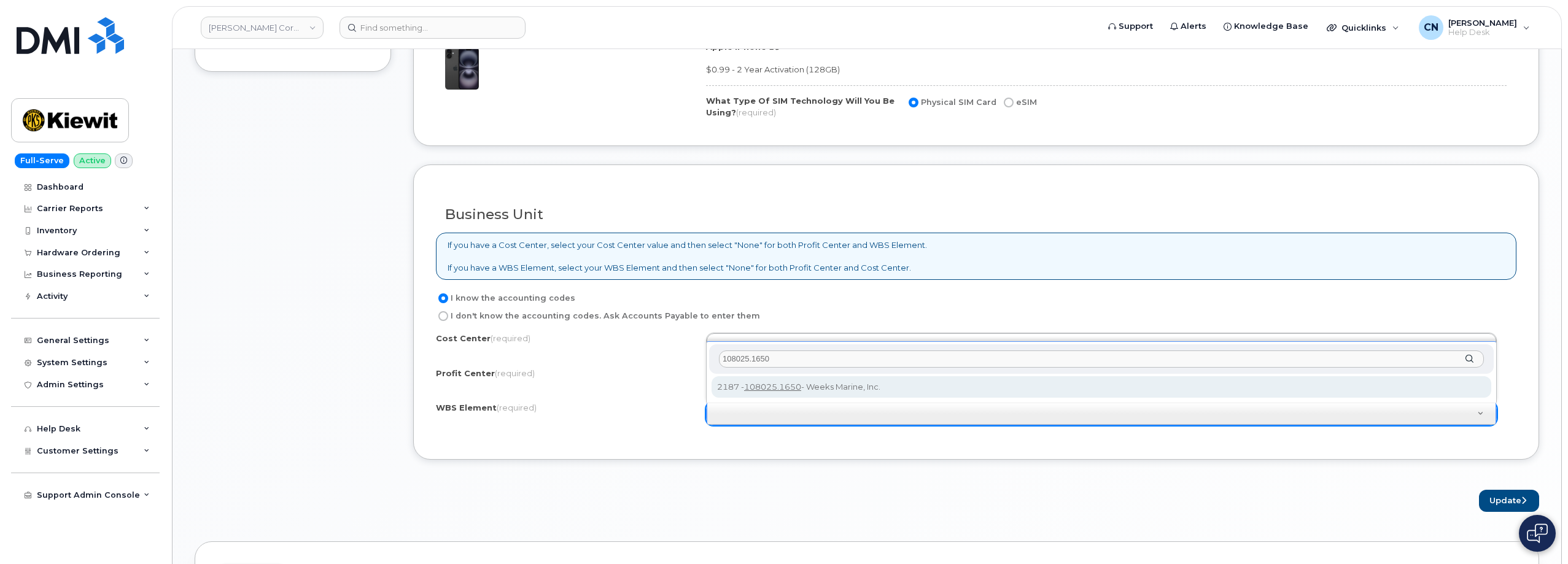
type input "108025.1650"
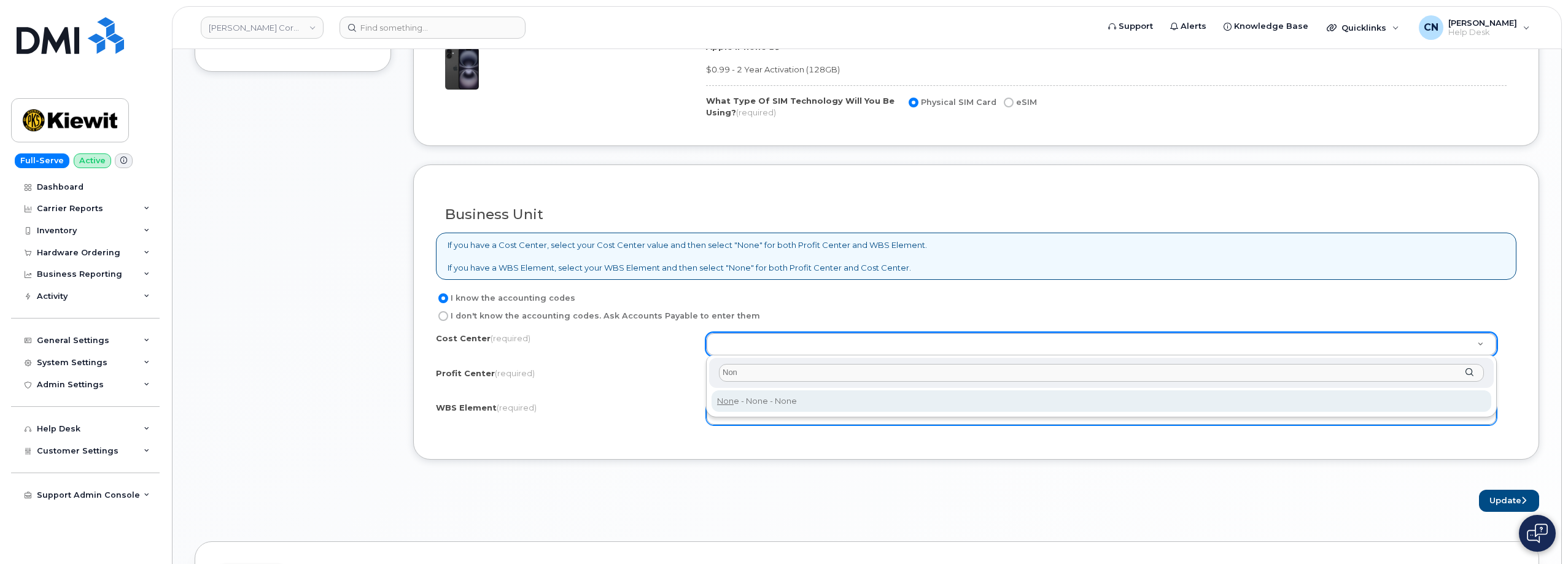
type input "Non"
type input "None"
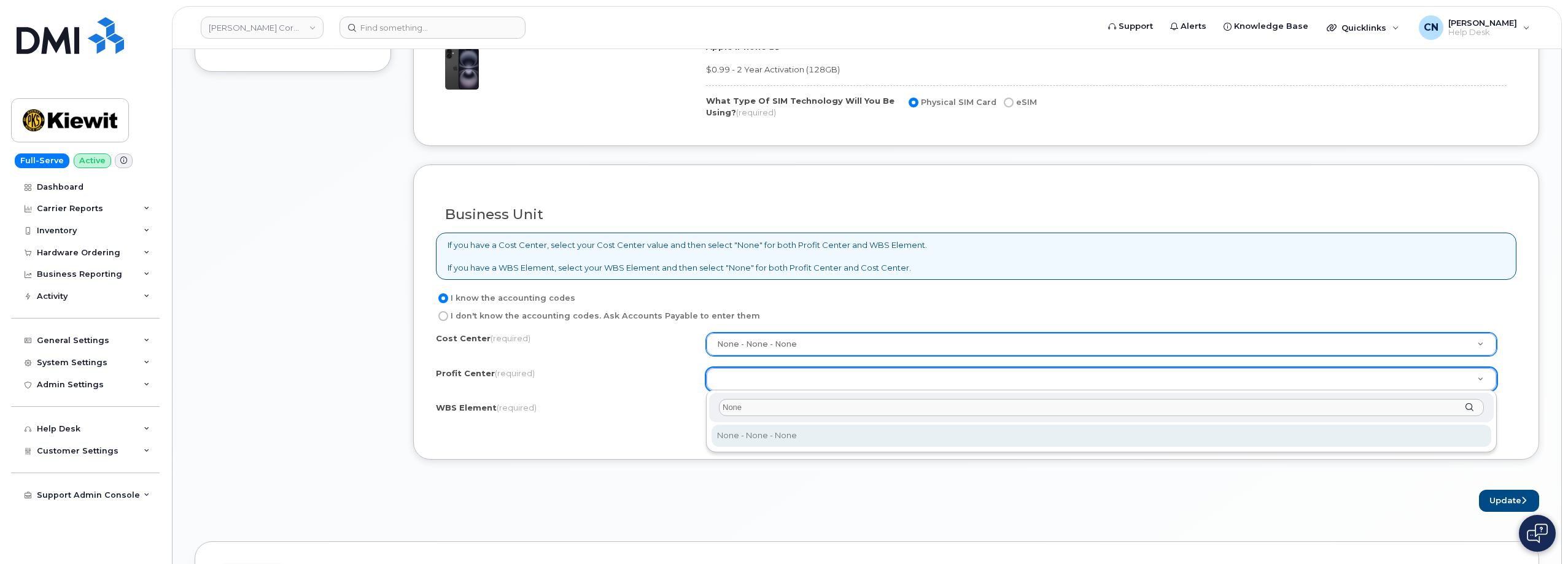
type input "None"
select select "None"
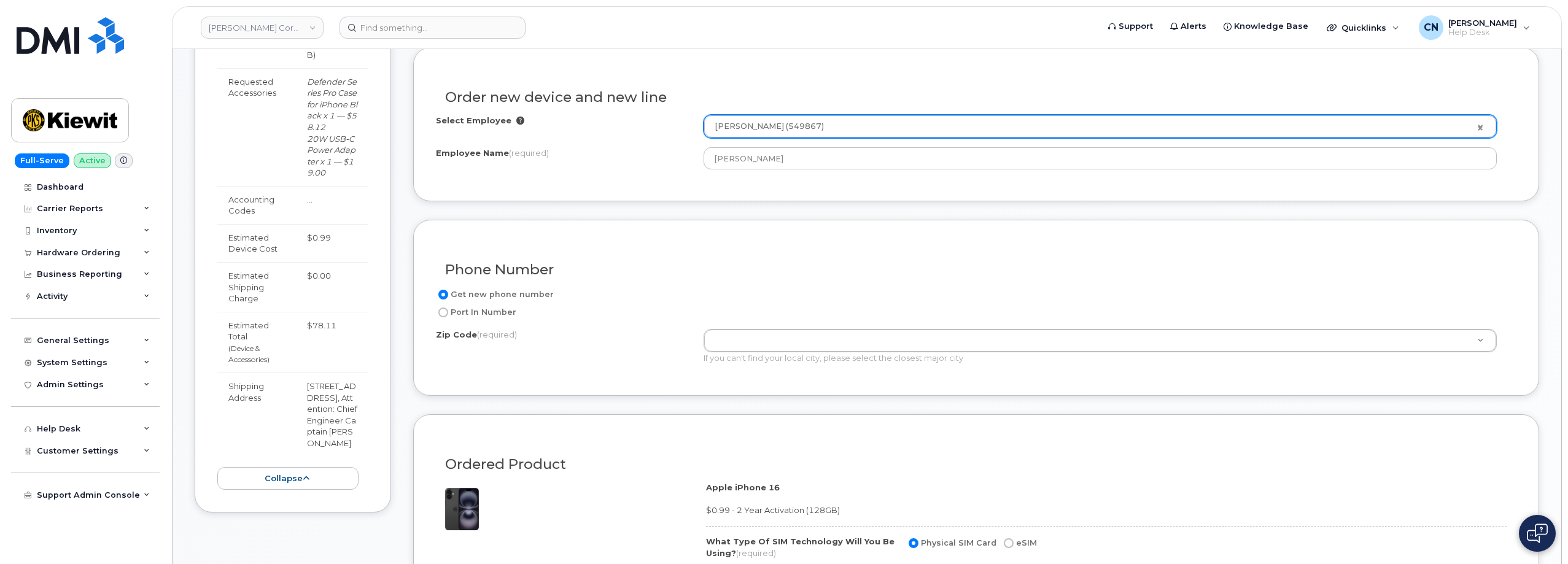
scroll to position [429, 0]
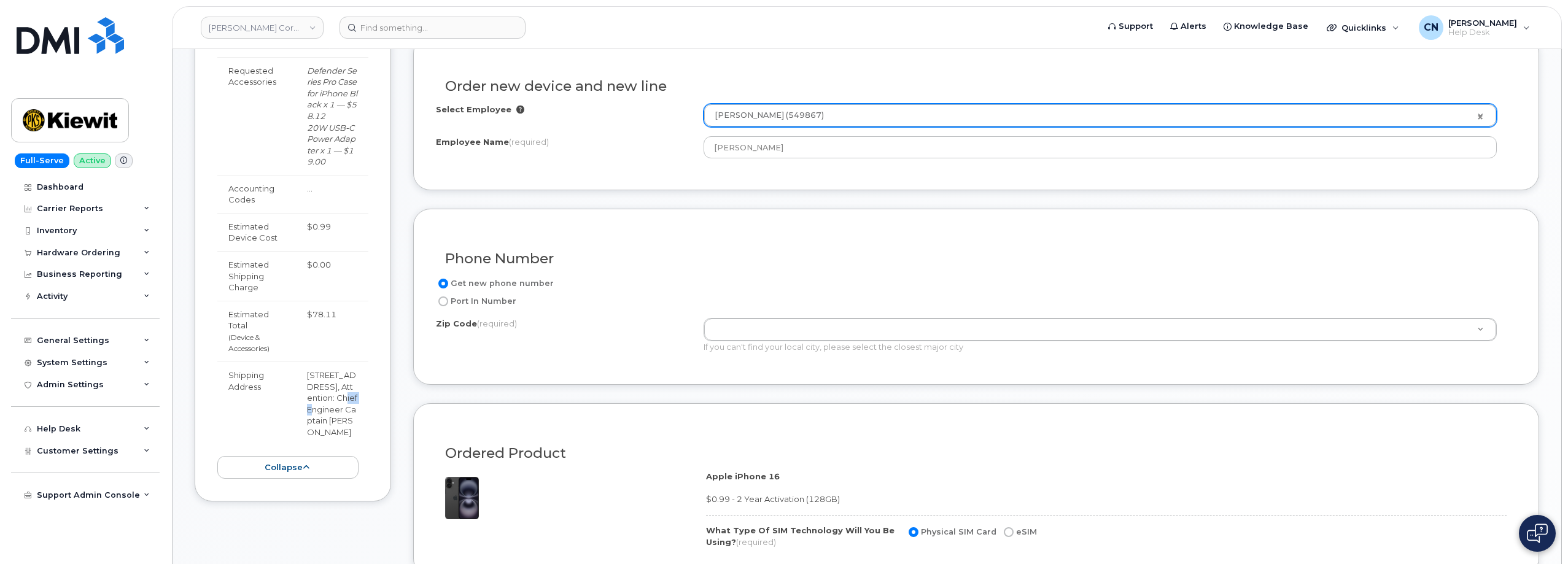
drag, startPoint x: 337, startPoint y: 386, endPoint x: 316, endPoint y: 395, distance: 22.8
click at [316, 395] on td "[STREET_ADDRESS], Attention: Chief Engineer Captain [PERSON_NAME]" at bounding box center [332, 404] width 73 height 84
copy td "70361"
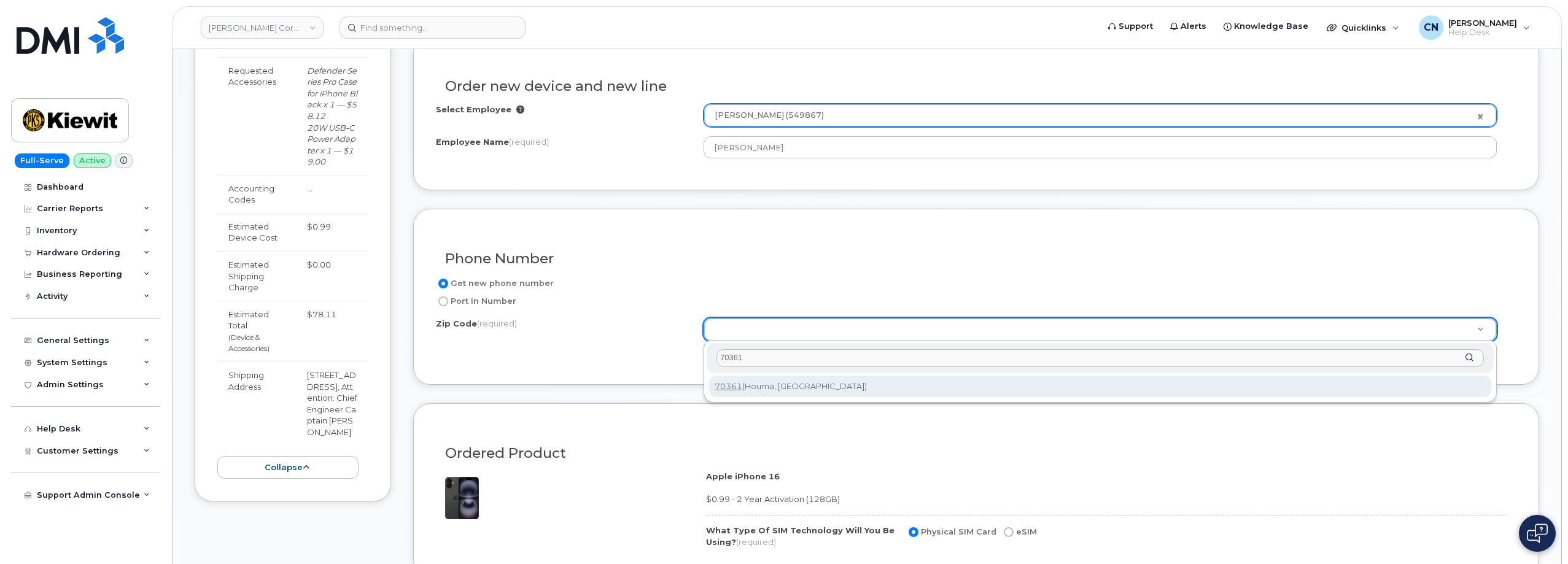
type input "70361"
type input "70361 (Houma, LA)"
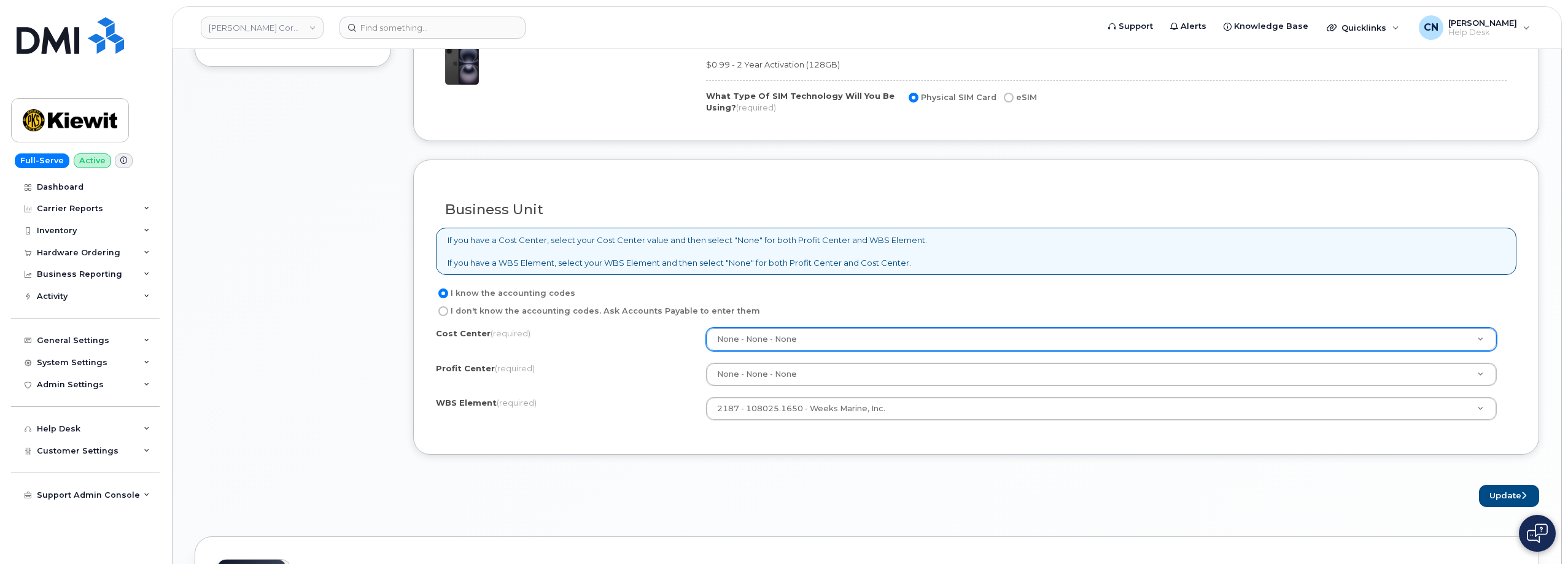
scroll to position [798, 0]
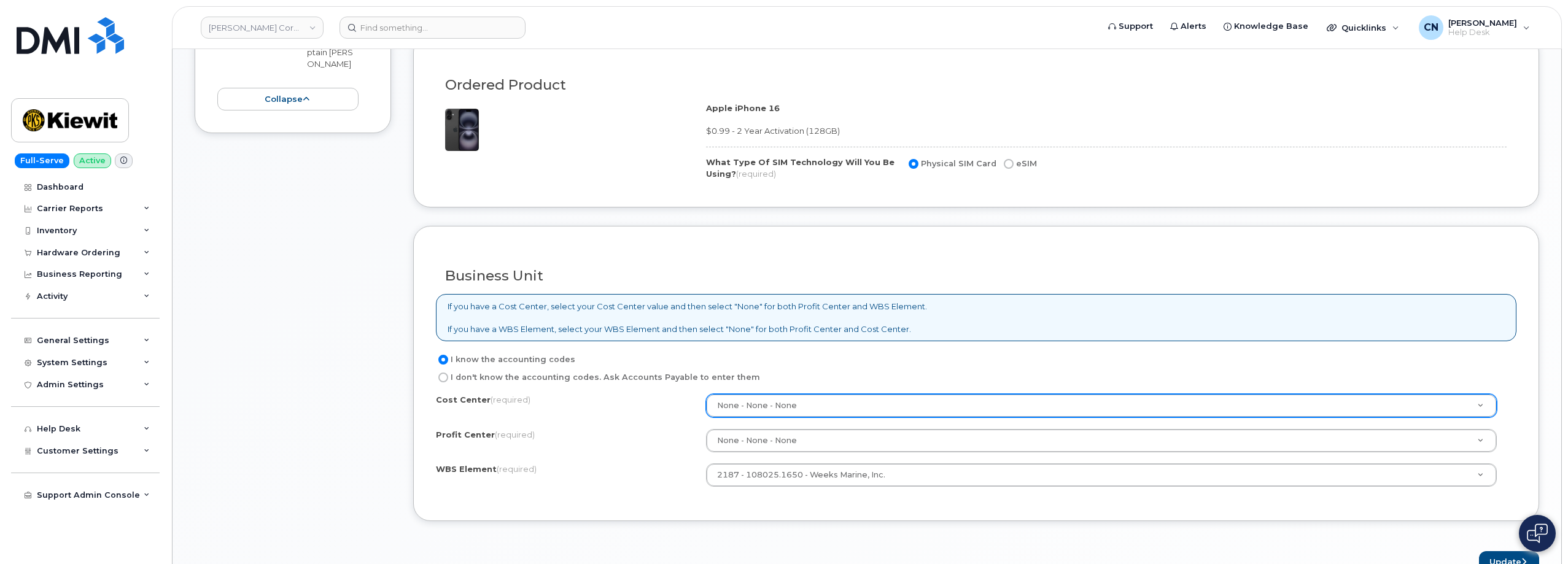
click at [1004, 162] on input "eSIM" at bounding box center [1009, 164] width 10 height 10
radio input "true"
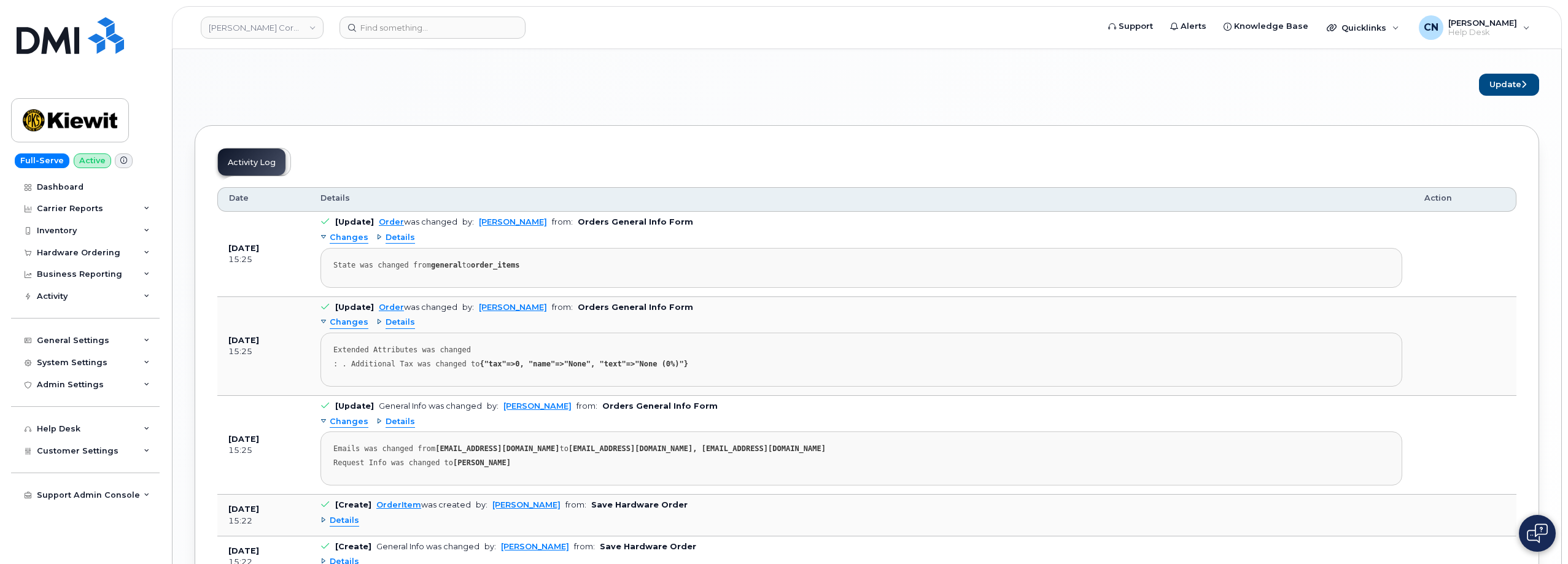
scroll to position [1166, 0]
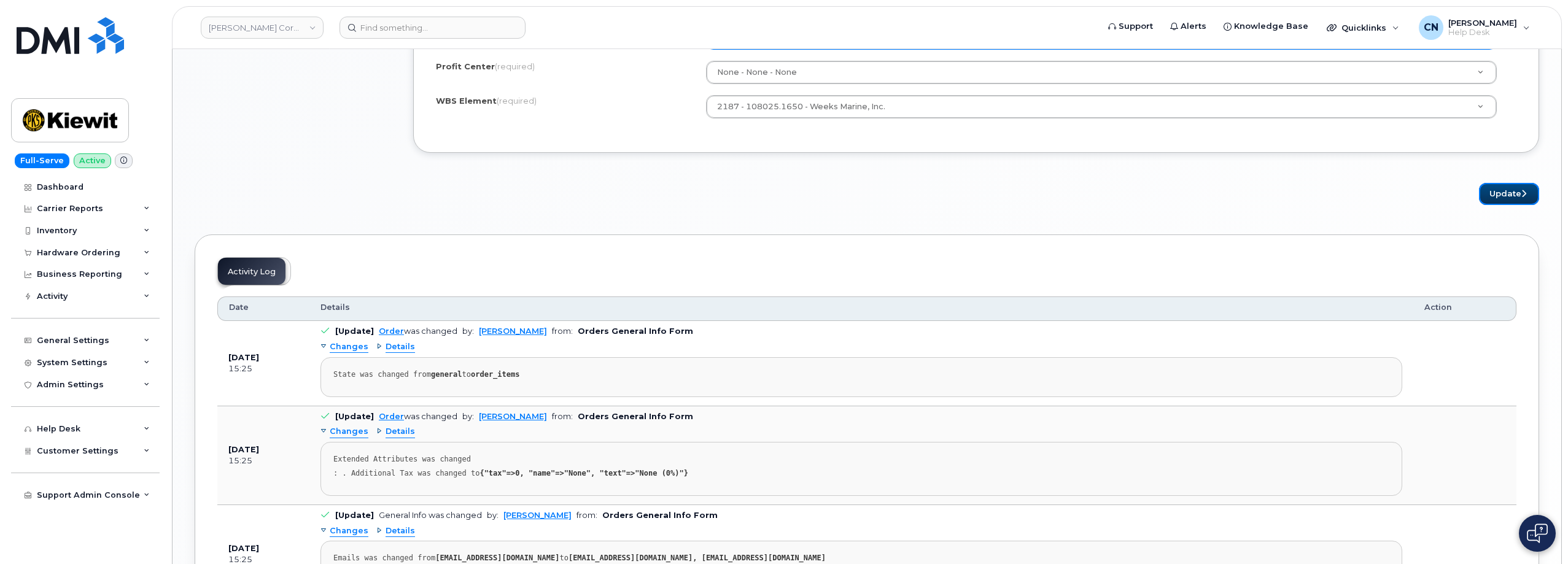
click at [1507, 190] on button "Update" at bounding box center [1509, 194] width 60 height 23
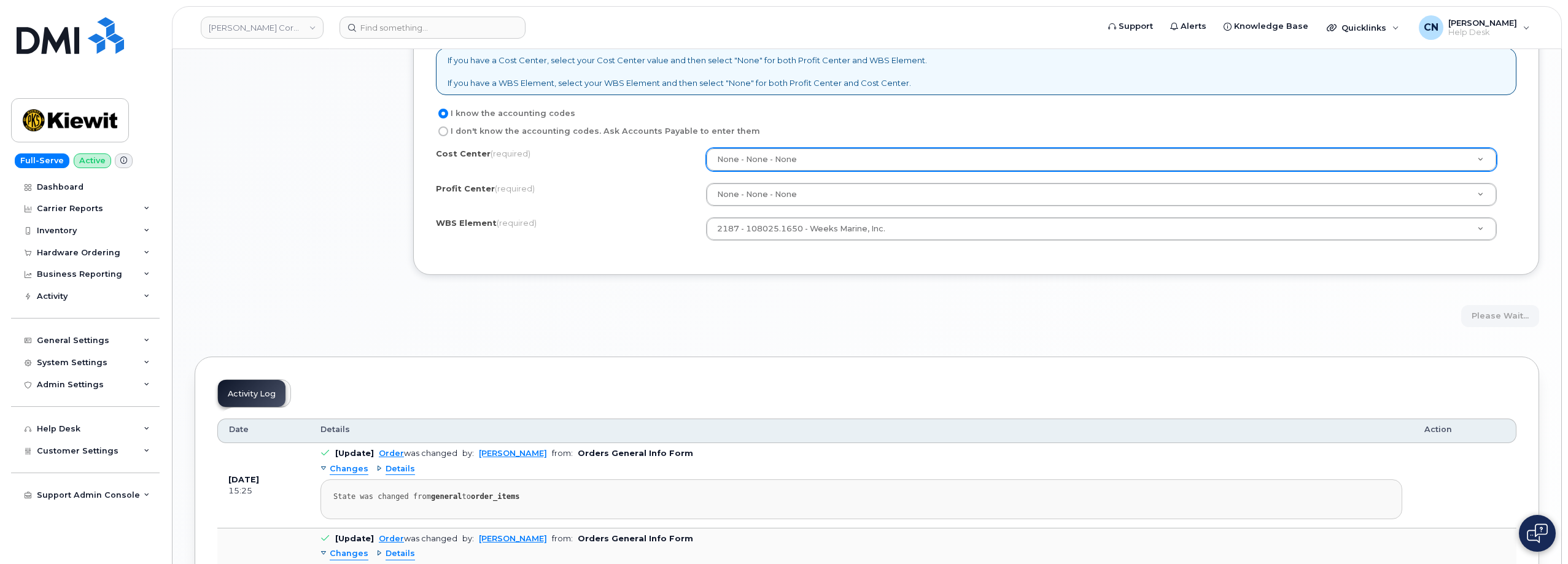
scroll to position [798, 0]
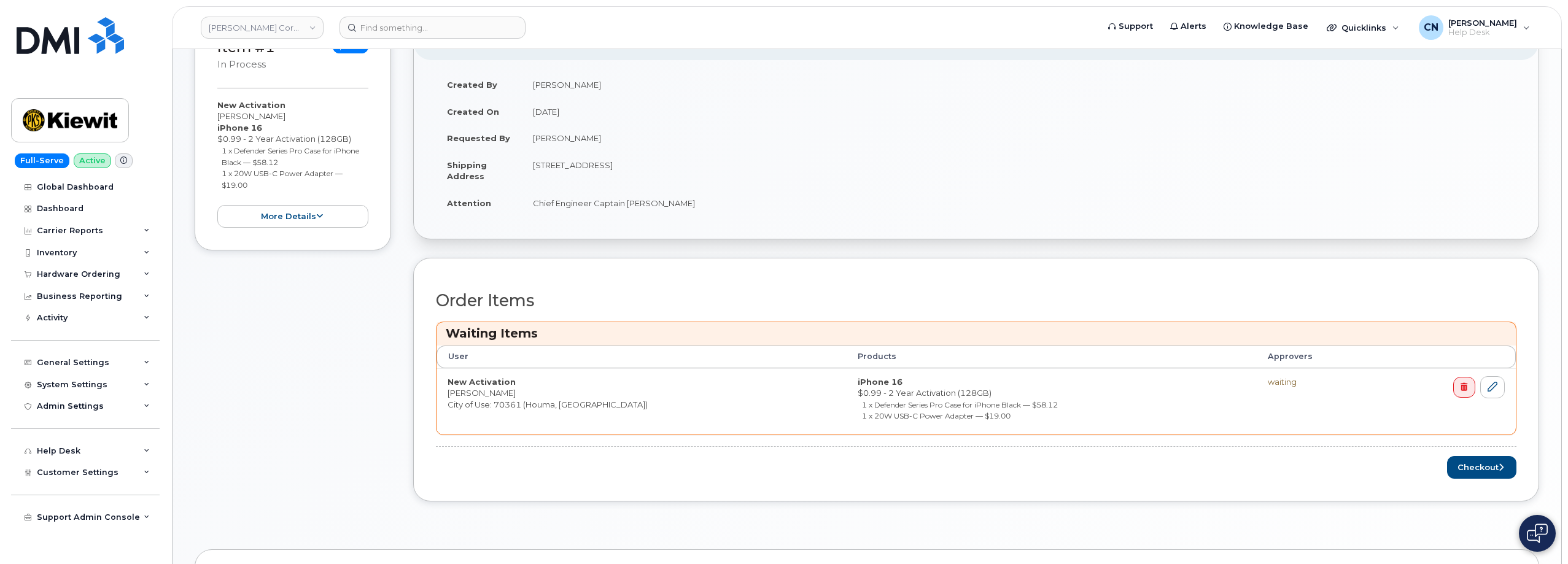
scroll to position [368, 0]
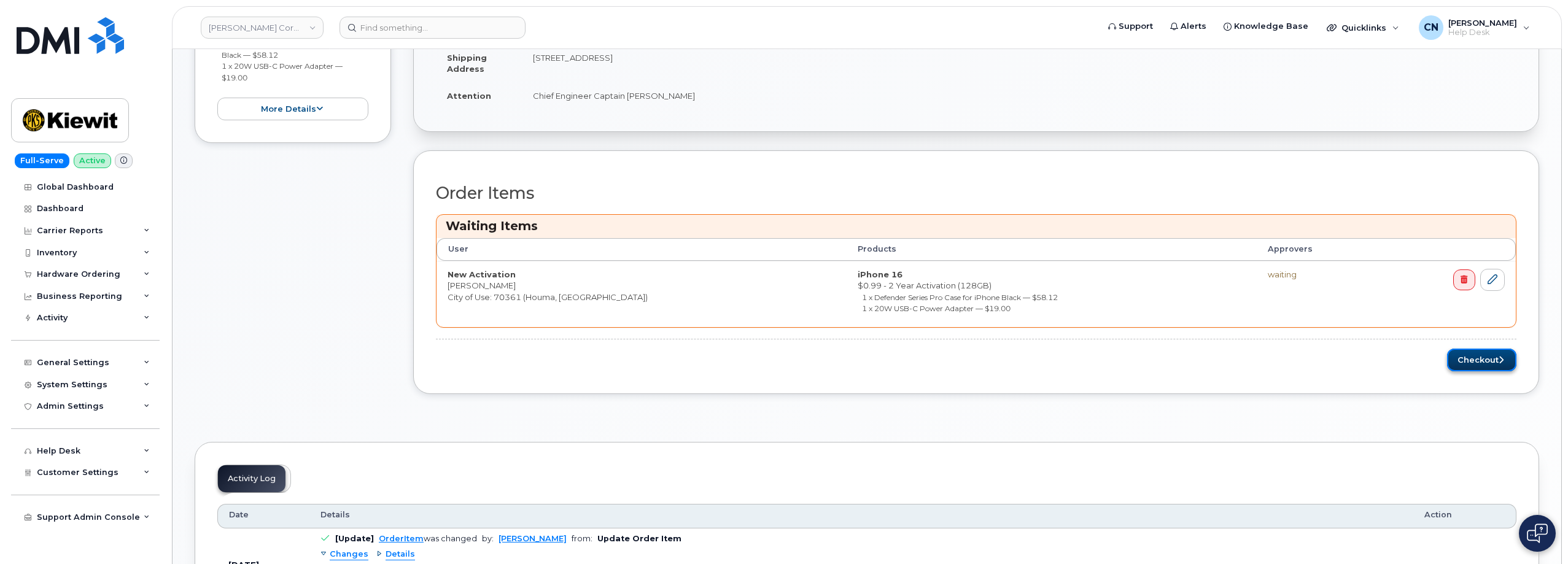
click at [1475, 351] on button "Checkout" at bounding box center [1481, 360] width 69 height 23
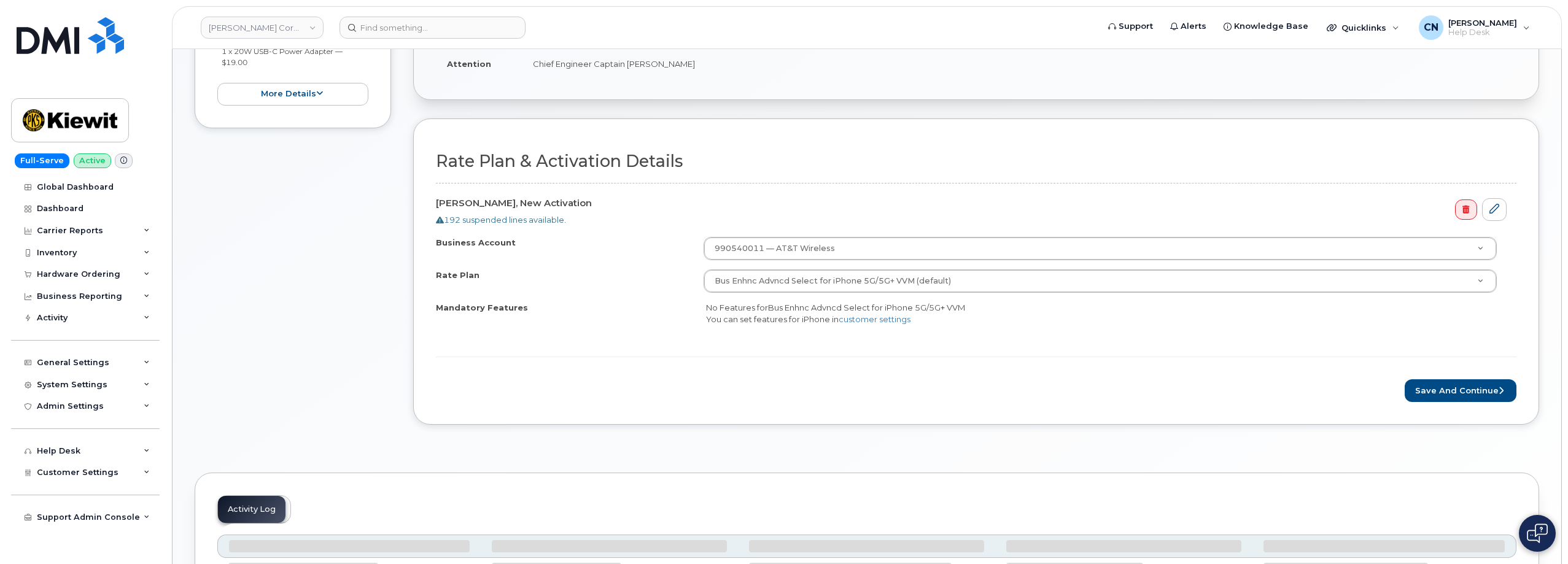
scroll to position [429, 0]
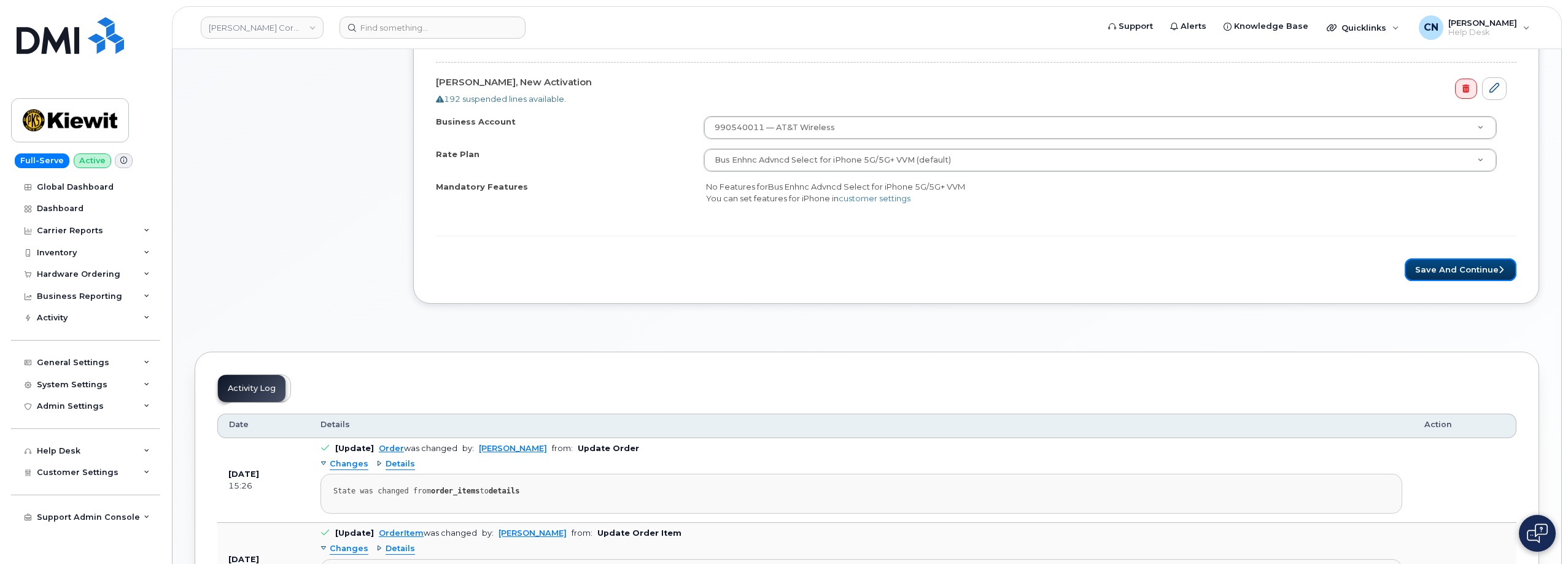
drag, startPoint x: 1424, startPoint y: 275, endPoint x: 994, endPoint y: 321, distance: 432.5
click at [1424, 275] on button "Save and Continue" at bounding box center [1461, 270] width 112 height 23
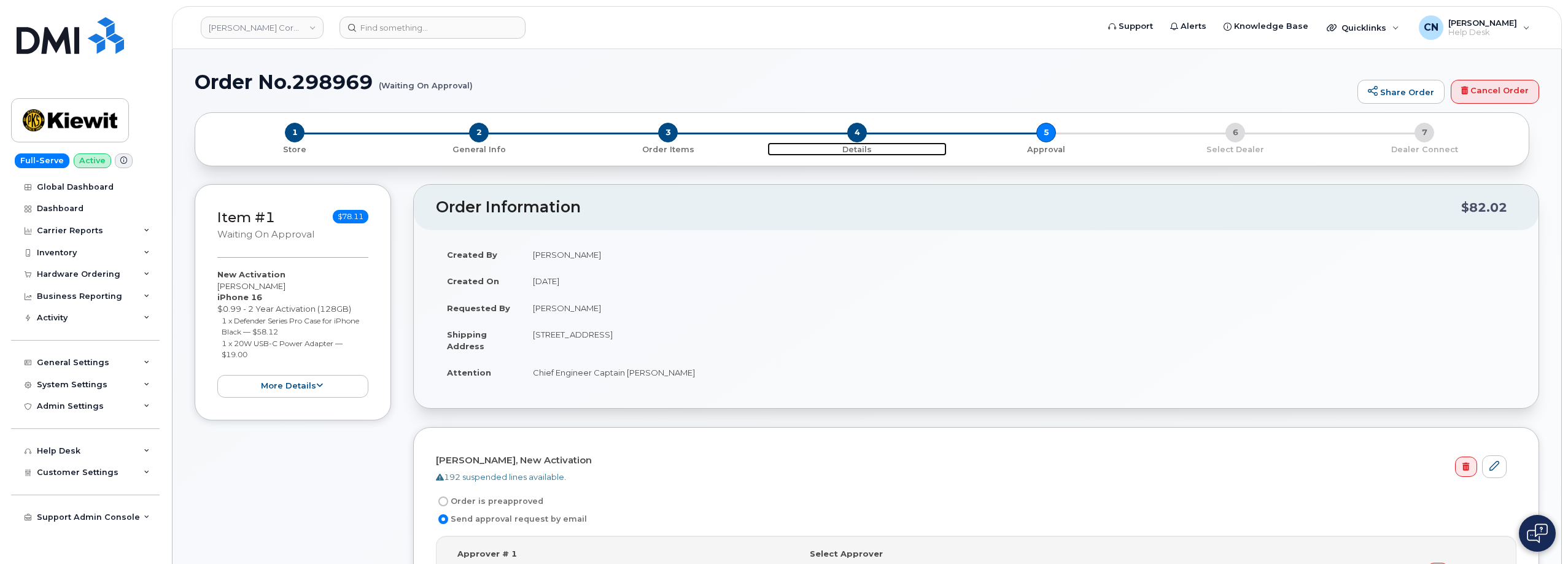
click at [852, 135] on span "4" at bounding box center [857, 132] width 20 height 20
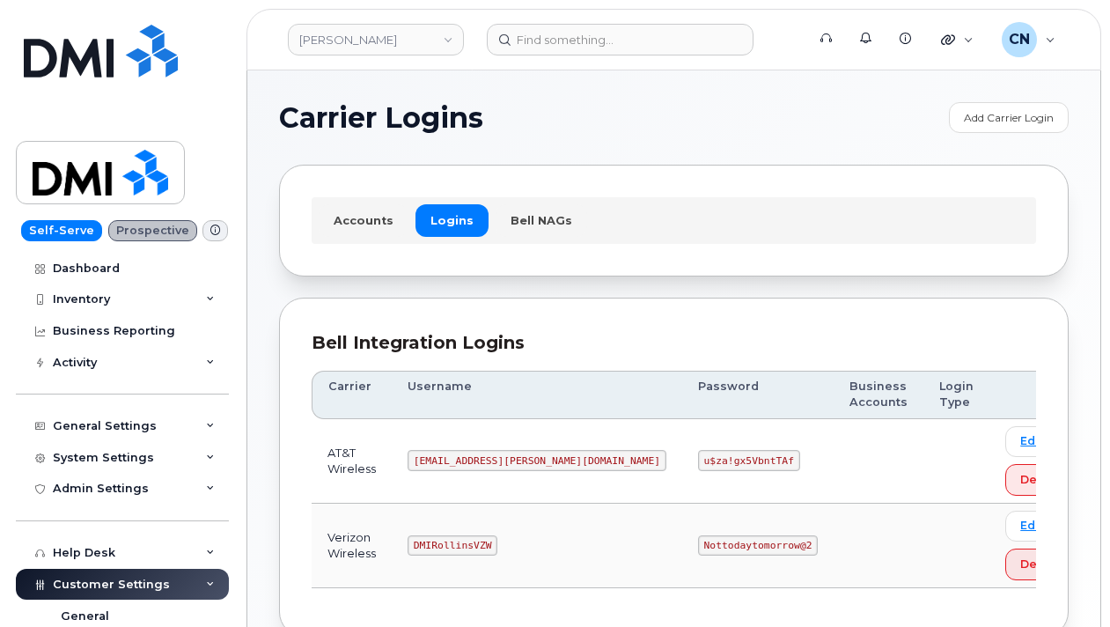
scroll to position [108, 0]
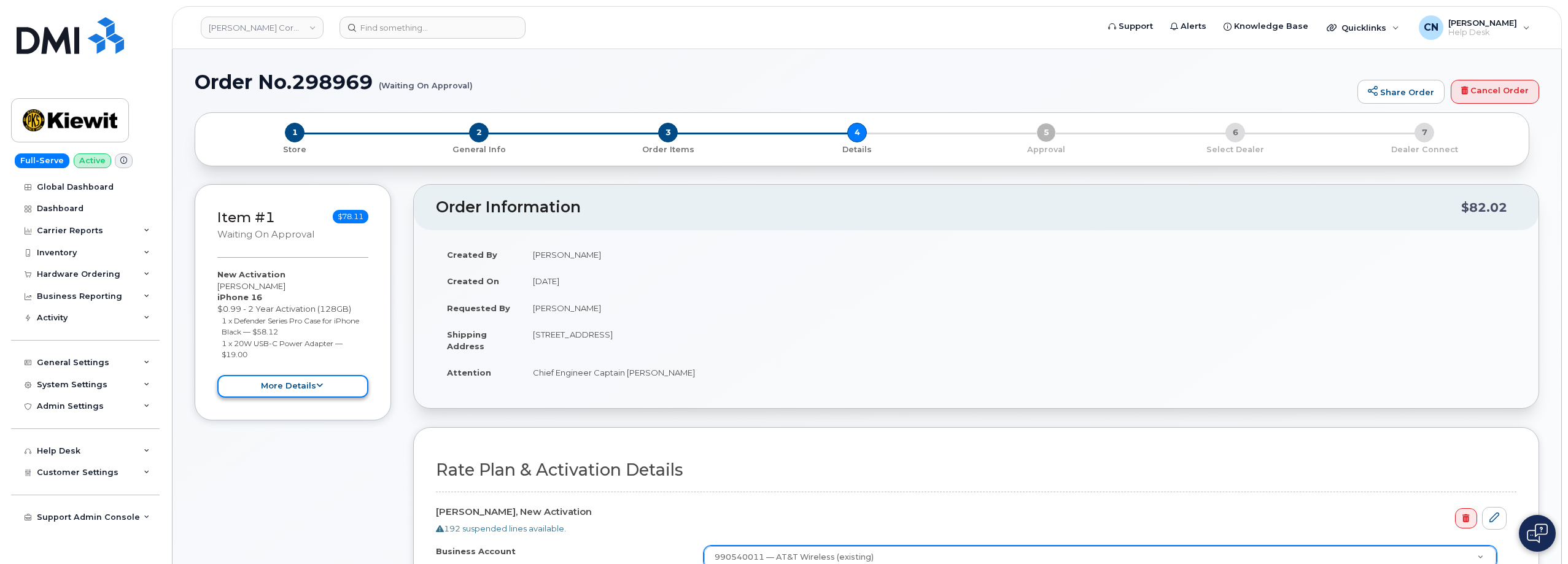
click at [290, 386] on button "more details" at bounding box center [293, 386] width 151 height 23
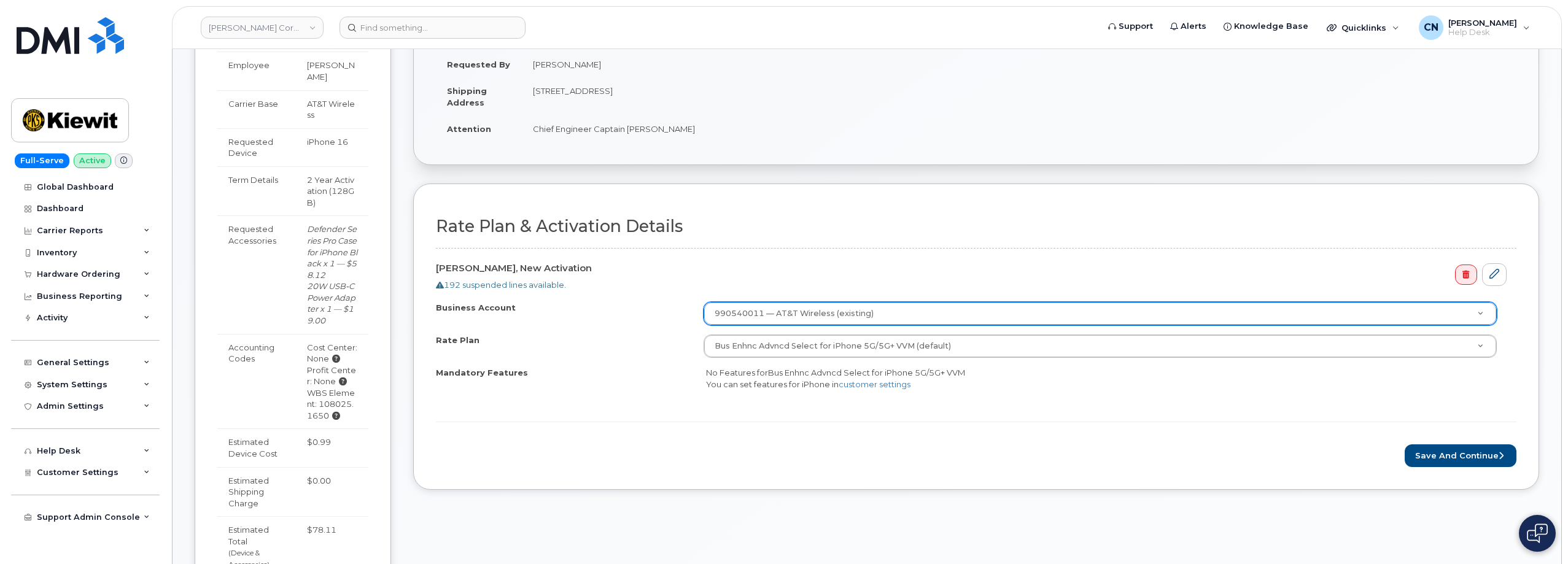
scroll to position [245, 0]
drag, startPoint x: 314, startPoint y: 392, endPoint x: 342, endPoint y: 399, distance: 28.9
click at [342, 399] on div "WBS Element: 108025.1650" at bounding box center [332, 402] width 50 height 34
copy div "108025.1650"
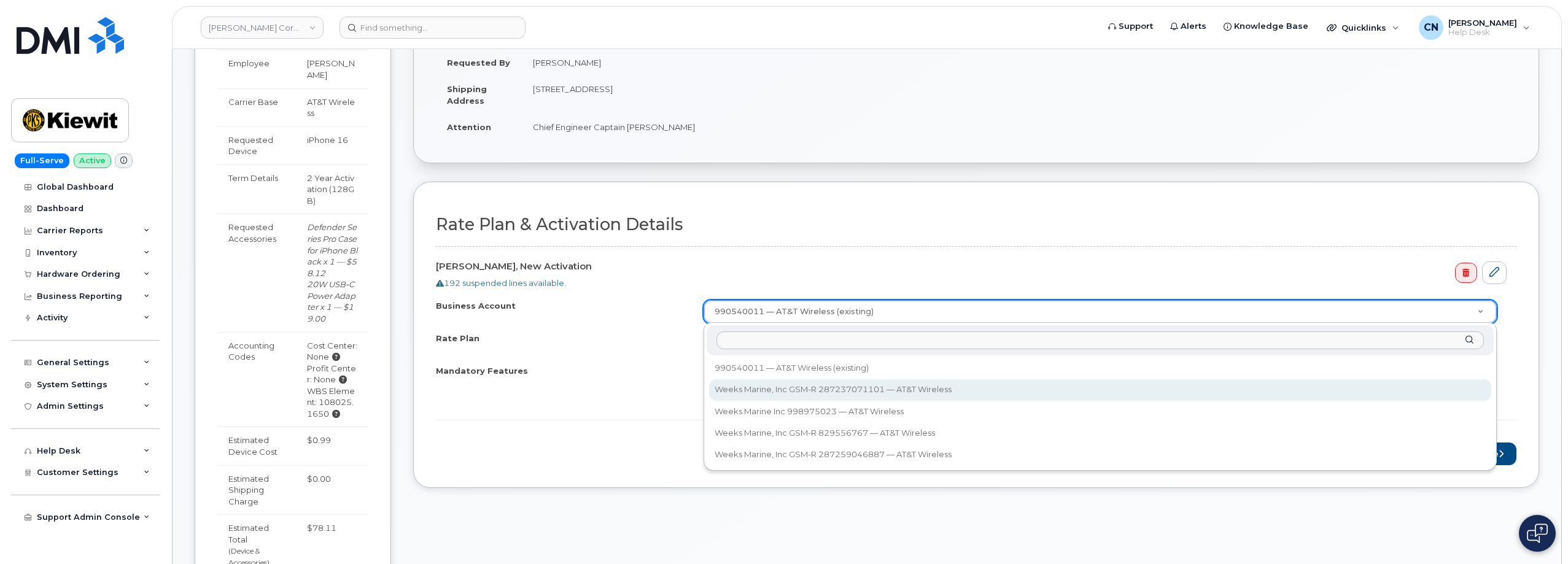
select select "12669"
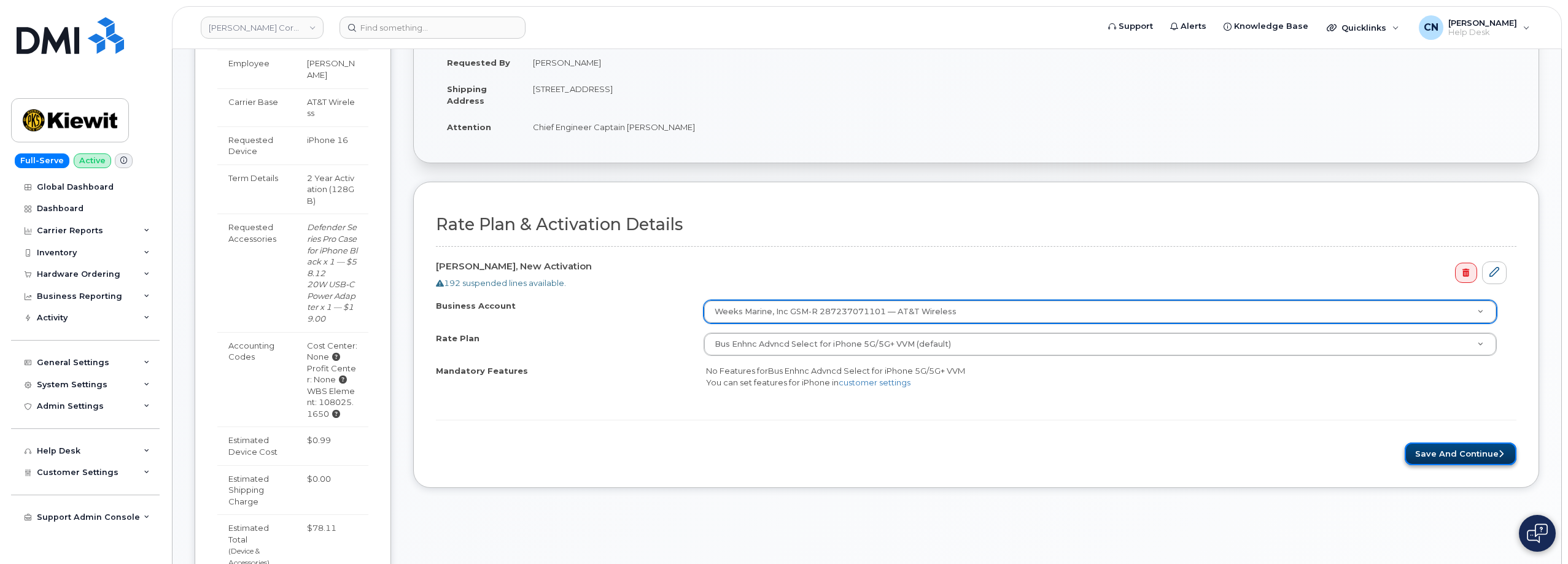
click at [1455, 444] on button "Save and Continue" at bounding box center [1461, 454] width 112 height 23
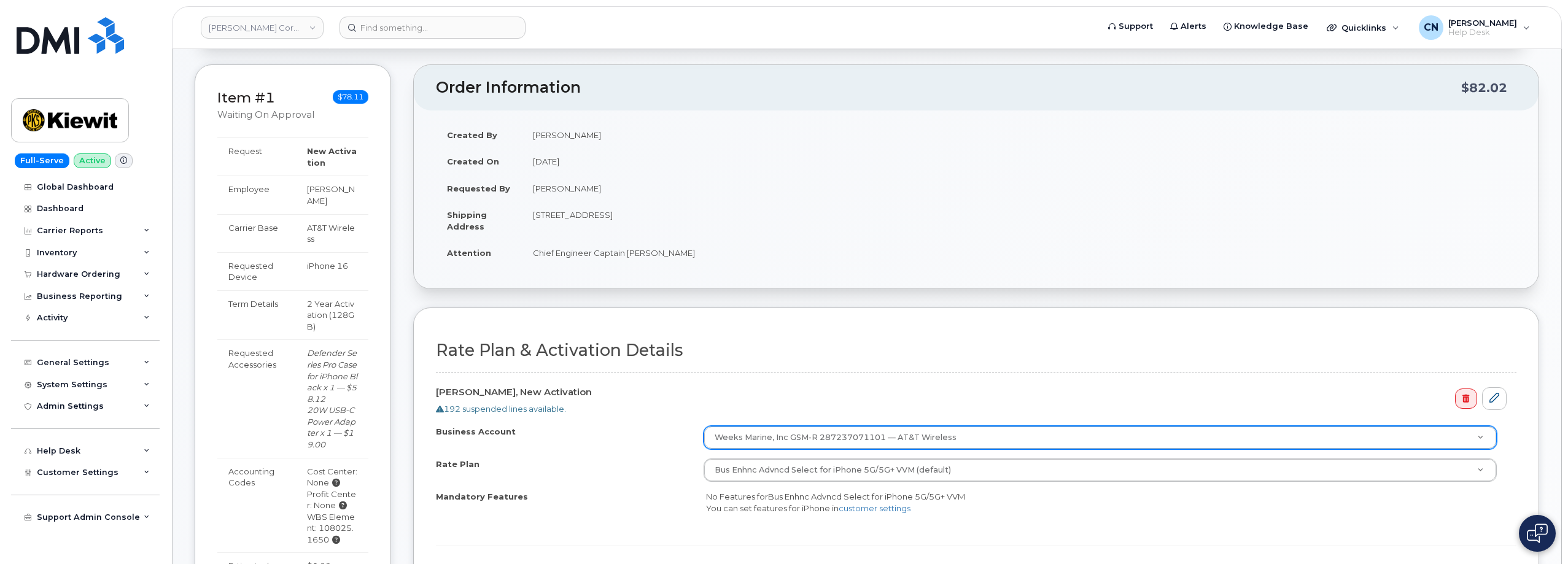
scroll to position [0, 0]
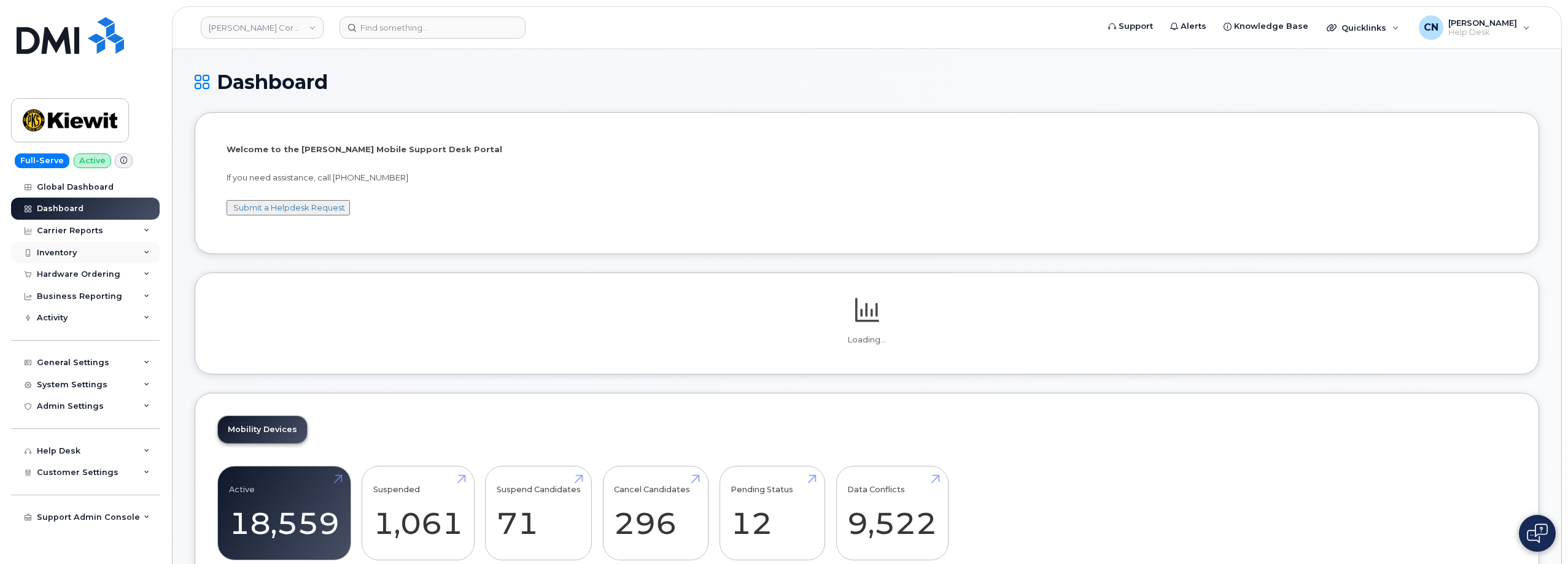
click at [43, 254] on div "Inventory" at bounding box center [56, 253] width 40 height 10
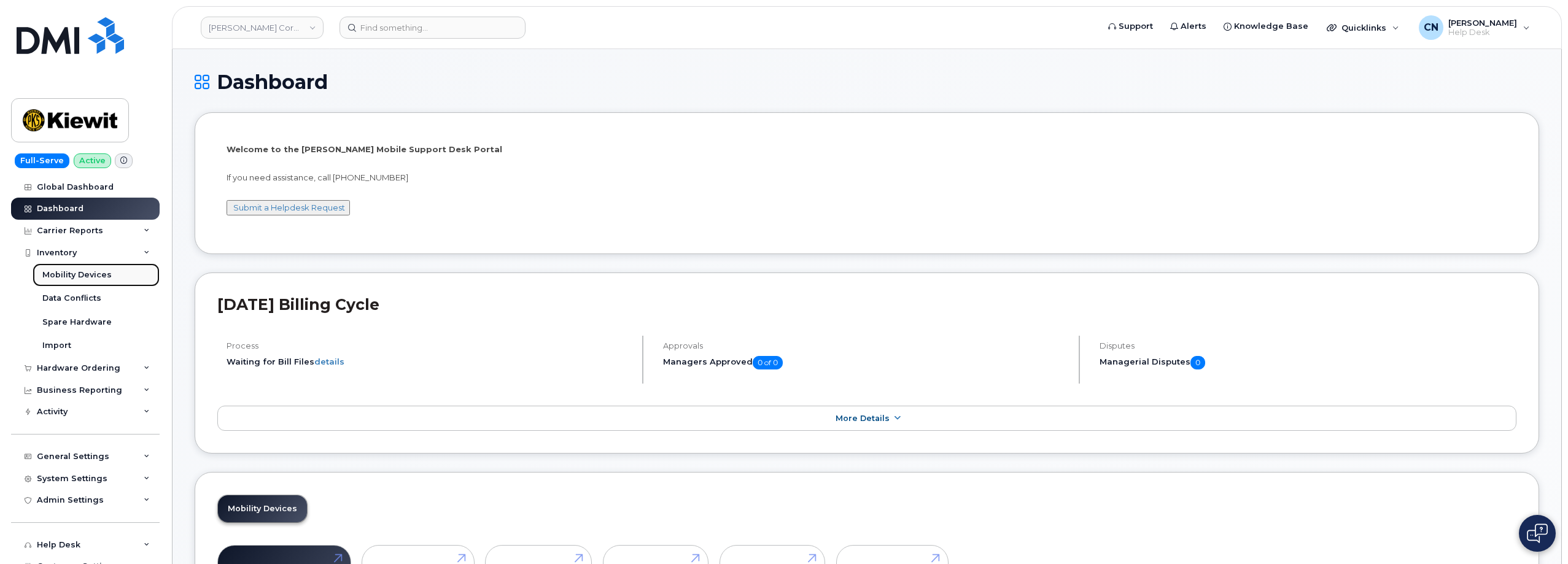
click at [52, 278] on div "Mobility Devices" at bounding box center [77, 275] width 69 height 11
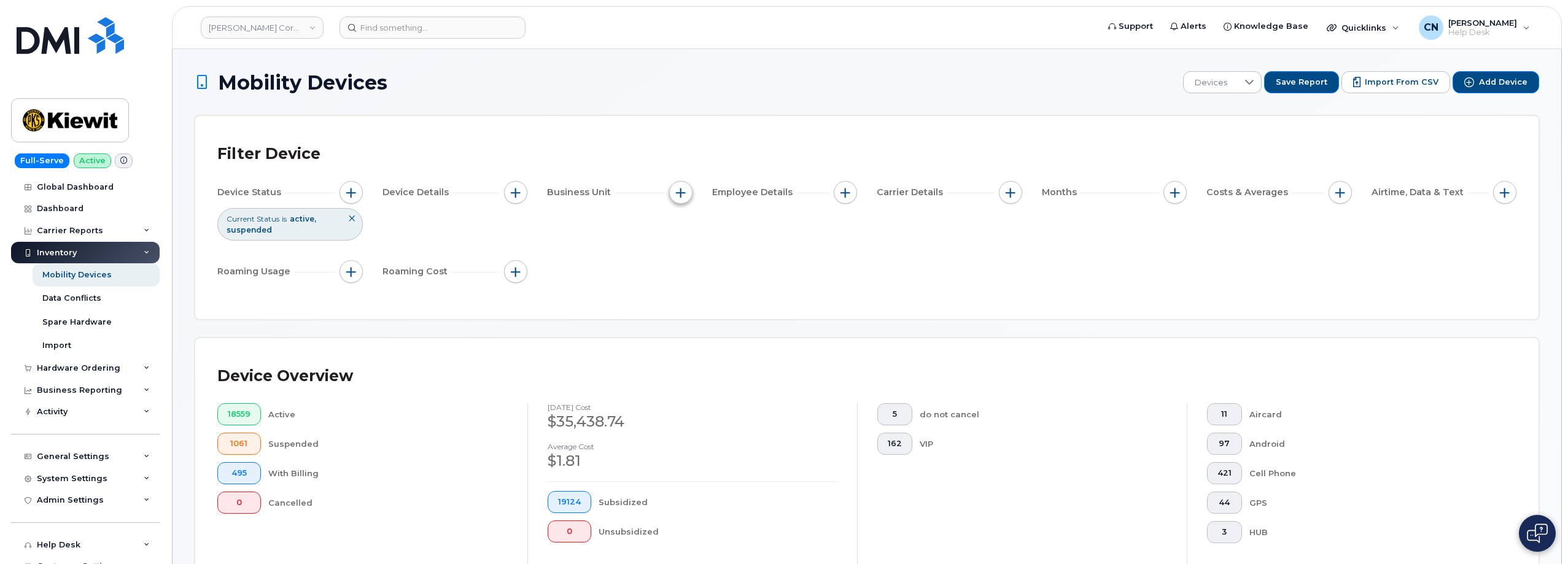
click at [683, 192] on span "button" at bounding box center [680, 192] width 10 height 10
click at [686, 289] on input "WBS Element" at bounding box center [684, 288] width 10 height 10
checkbox input "true"
click at [724, 331] on li at bounding box center [762, 340] width 107 height 18
click at [726, 335] on input "text" at bounding box center [762, 340] width 107 height 11
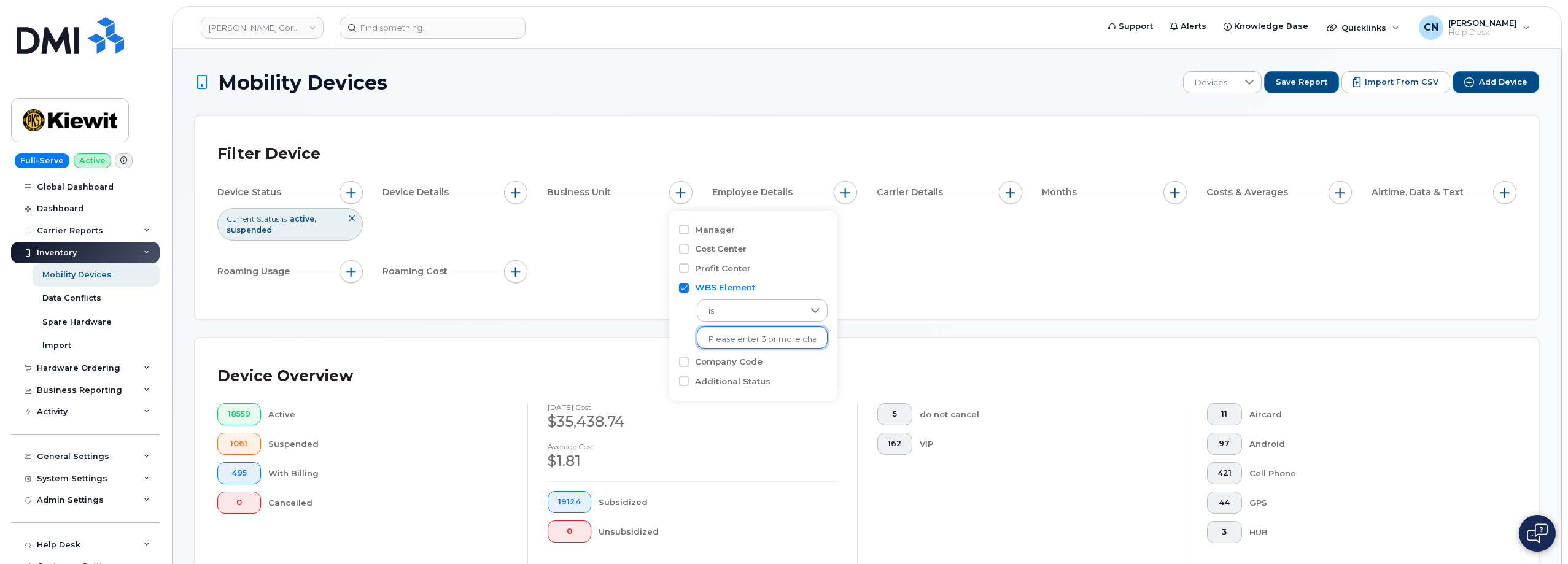
paste input "108025.1650"
type input "108025.1650"
click at [746, 362] on li "2187 - 108025.1650 - Weeks Marine, Inc." at bounding box center [782, 365] width 171 height 23
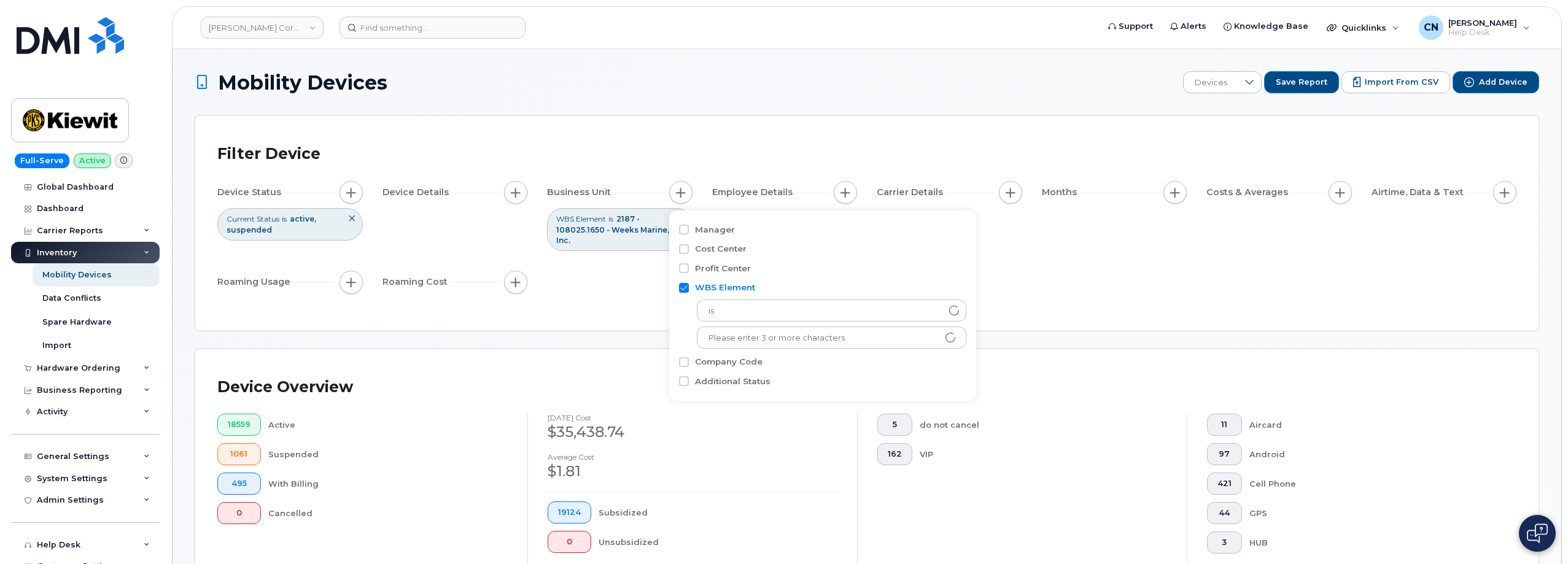
click at [496, 325] on div "Filter Device Device Status Current Status is active suspended Device Details B…" at bounding box center [867, 222] width 1343 height 214
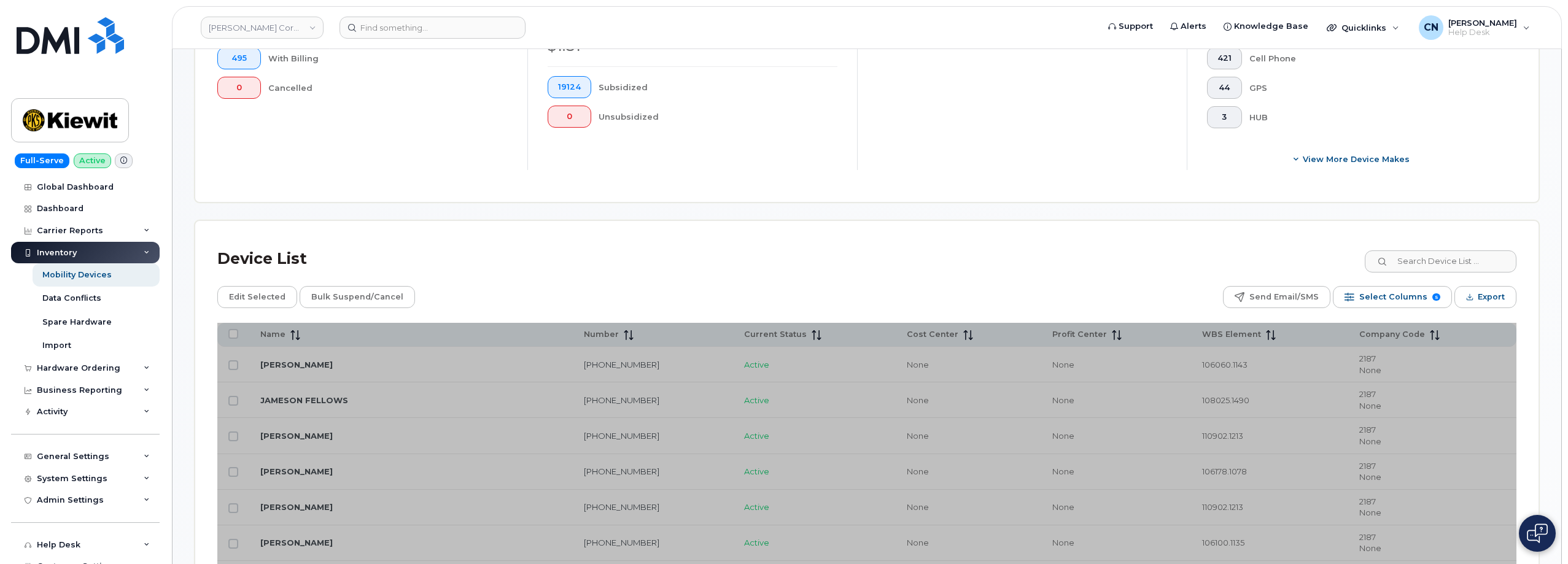
scroll to position [429, 0]
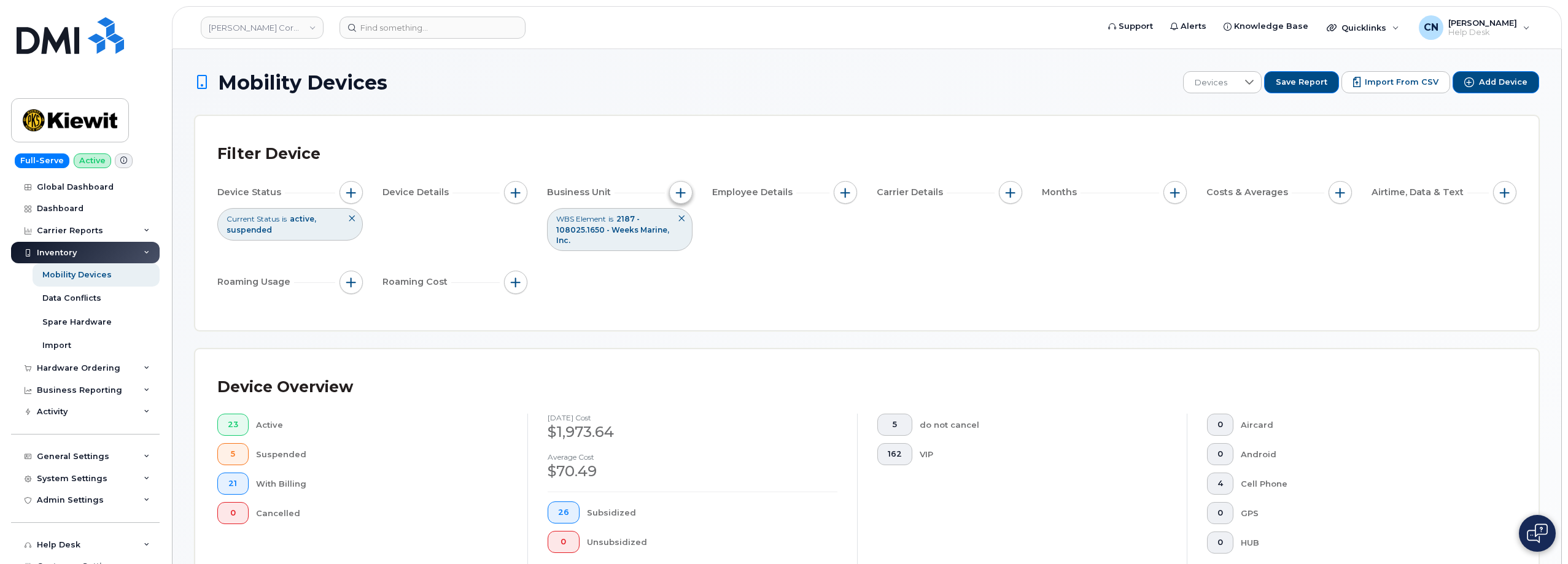
click at [676, 194] on span "button" at bounding box center [680, 192] width 10 height 10
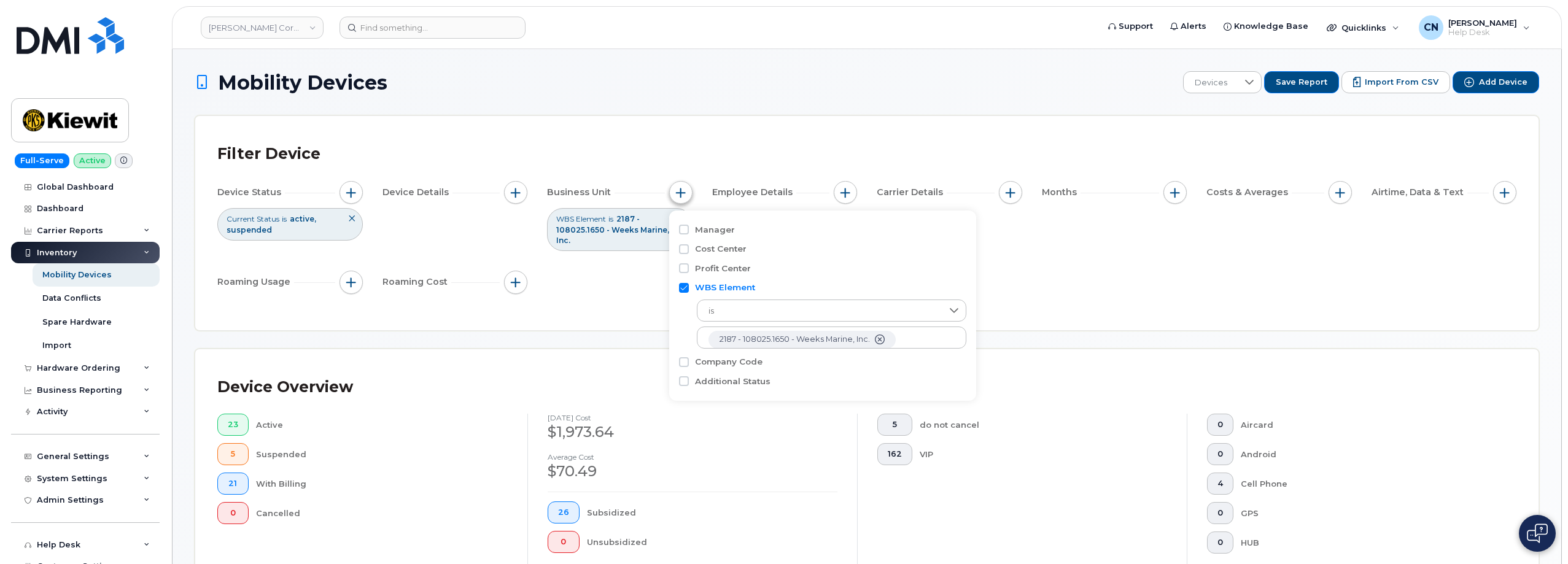
click at [676, 194] on span "button" at bounding box center [680, 192] width 10 height 10
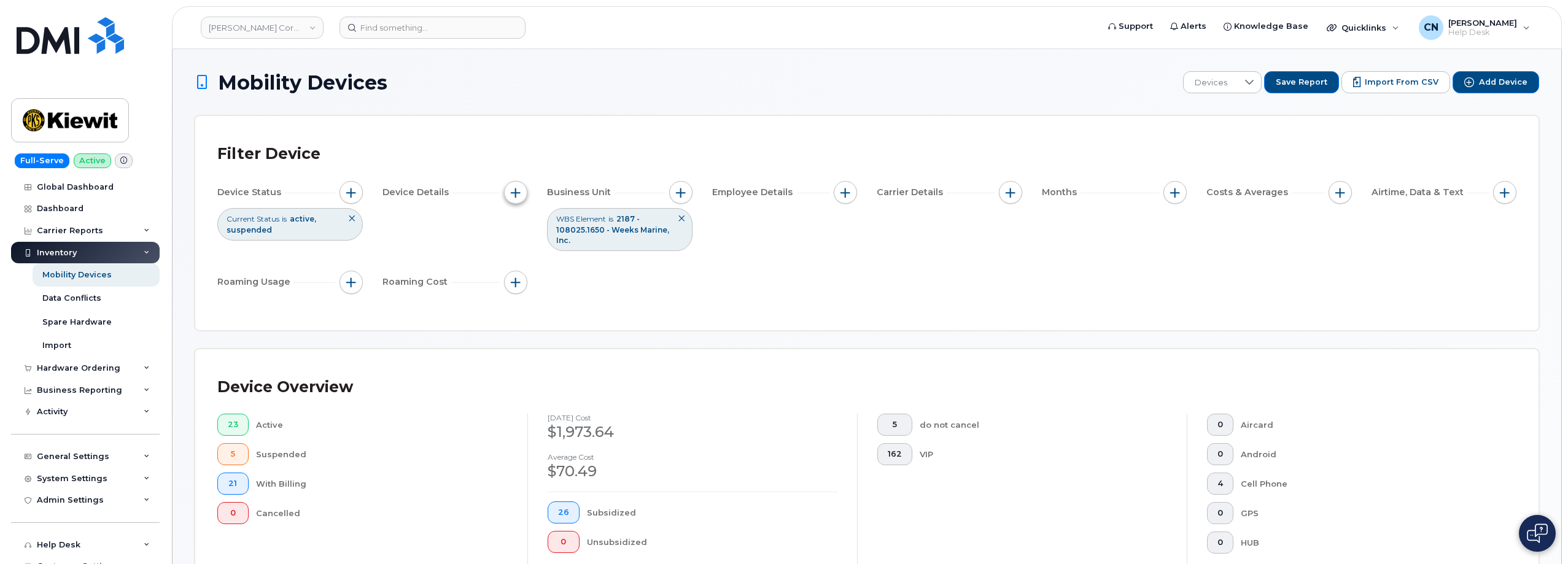
click at [508, 192] on button "button" at bounding box center [515, 192] width 23 height 23
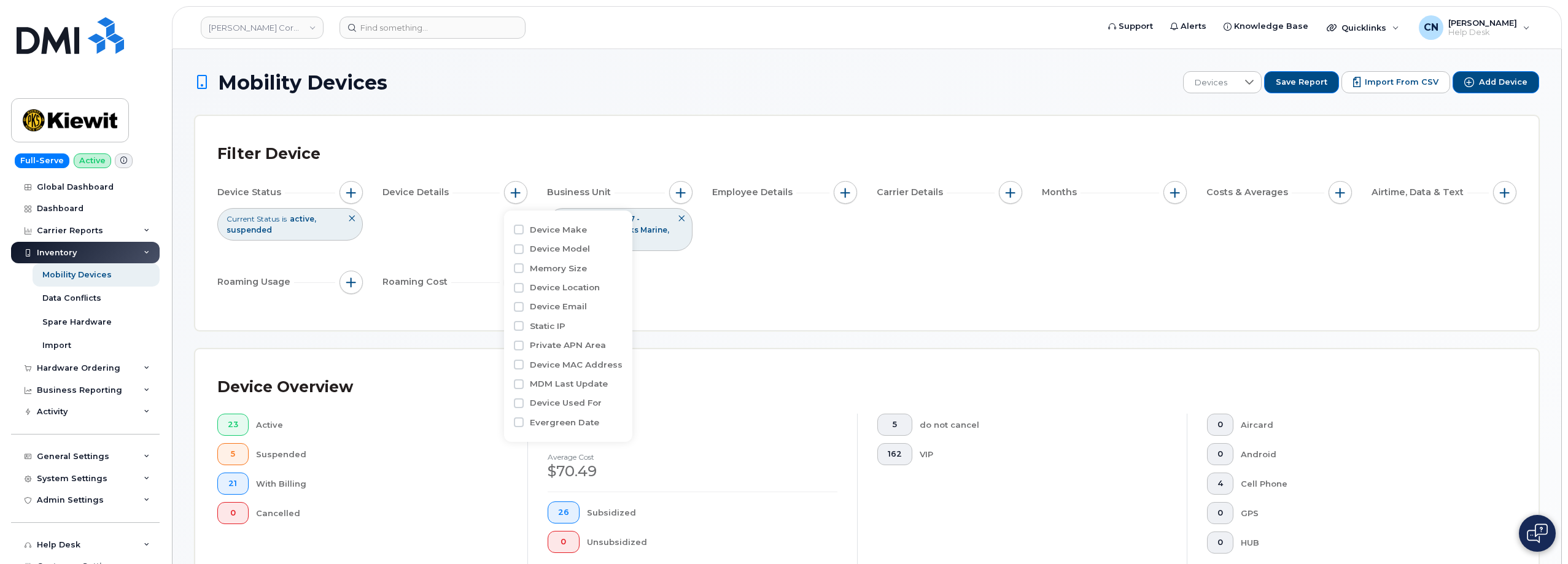
click at [522, 205] on div "Device Details" at bounding box center [455, 195] width 146 height 28
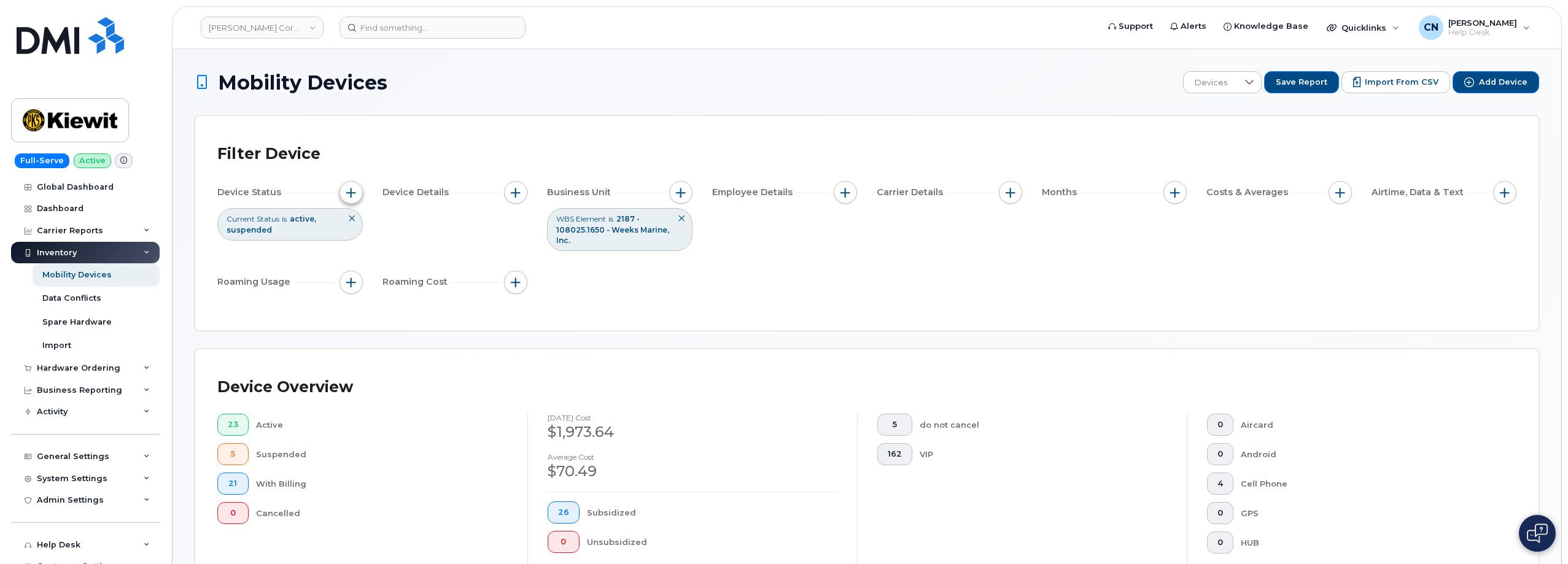
click at [356, 191] on span "button" at bounding box center [351, 192] width 10 height 10
click at [988, 187] on div "Carrier Details" at bounding box center [949, 192] width 146 height 23
click at [1010, 190] on span "button" at bounding box center [1010, 192] width 10 height 10
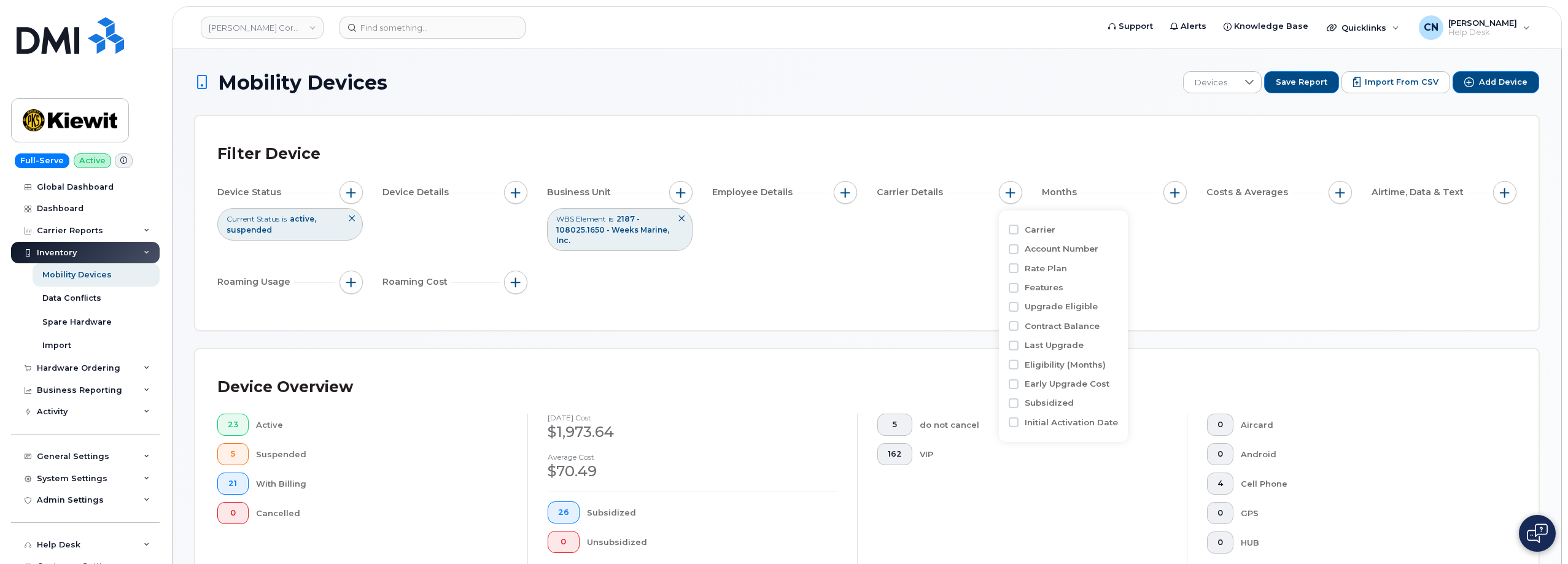
click at [1028, 229] on label "Carrier" at bounding box center [1040, 229] width 31 height 12
click at [1019, 229] on input "Carrier" at bounding box center [1014, 229] width 10 height 10
checkbox input "true"
click at [1071, 280] on div "empty" at bounding box center [1082, 280] width 110 height 21
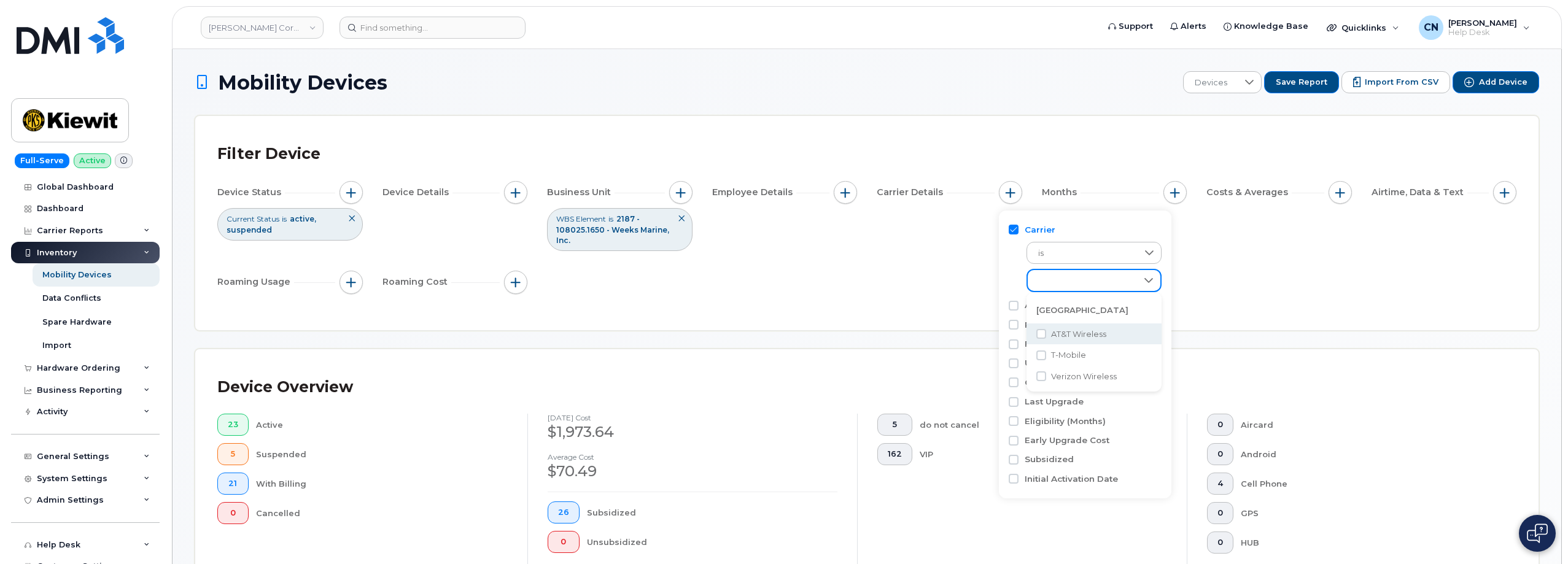
click at [1057, 337] on span "AT&T Wireless" at bounding box center [1078, 334] width 55 height 12
checkbox input "true"
click at [899, 290] on div "Device Status Current Status is active suspended Device Details Business Unit W…" at bounding box center [867, 240] width 1299 height 117
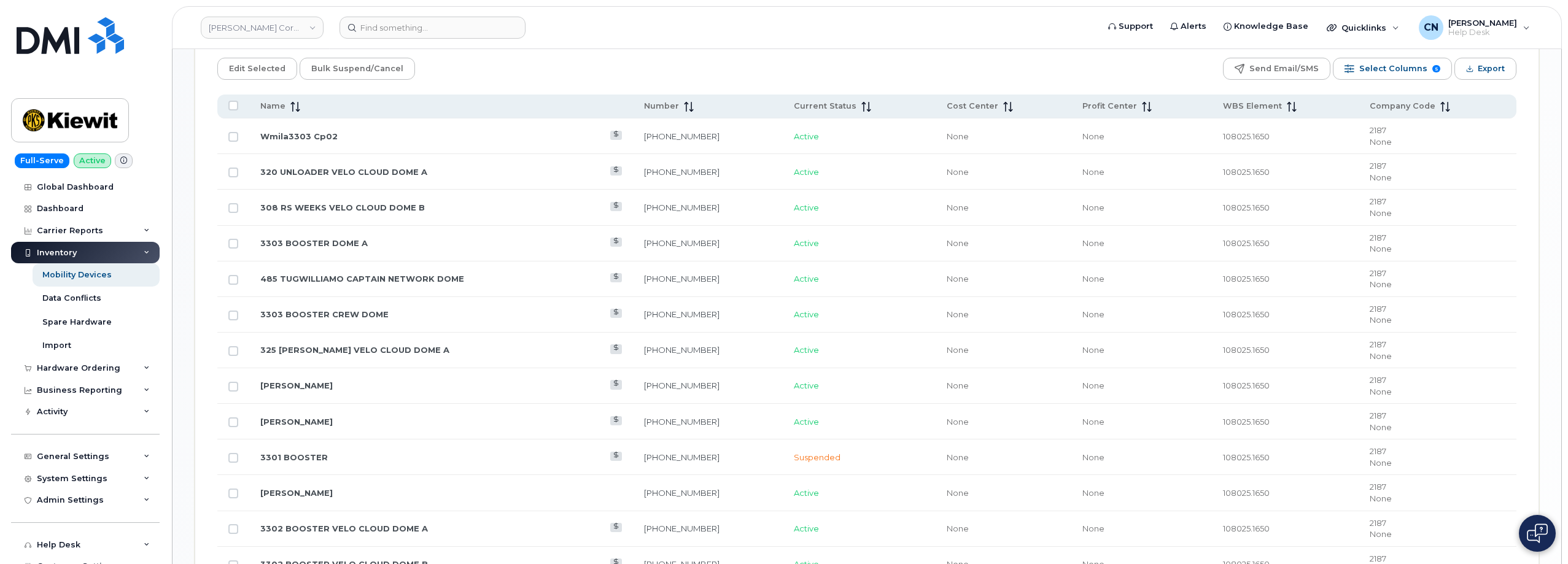
scroll to position [676, 0]
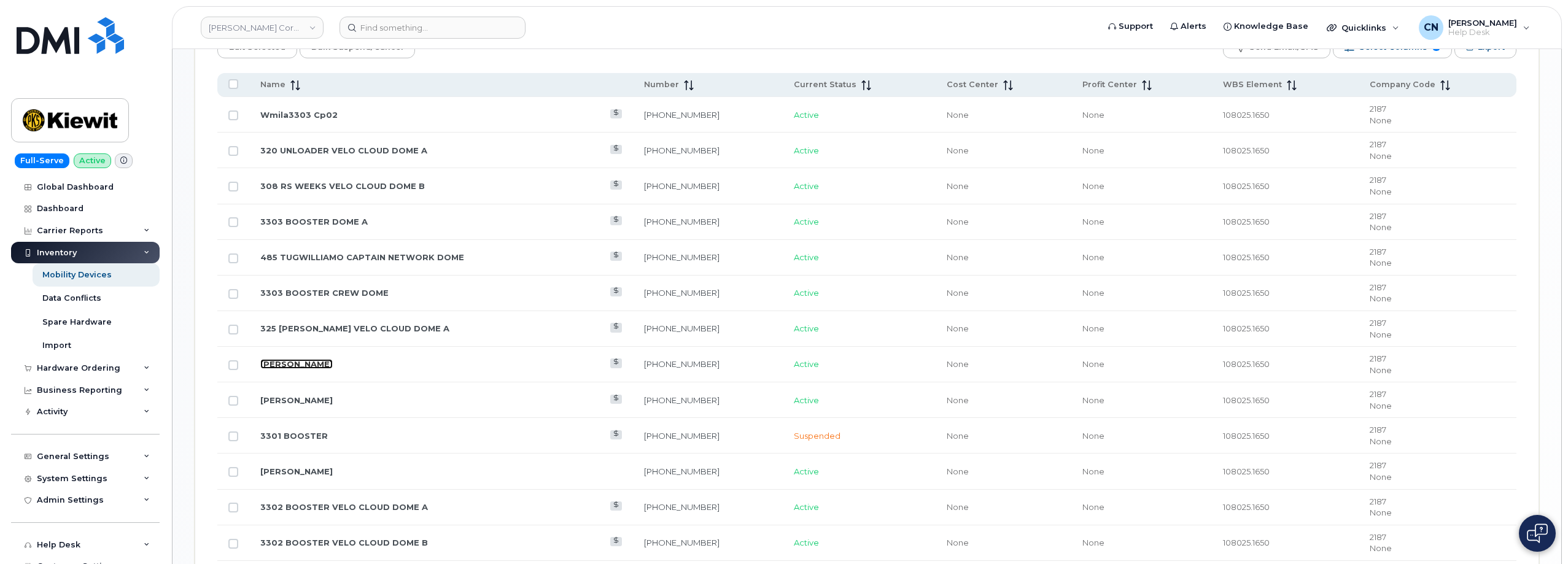
drag, startPoint x: 283, startPoint y: 358, endPoint x: 260, endPoint y: 363, distance: 23.5
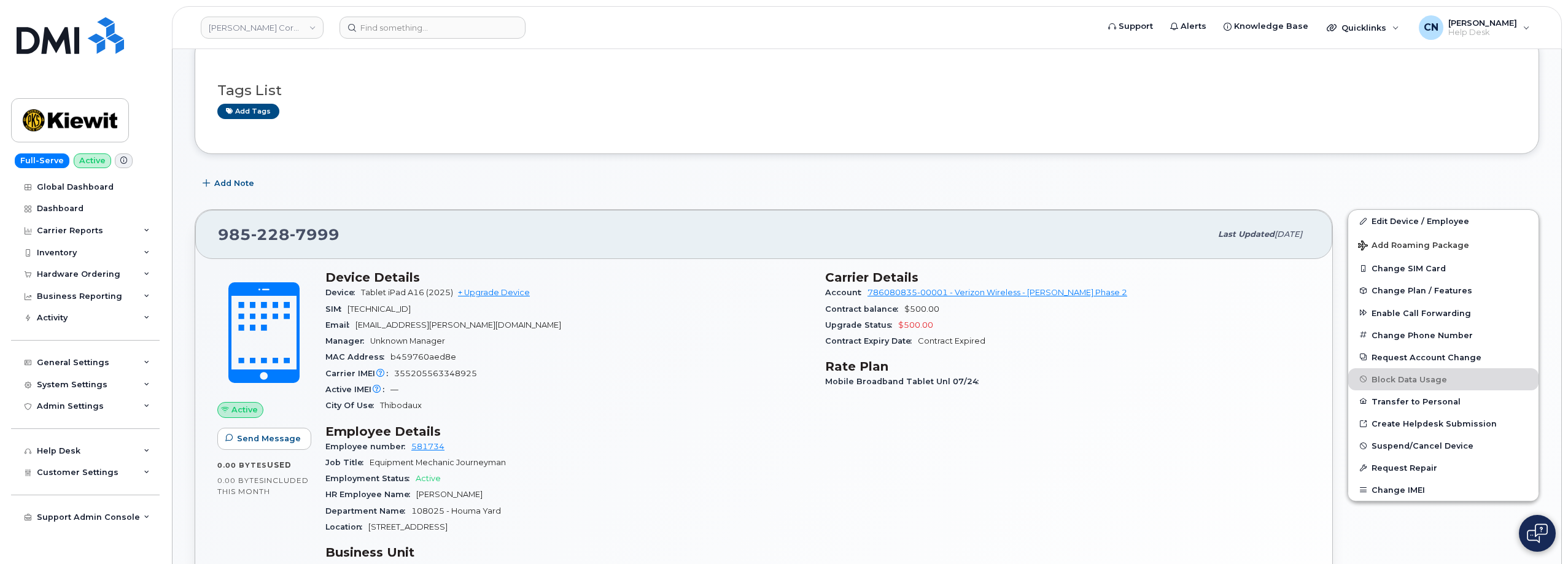
scroll to position [184, 0]
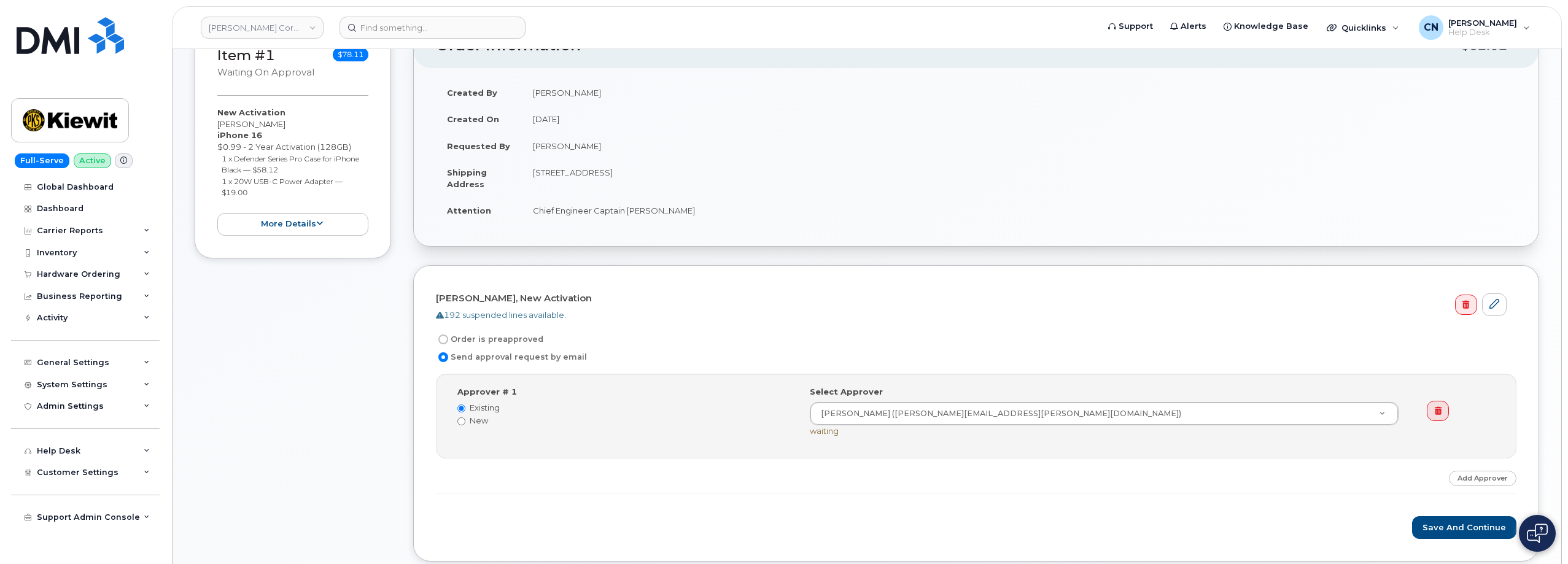
scroll to position [184, 0]
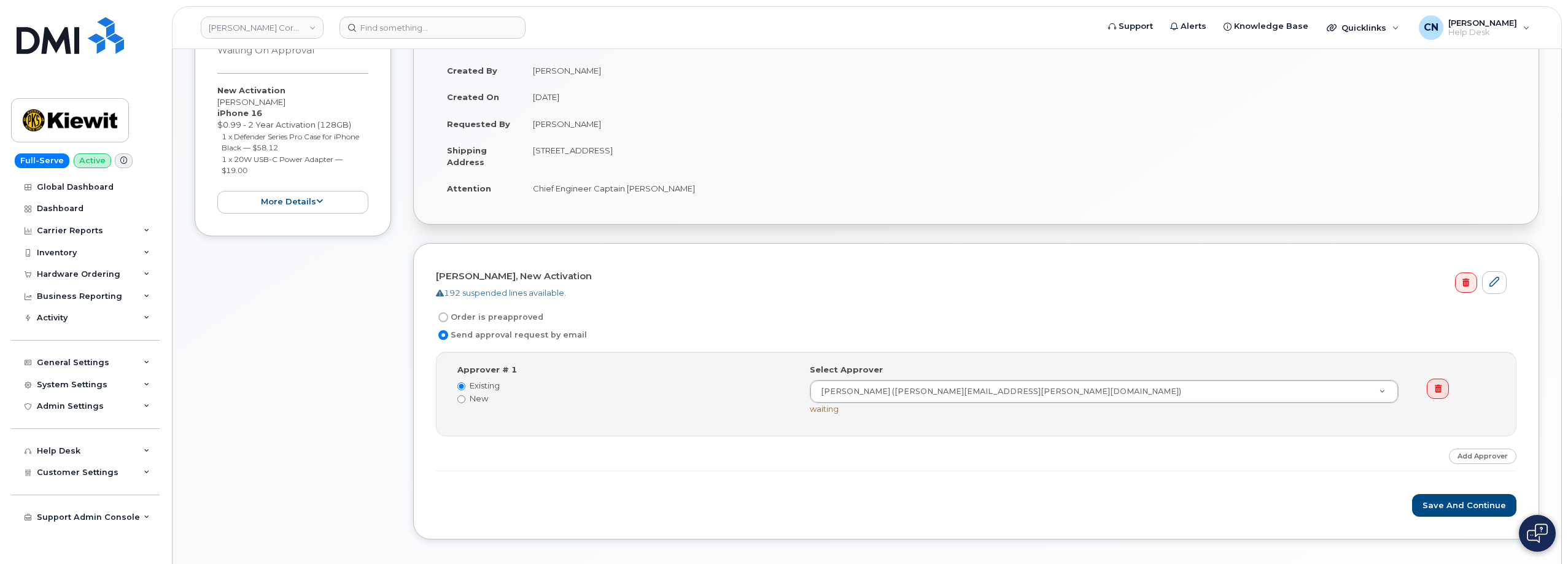
click at [1433, 517] on div "[PERSON_NAME], New Activation 192 suspended lines available. Order is preapprov…" at bounding box center [976, 391] width 1126 height 296
click at [1438, 511] on button "Save and Continue" at bounding box center [1464, 505] width 105 height 23
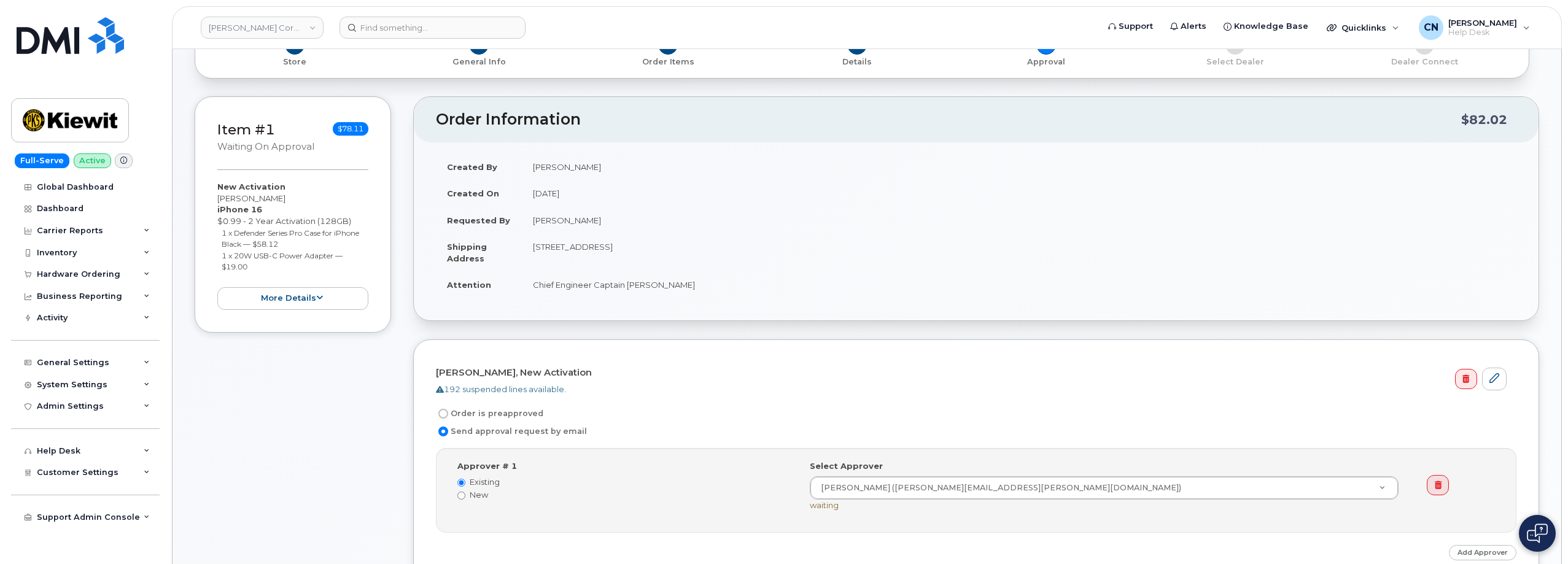
scroll to position [0, 0]
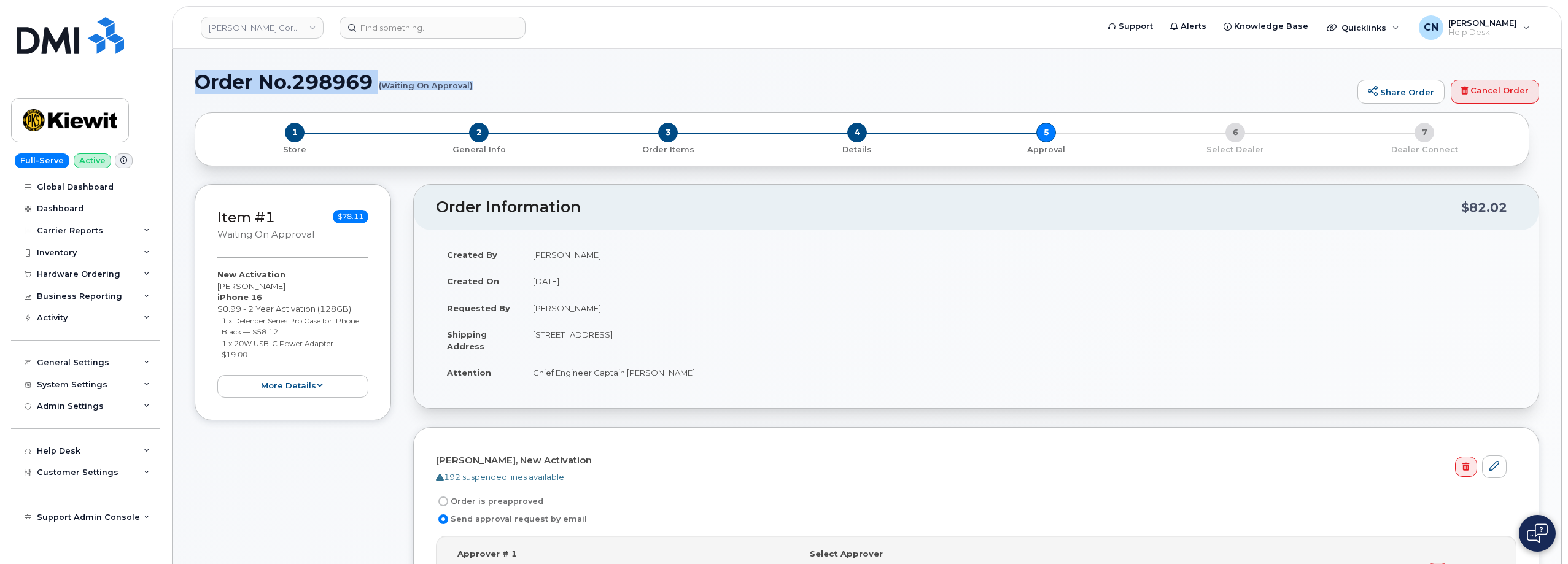
drag, startPoint x: 201, startPoint y: 83, endPoint x: 471, endPoint y: 86, distance: 270.0
click at [471, 86] on h1 "Order No.298969 (Waiting On Approval)" at bounding box center [772, 82] width 1157 height 22
copy h1 "Order No.298969 (Waiting On Approval)"
